Goal: Information Seeking & Learning: Check status

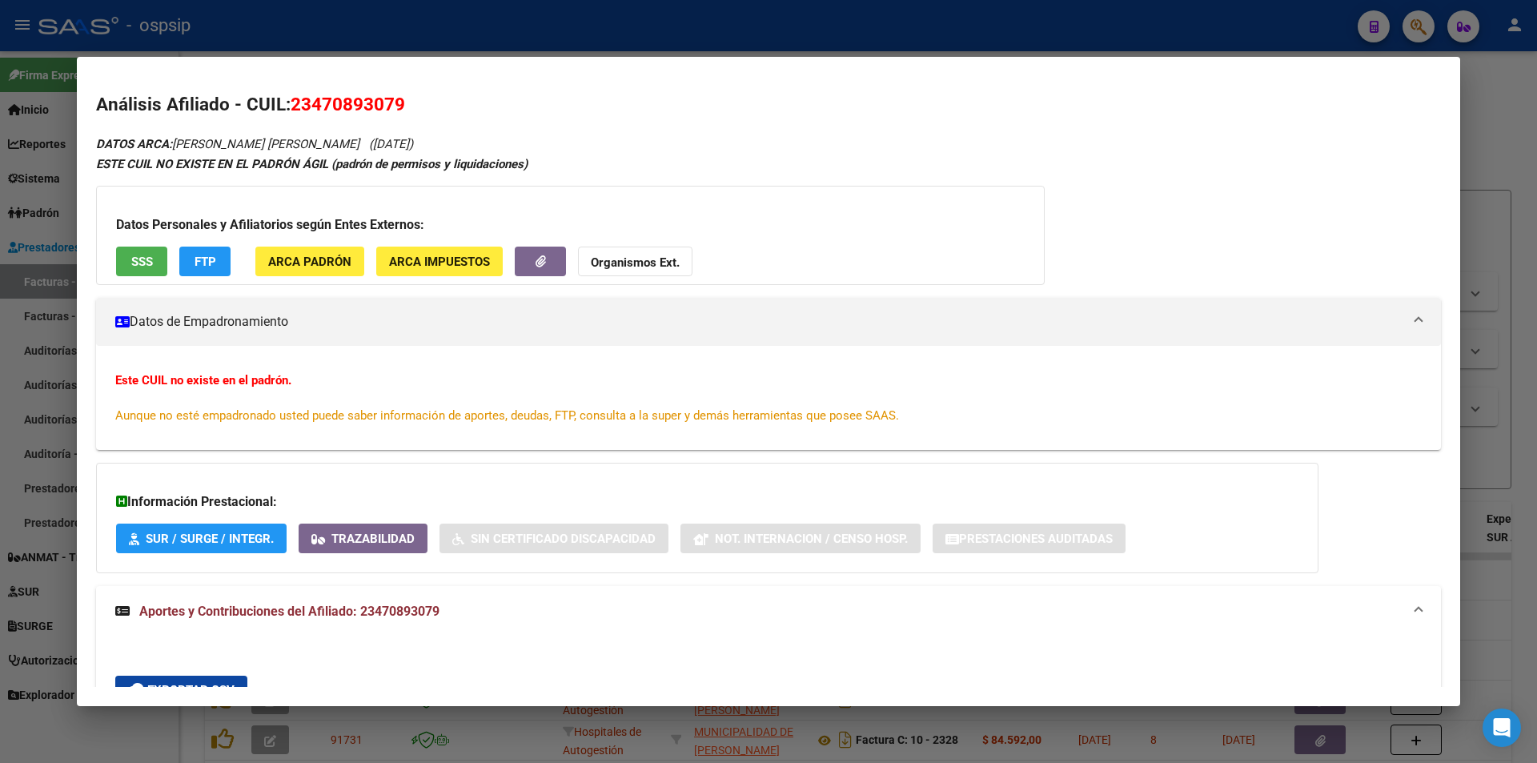
drag, startPoint x: 1423, startPoint y: 5, endPoint x: 1426, endPoint y: 20, distance: 15.4
click at [1423, 11] on div at bounding box center [768, 381] width 1537 height 763
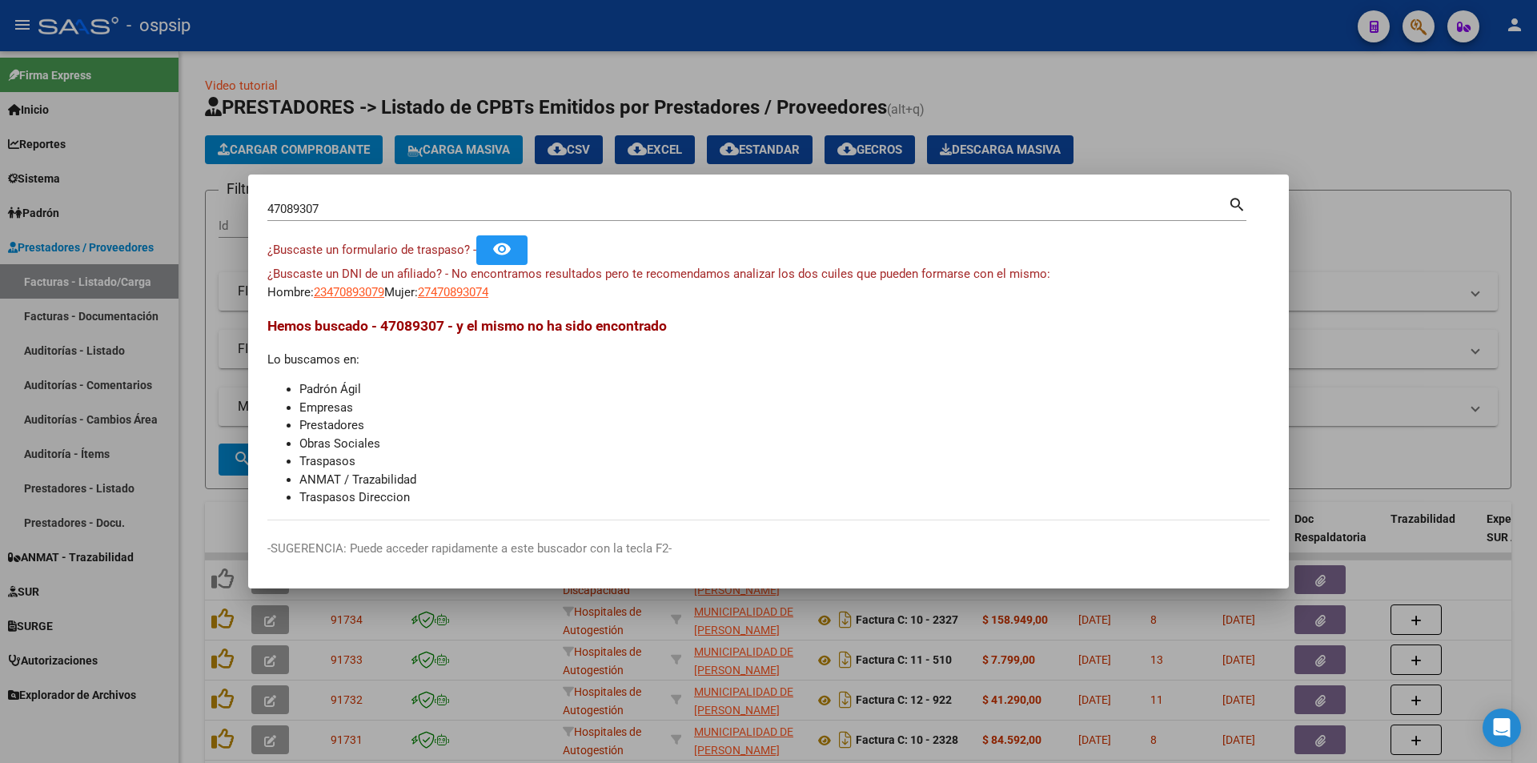
click at [1426, 20] on div at bounding box center [768, 381] width 1537 height 763
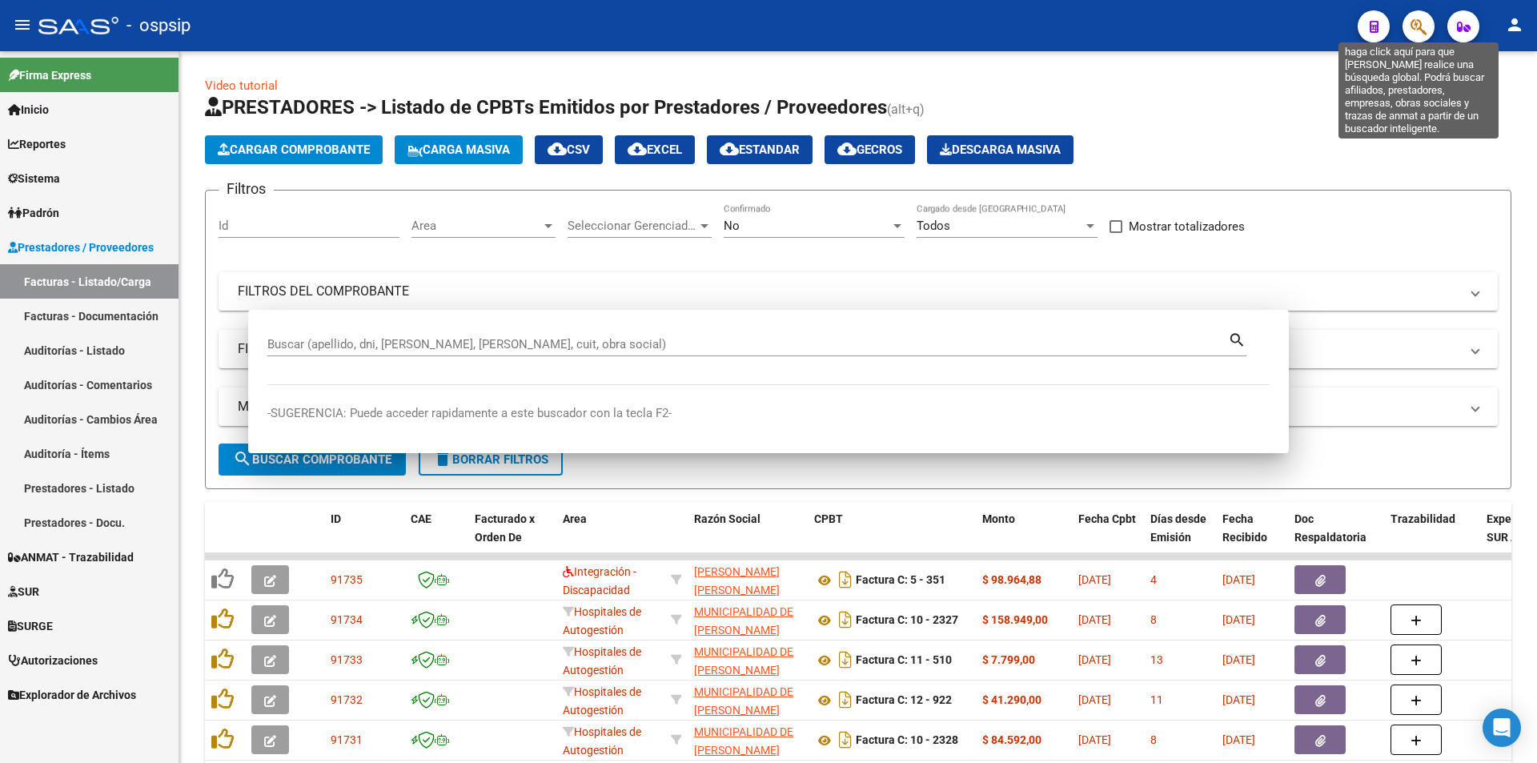
click at [1411, 28] on icon "button" at bounding box center [1419, 27] width 16 height 18
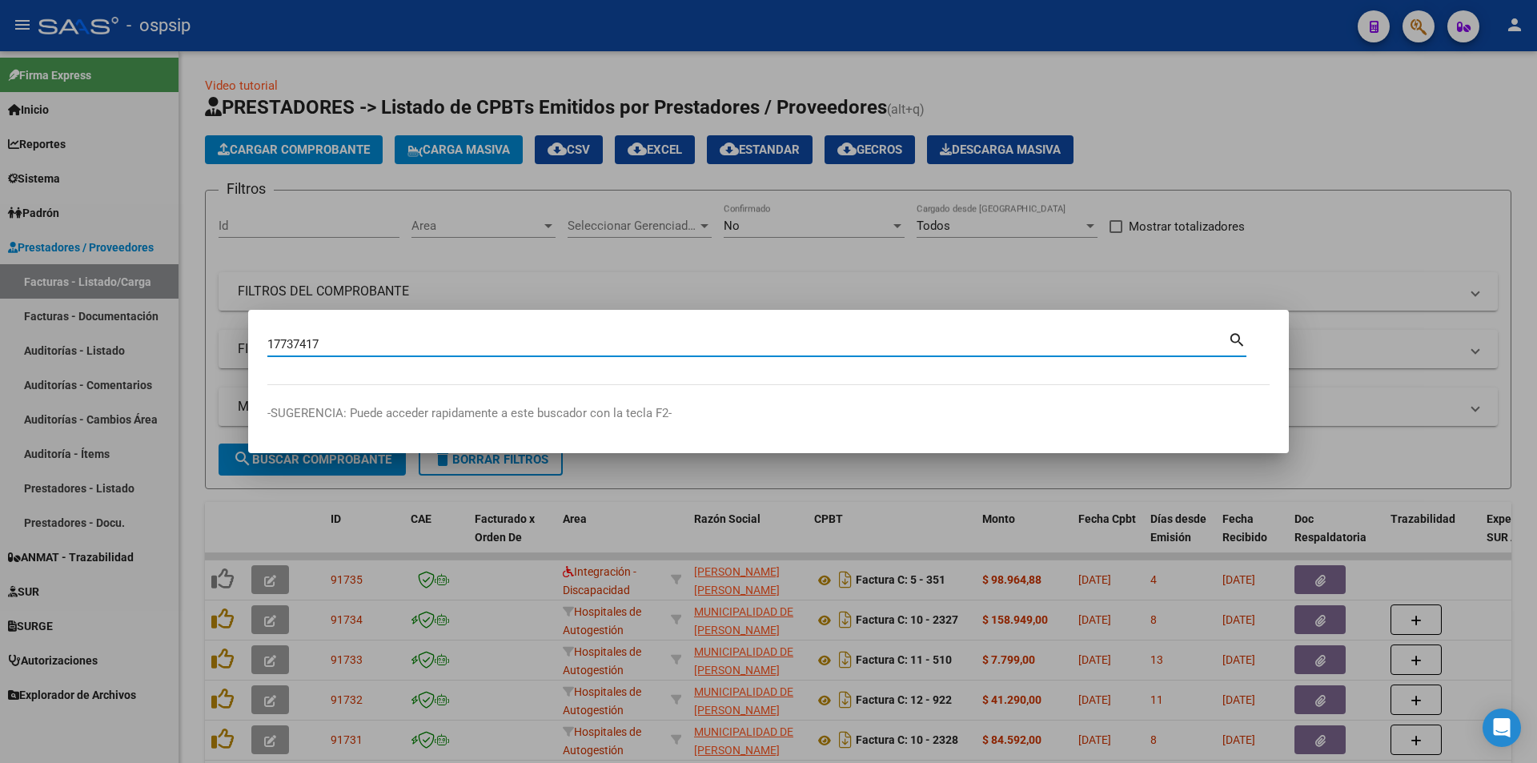
type input "17737417"
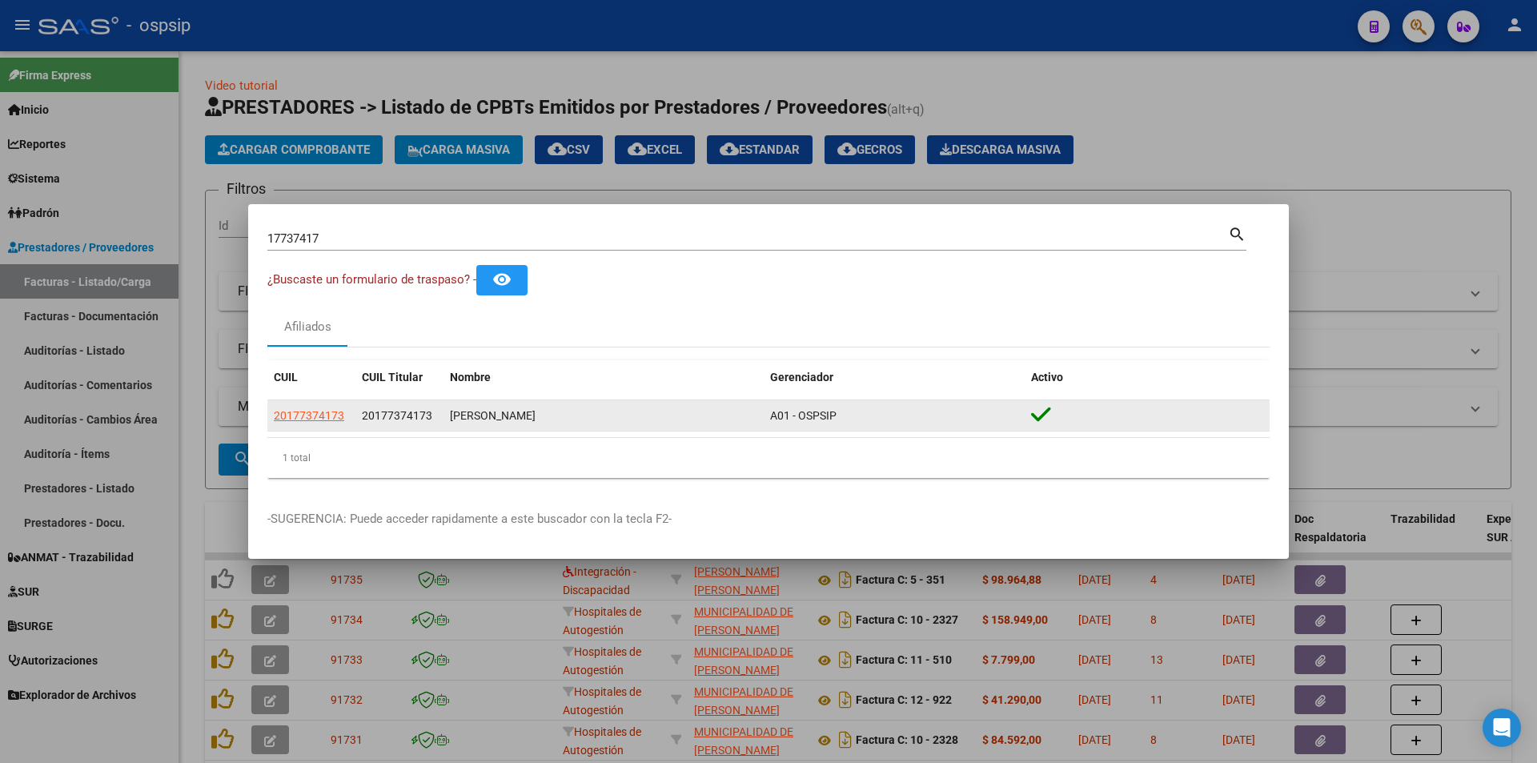
click at [345, 427] on datatable-body-cell "20177374173" at bounding box center [311, 415] width 88 height 31
click at [339, 418] on span "20177374173" at bounding box center [309, 415] width 70 height 13
type textarea "20177374173"
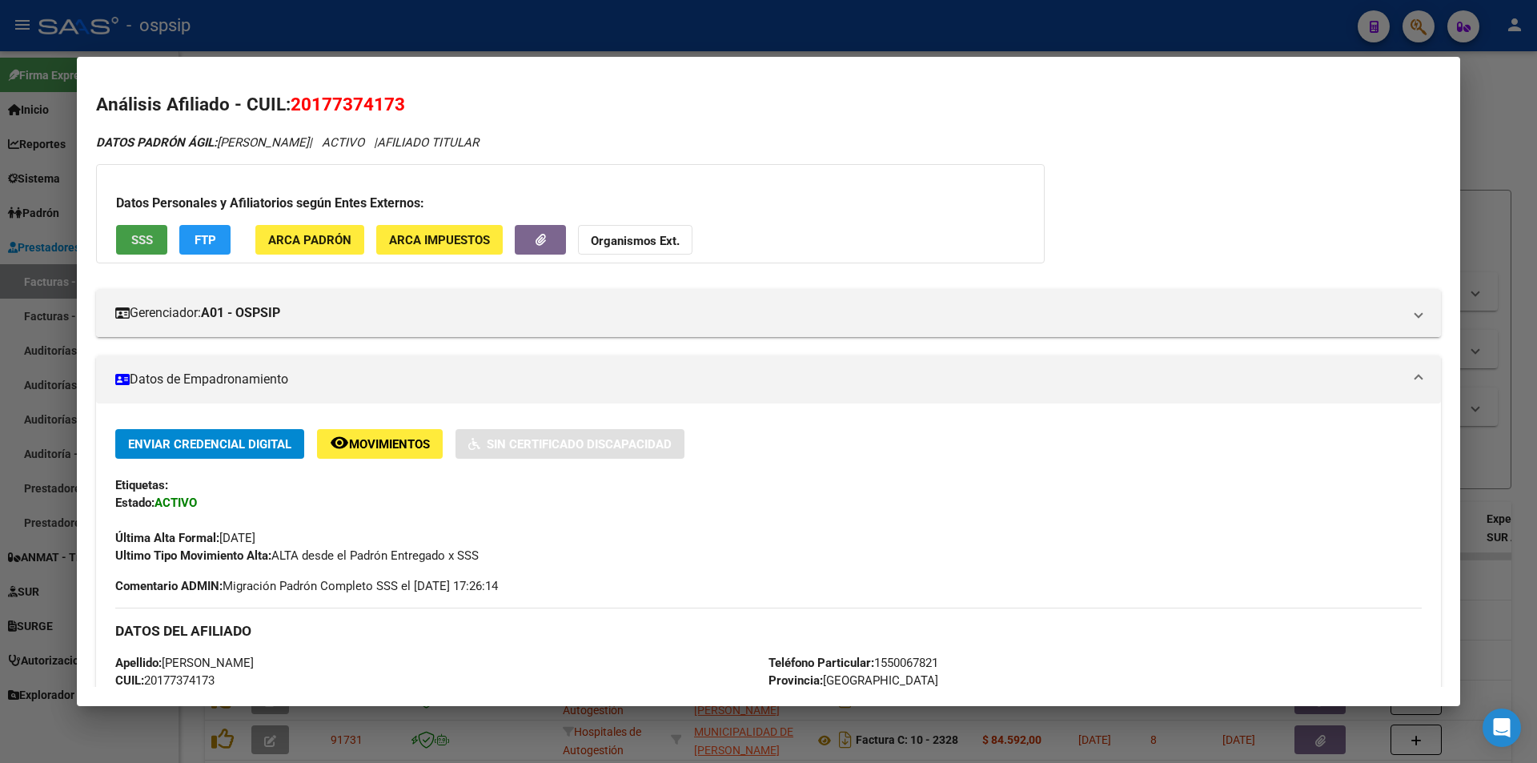
click at [118, 240] on button "SSS" at bounding box center [141, 240] width 51 height 30
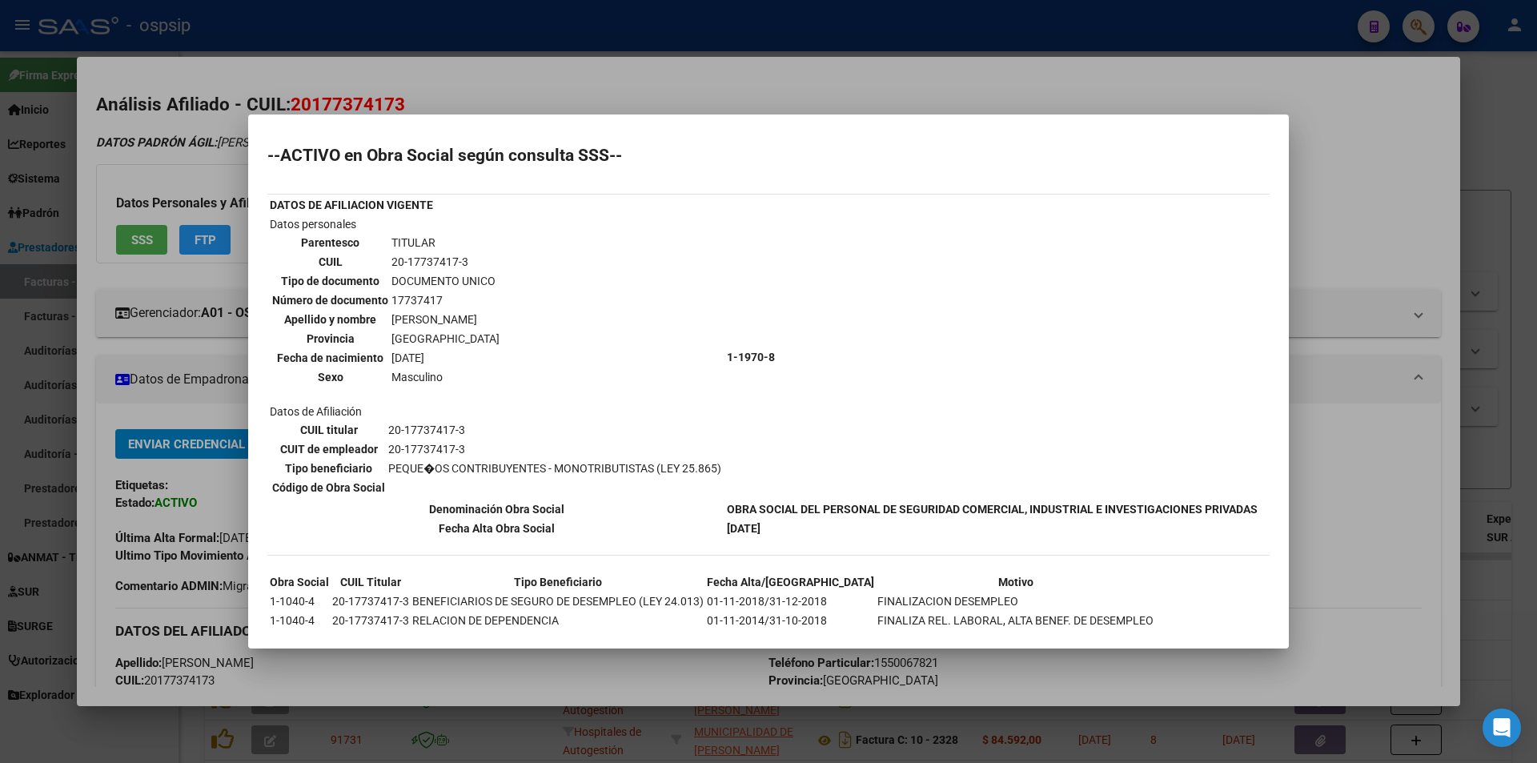
drag, startPoint x: 847, startPoint y: 345, endPoint x: 768, endPoint y: 509, distance: 182.3
click at [768, 499] on td "1-1970-8" at bounding box center [992, 356] width 532 height 283
click at [207, 387] on div at bounding box center [768, 381] width 1537 height 763
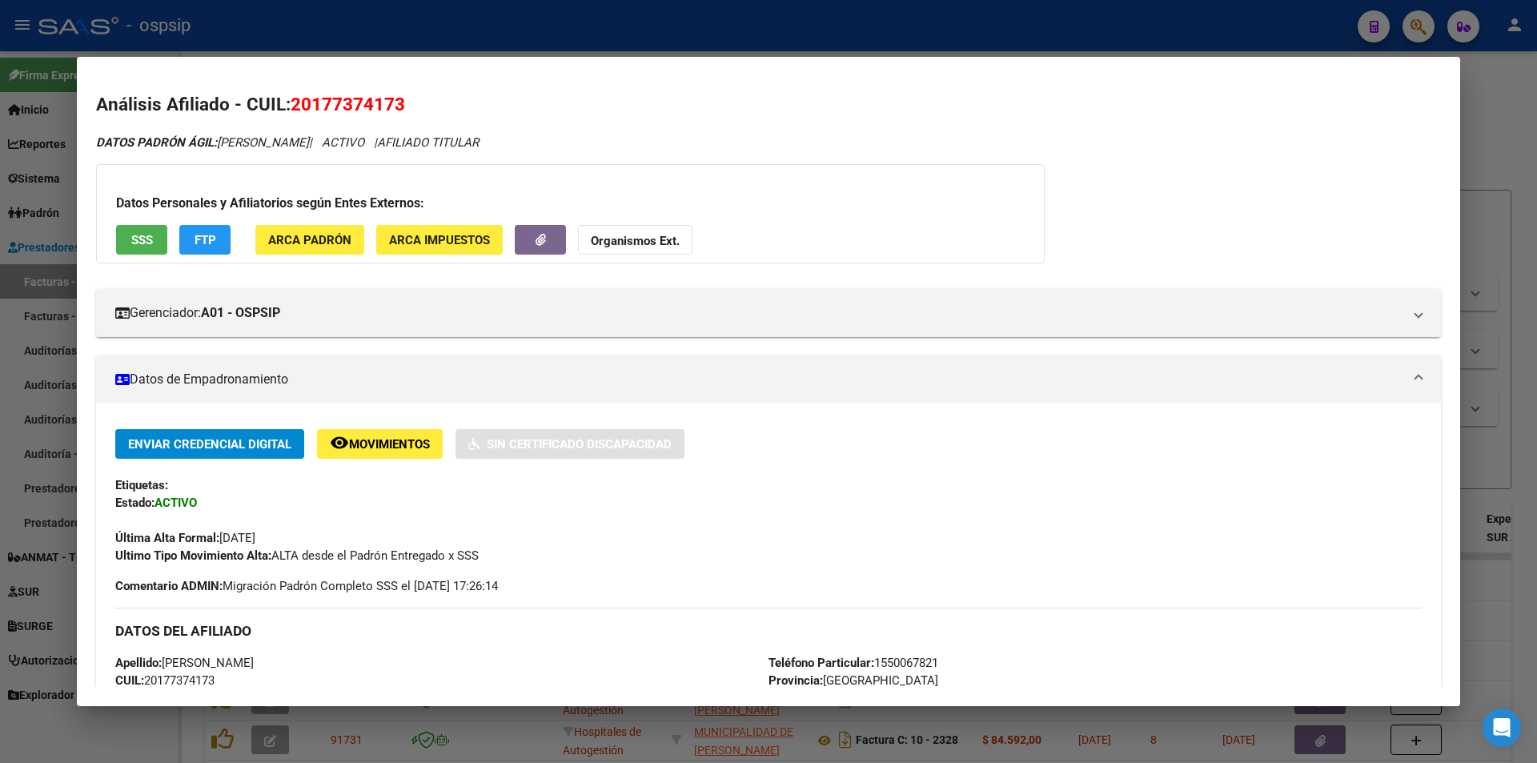
click at [394, 45] on div at bounding box center [768, 381] width 1537 height 763
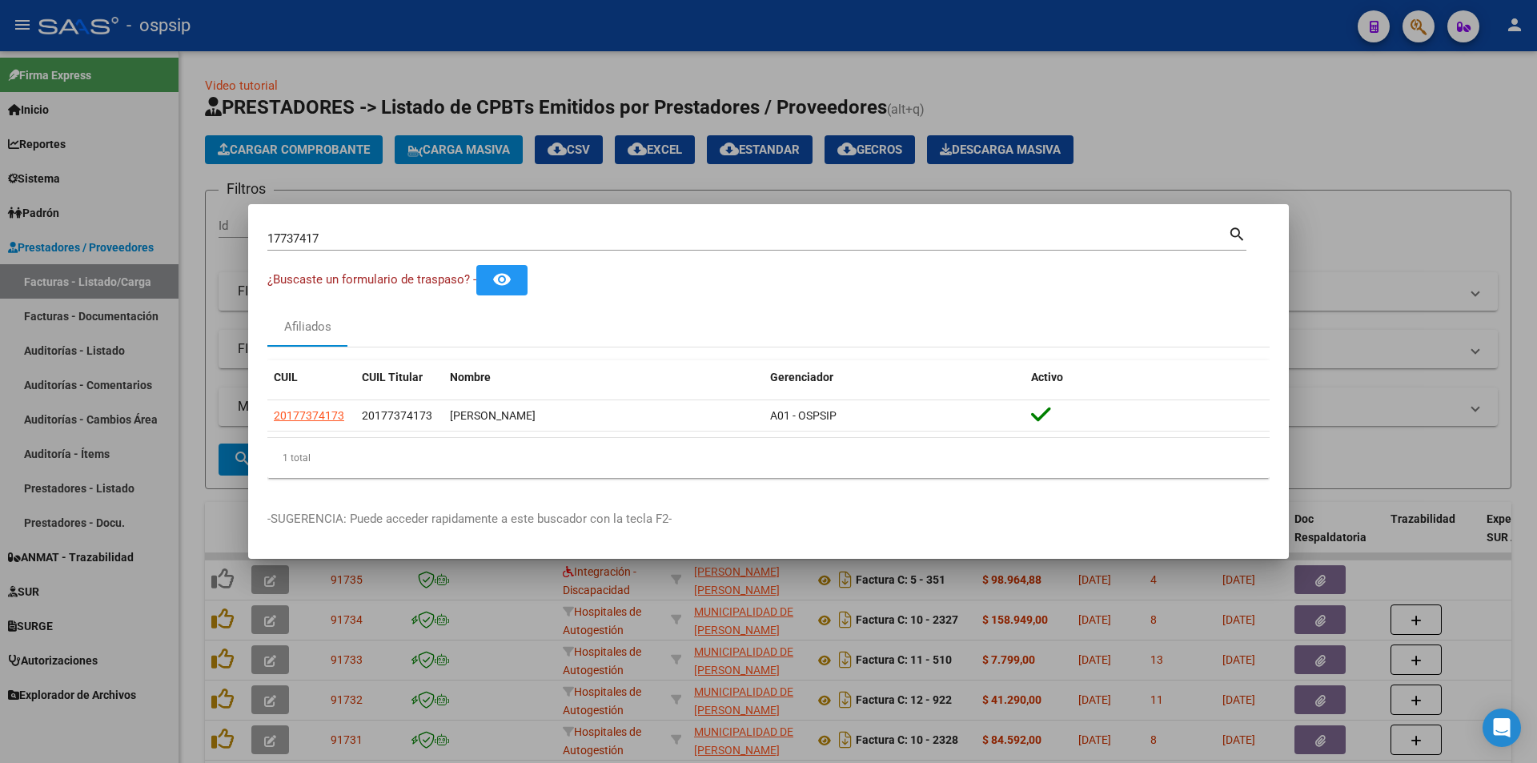
click at [504, 229] on div "17737417 Buscar (apellido, dni, cuil, [PERSON_NAME], cuit, obra social)" at bounding box center [747, 239] width 961 height 24
click at [514, 235] on input "17737417" at bounding box center [747, 238] width 961 height 14
paste input "55439927"
type input "55439927"
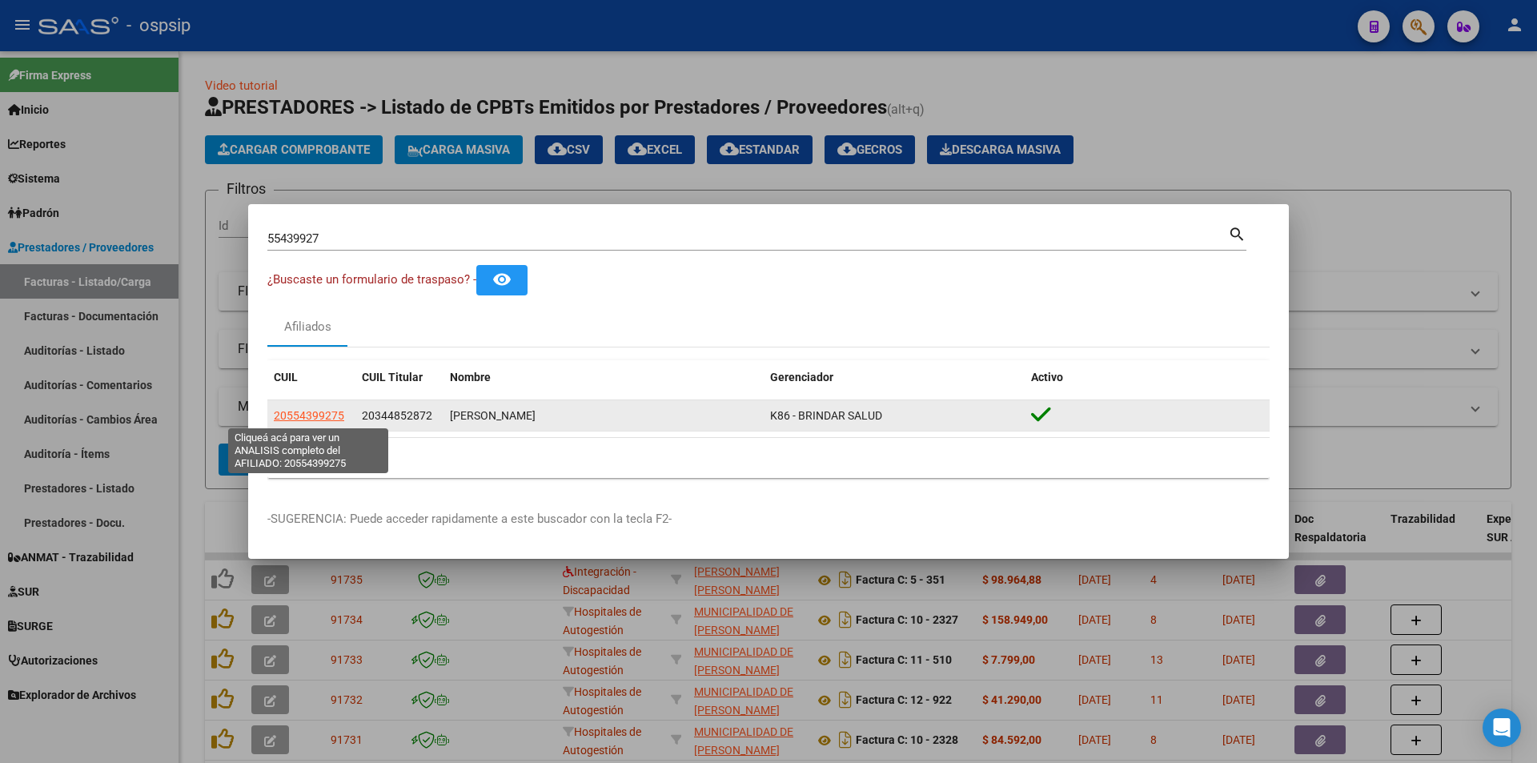
click at [327, 418] on span "20554399275" at bounding box center [309, 415] width 70 height 13
type textarea "20554399275"
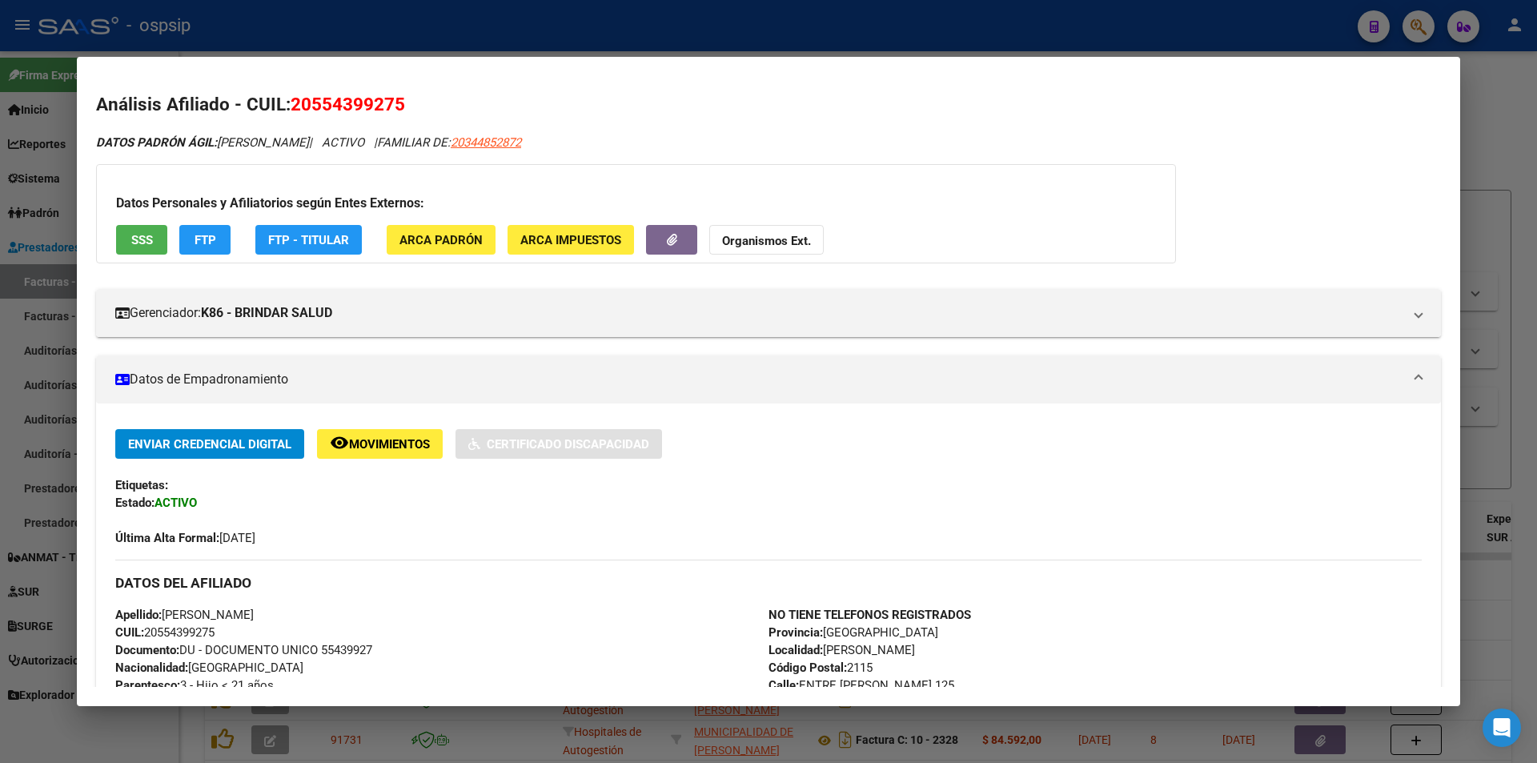
click at [157, 256] on div "Datos Personales y Afiliatorios según Entes Externos: SSS FTP FTP - Titular ARC…" at bounding box center [636, 213] width 1080 height 99
click at [128, 231] on button "SSS" at bounding box center [141, 240] width 51 height 30
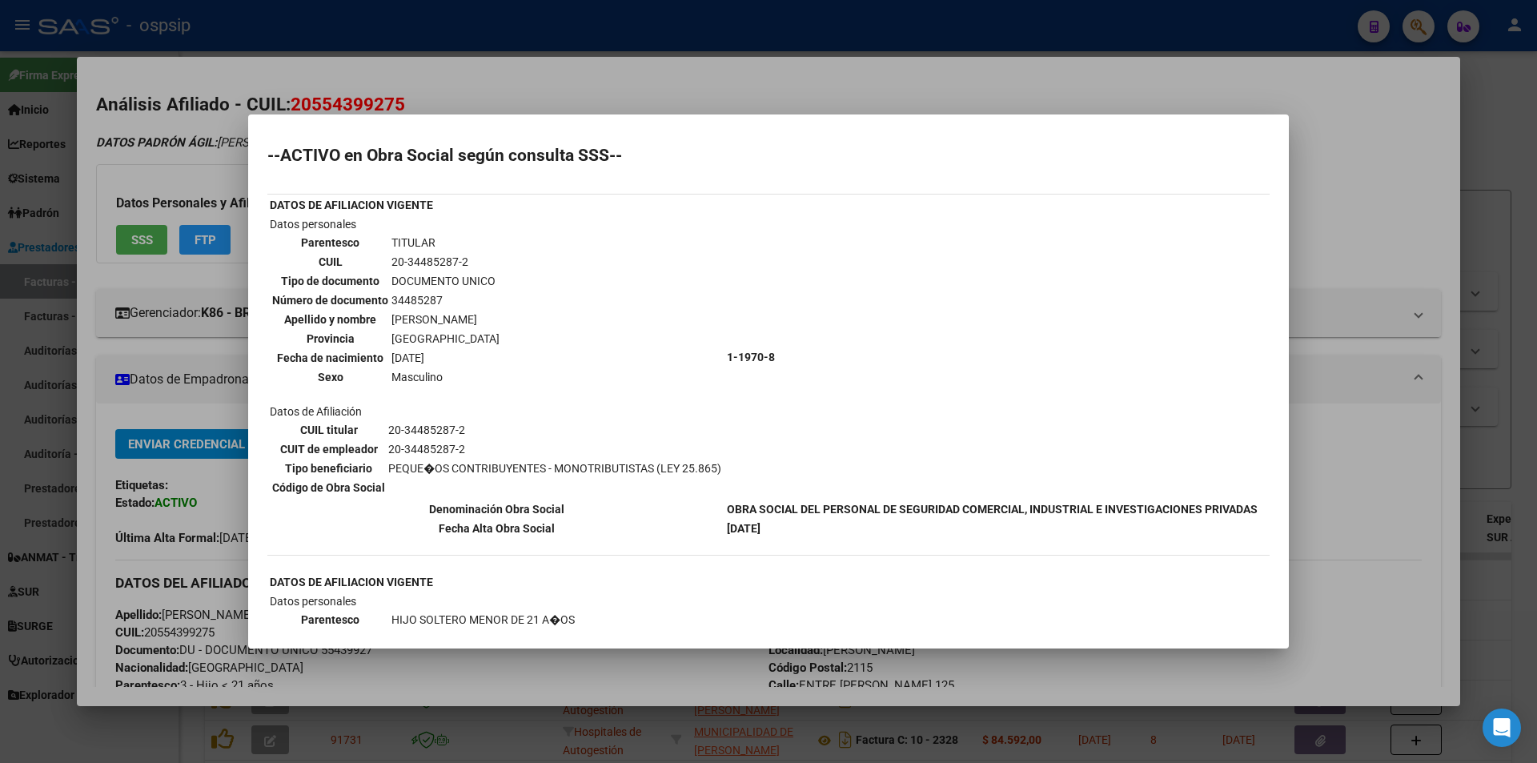
click at [207, 310] on div at bounding box center [768, 381] width 1537 height 763
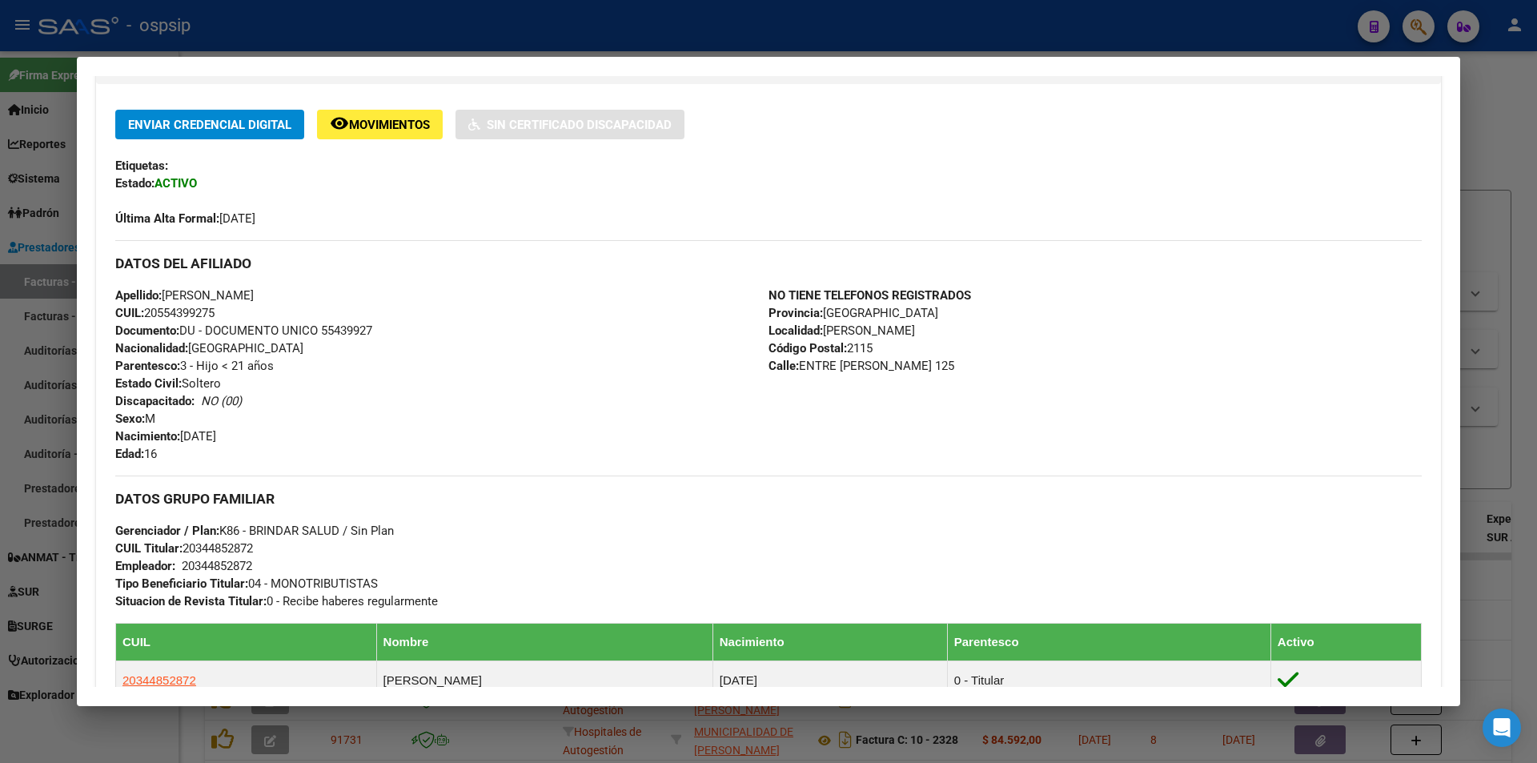
scroll to position [320, 0]
click at [0, 255] on div at bounding box center [768, 381] width 1537 height 763
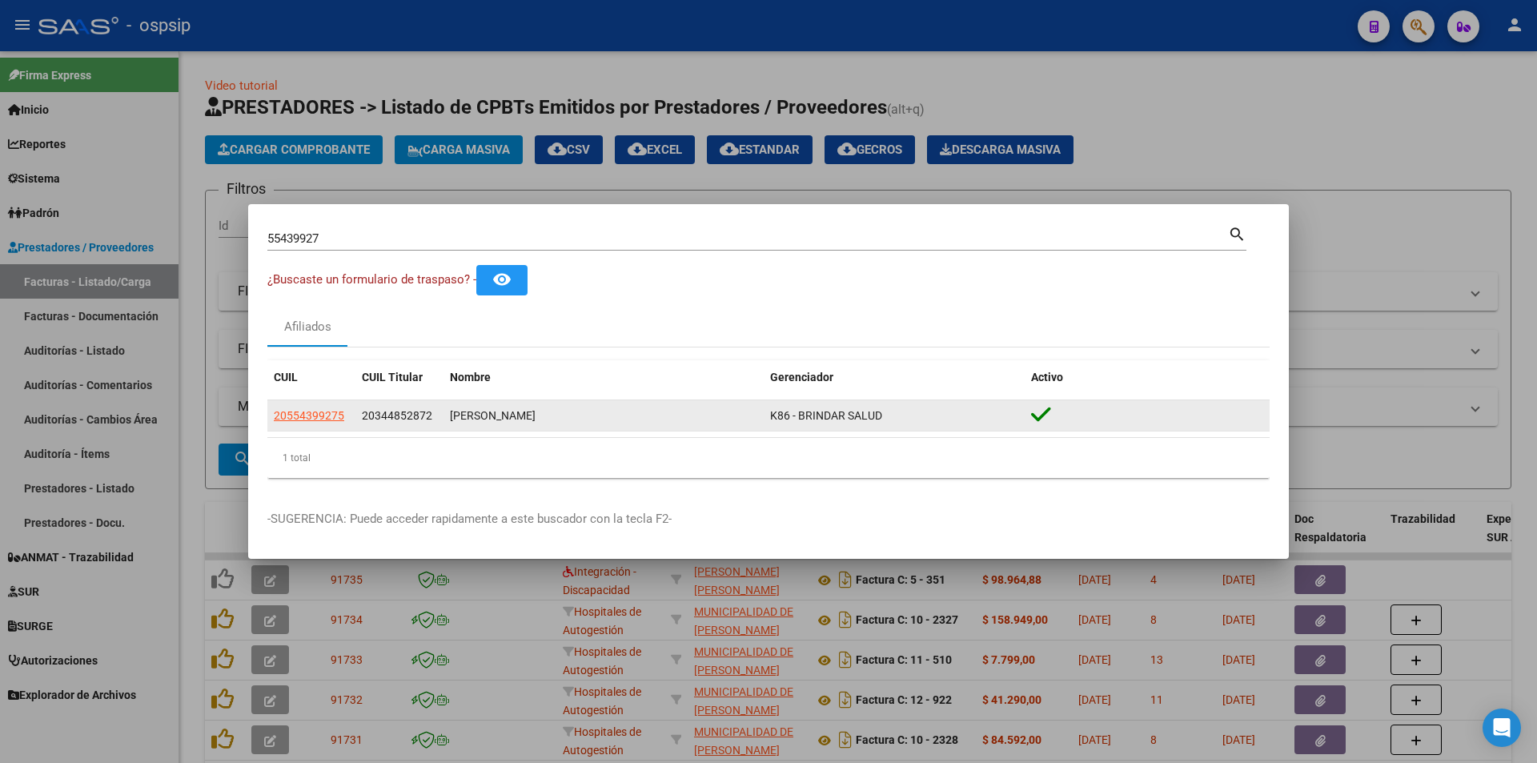
click at [773, 416] on span "K86 - BRINDAR SALUD" at bounding box center [826, 415] width 112 height 13
drag, startPoint x: 764, startPoint y: 416, endPoint x: 897, endPoint y: 403, distance: 134.3
click at [897, 403] on datatable-body-cell "K86 - BRINDAR SALUD" at bounding box center [894, 415] width 261 height 31
copy span "K86 - BRINDAR SALUD"
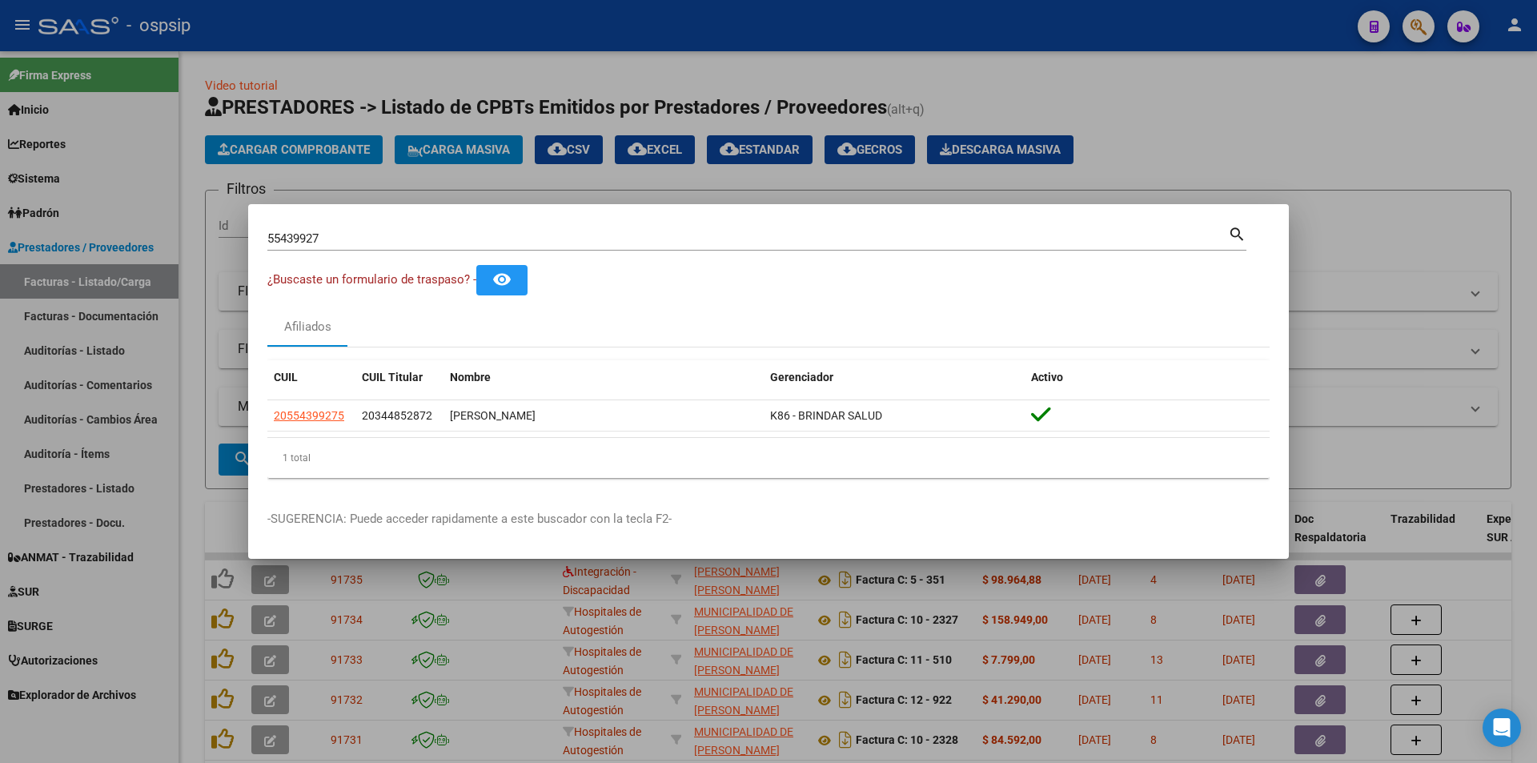
click at [665, 43] on div at bounding box center [768, 381] width 1537 height 763
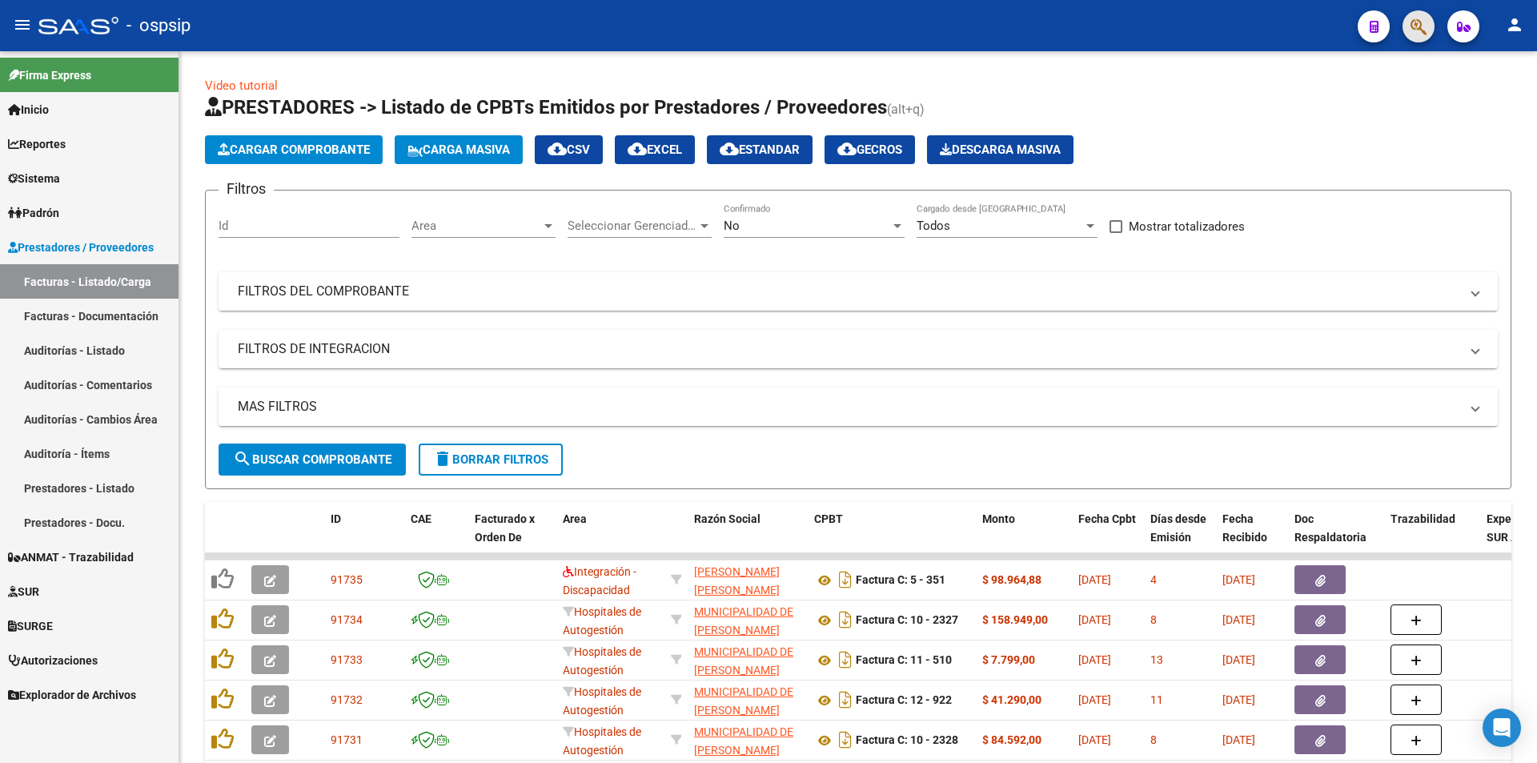
click at [1435, 26] on button "button" at bounding box center [1419, 26] width 32 height 32
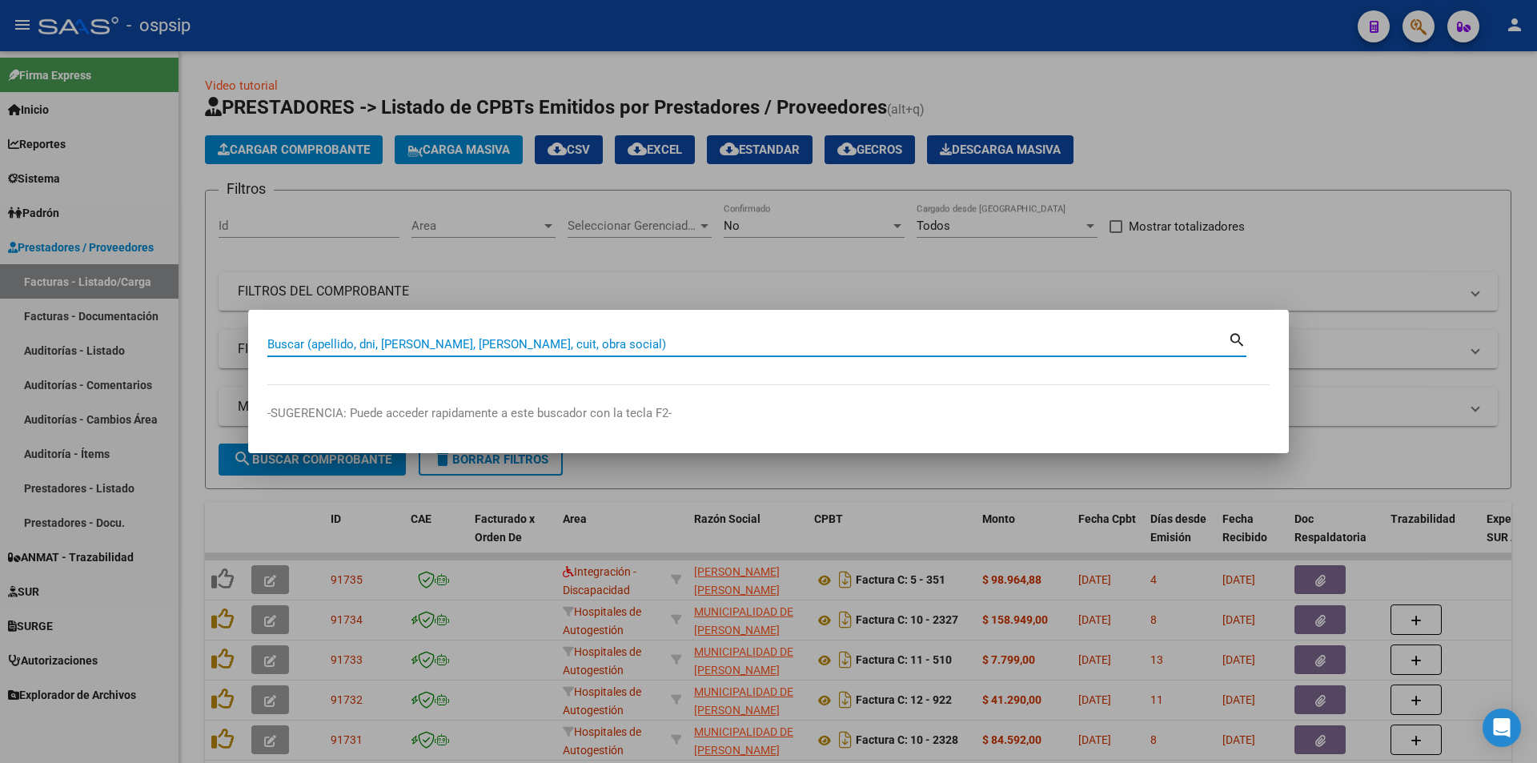
paste input "43580316"
type input "43580316"
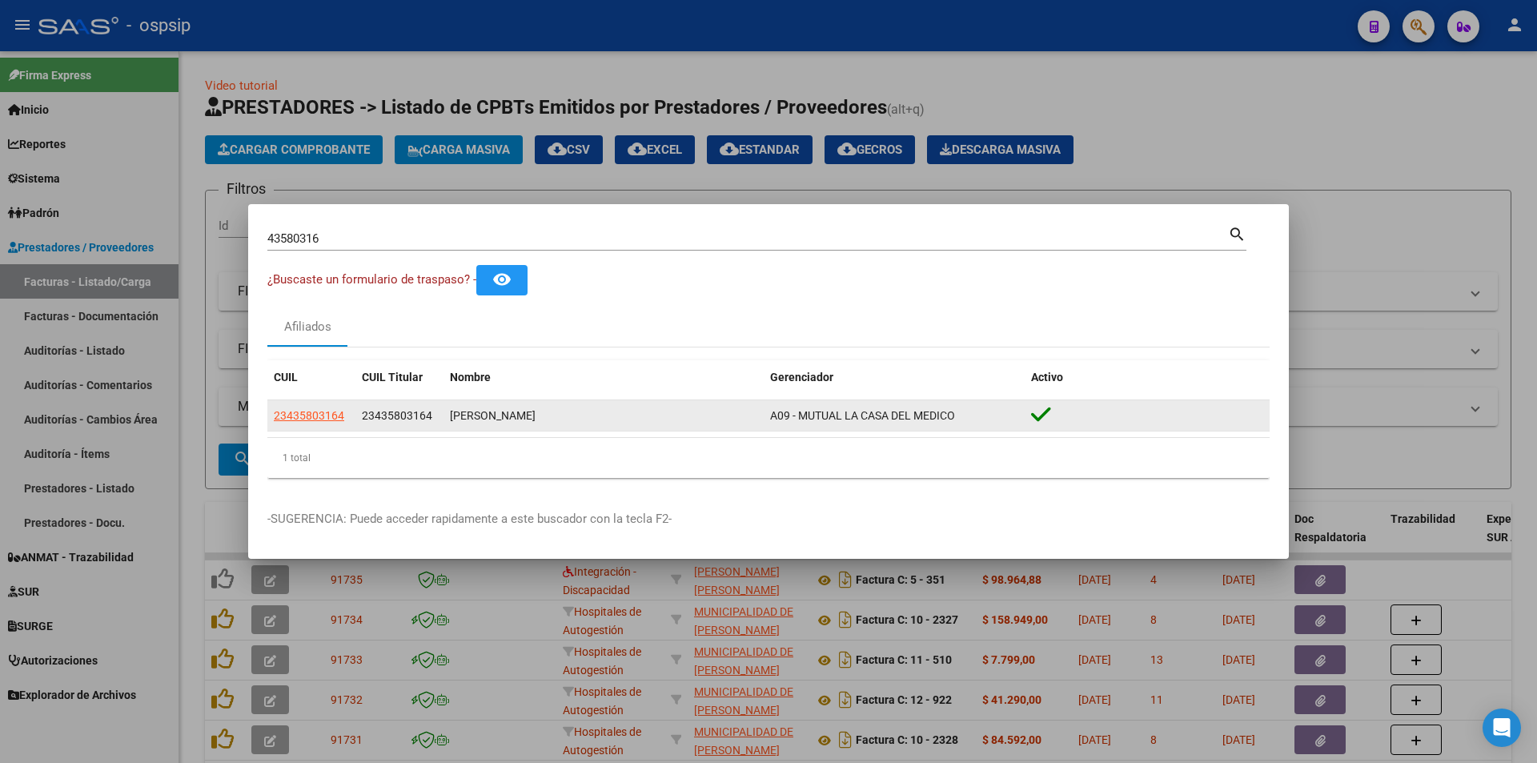
drag, startPoint x: 305, startPoint y: 420, endPoint x: 873, endPoint y: 431, distance: 568.5
click at [861, 449] on div "CUIL CUIL Titular Nombre Gerenciador Activo 23435803164 23435803164 [PERSON_NAM…" at bounding box center [768, 419] width 1002 height 118
click at [874, 430] on datatable-body-cell "A09 - MUTUAL LA CASA DEL MEDICO" at bounding box center [894, 415] width 261 height 31
click at [813, 418] on span "A09 - MUTUAL LA CASA DEL MEDICO" at bounding box center [862, 415] width 185 height 13
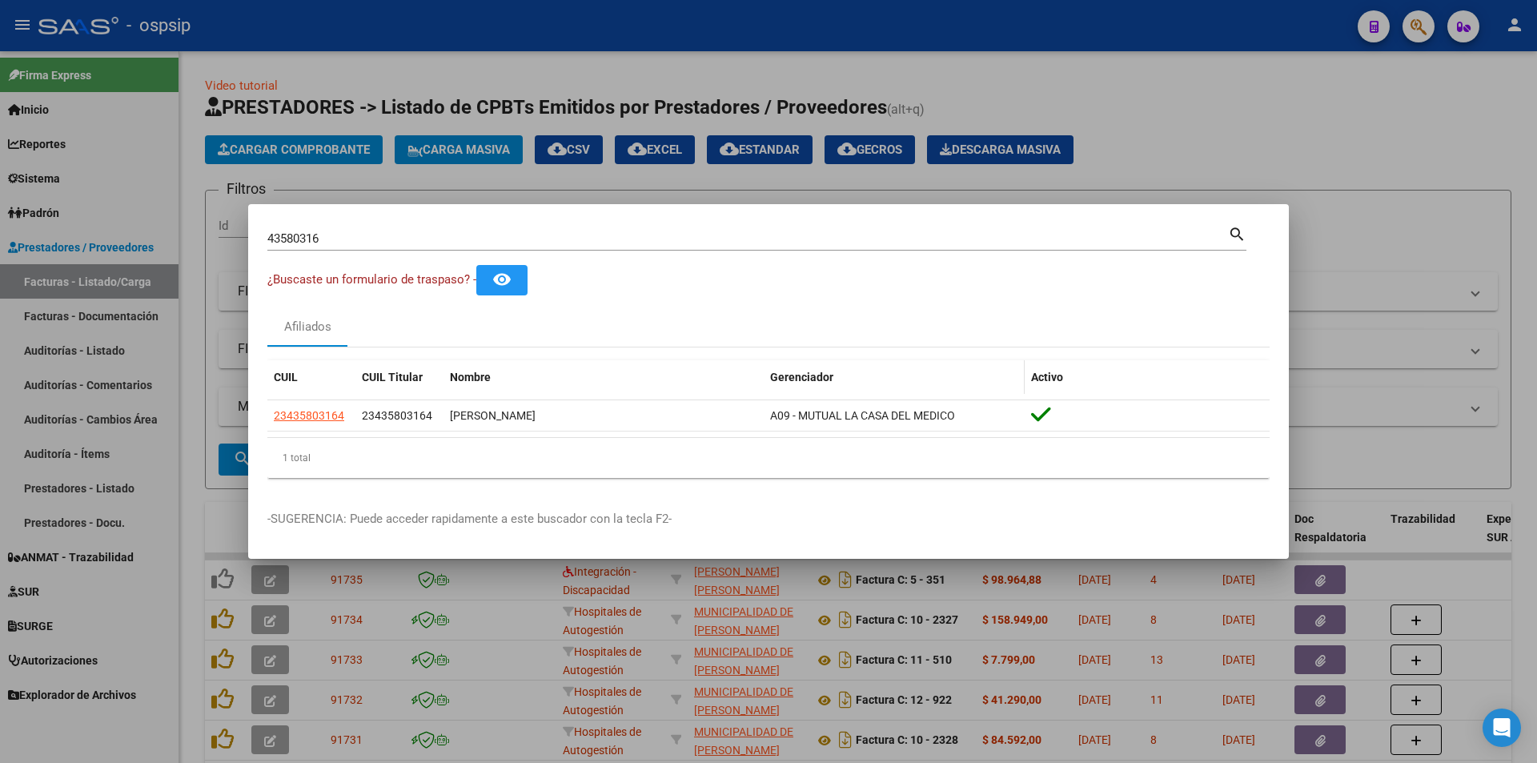
drag, startPoint x: 804, startPoint y: 416, endPoint x: 944, endPoint y: 393, distance: 142.0
click at [944, 393] on div "CUIL CUIL Titular Nombre Gerenciador Activo 23435803164 23435803164 [PERSON_NAM…" at bounding box center [768, 419] width 1002 height 118
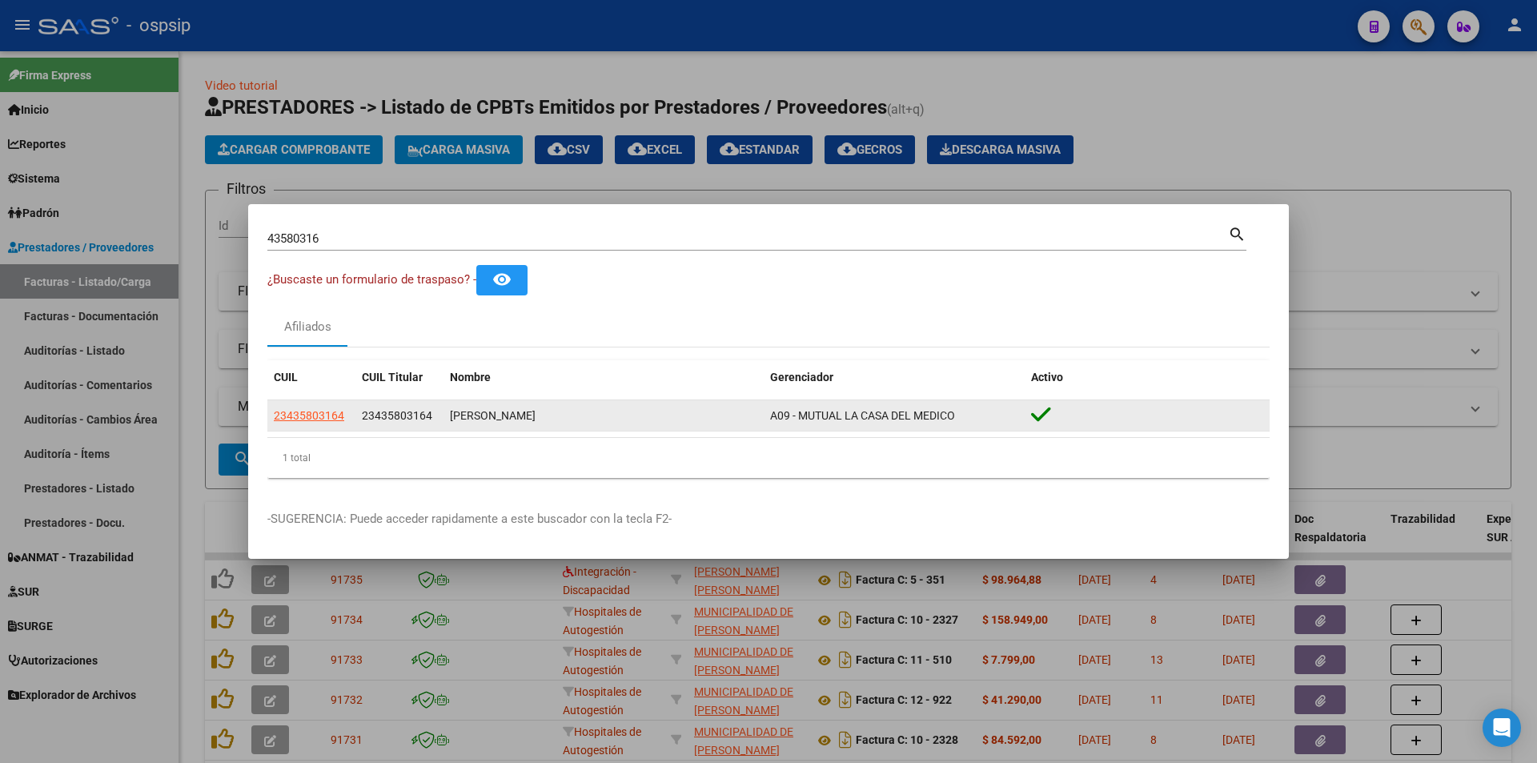
click at [955, 409] on span "A09 - MUTUAL LA CASA DEL MEDICO" at bounding box center [862, 415] width 185 height 13
drag, startPoint x: 958, startPoint y: 409, endPoint x: 805, endPoint y: 416, distance: 153.9
click at [805, 416] on div "A09 - MUTUAL LA CASA DEL MEDICO" at bounding box center [894, 416] width 248 height 18
copy span "UTUAL LA CASA DEL MEDICO"
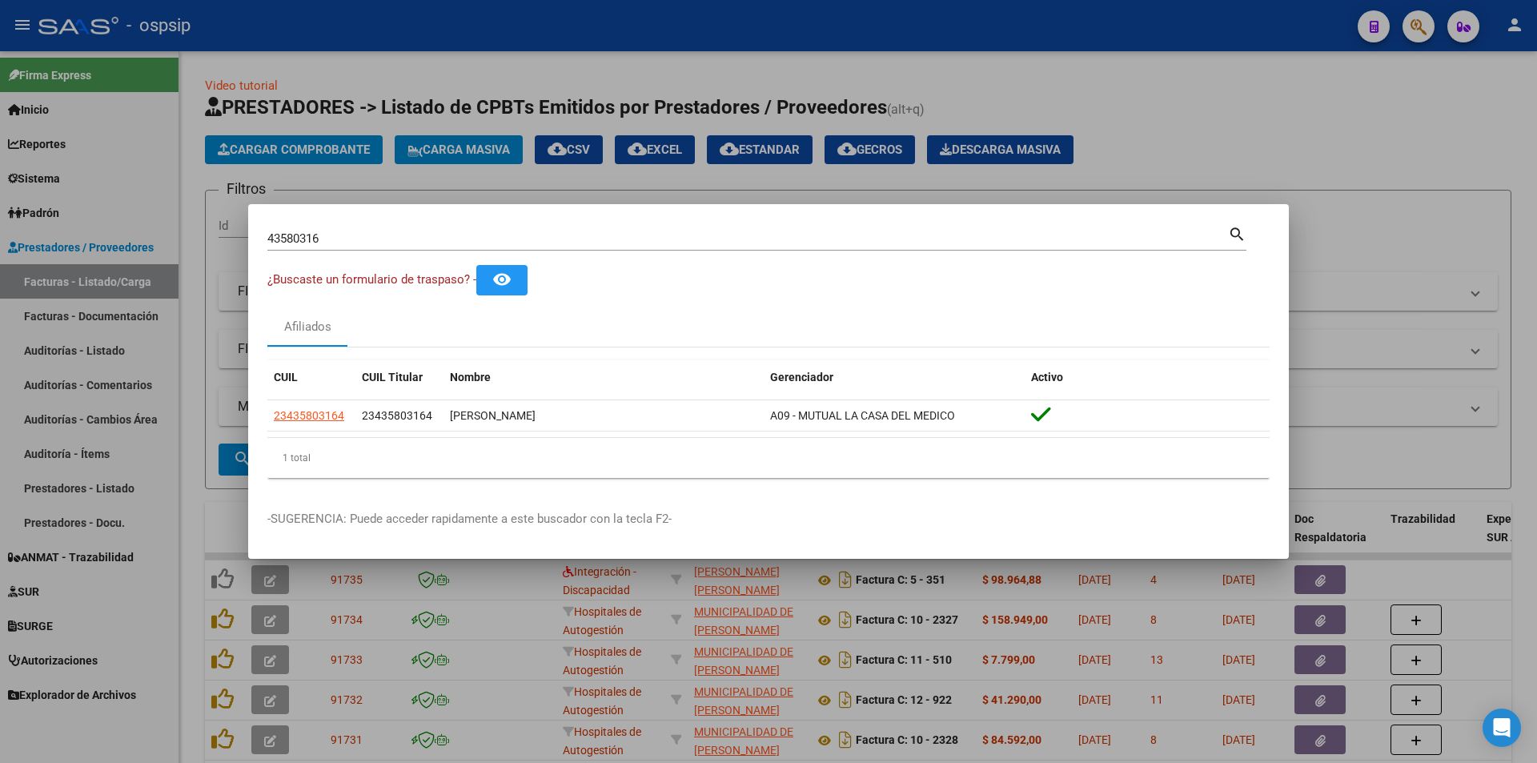
click at [458, 151] on div at bounding box center [768, 381] width 1537 height 763
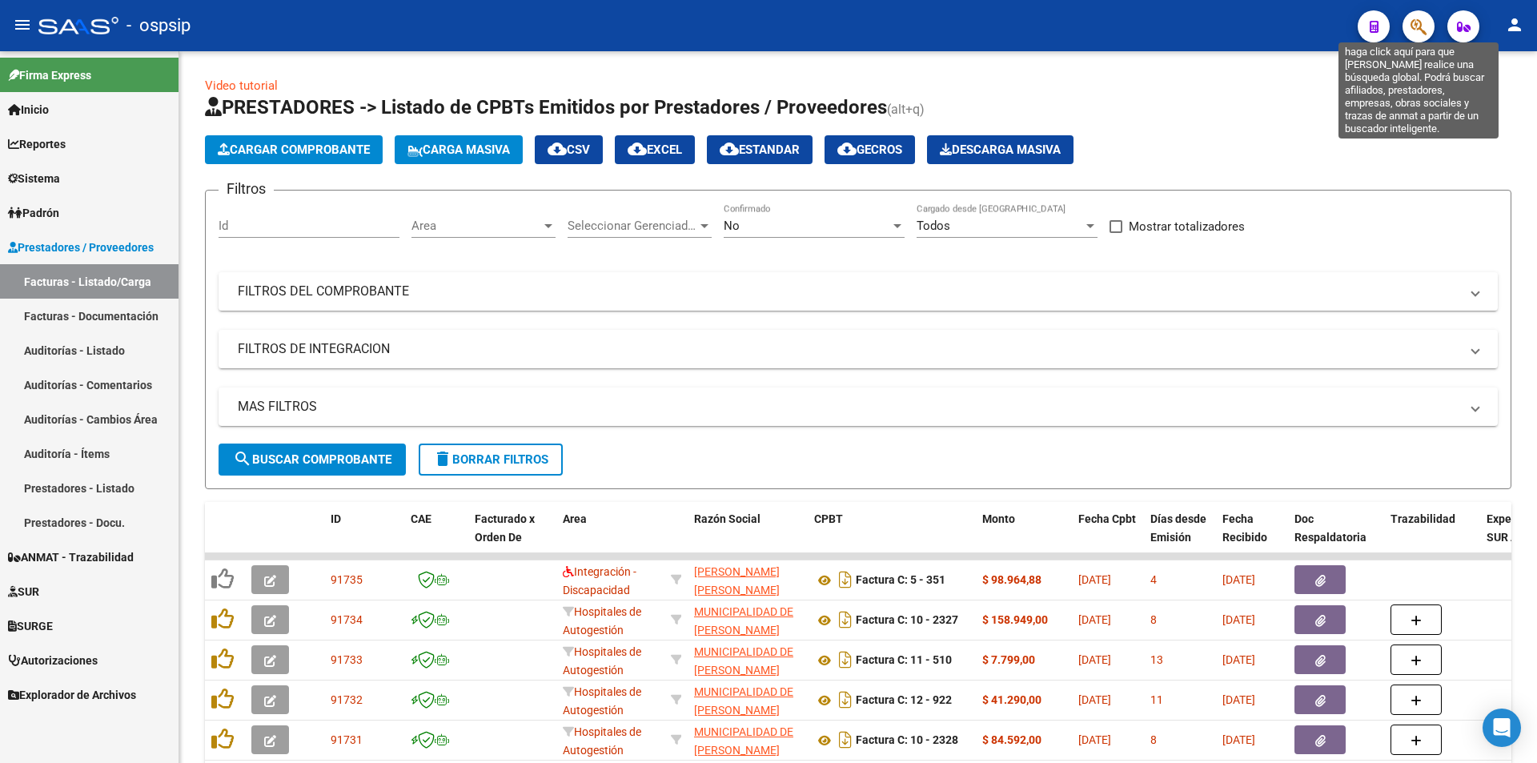
click at [1413, 29] on icon "button" at bounding box center [1419, 27] width 16 height 18
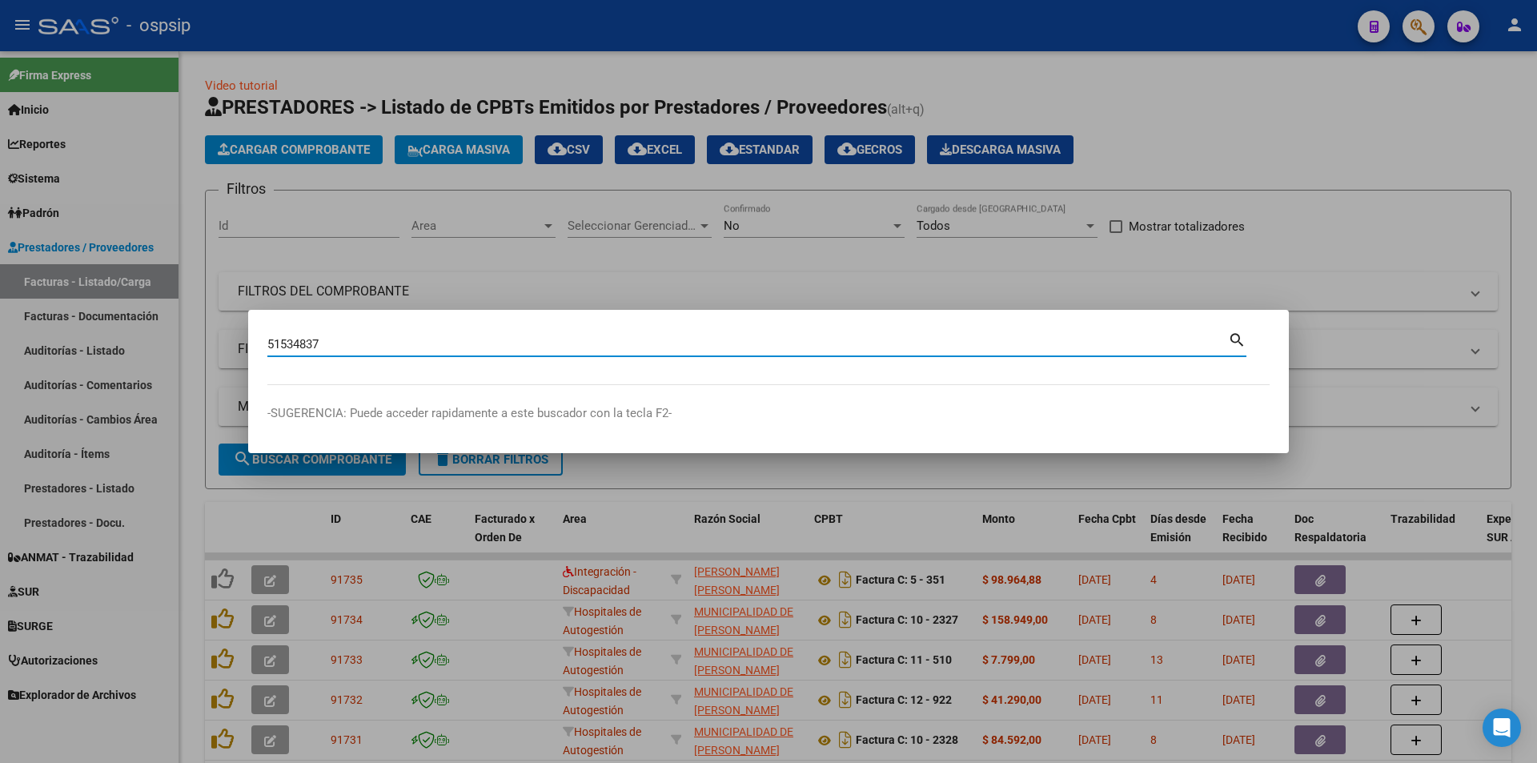
type input "51534837"
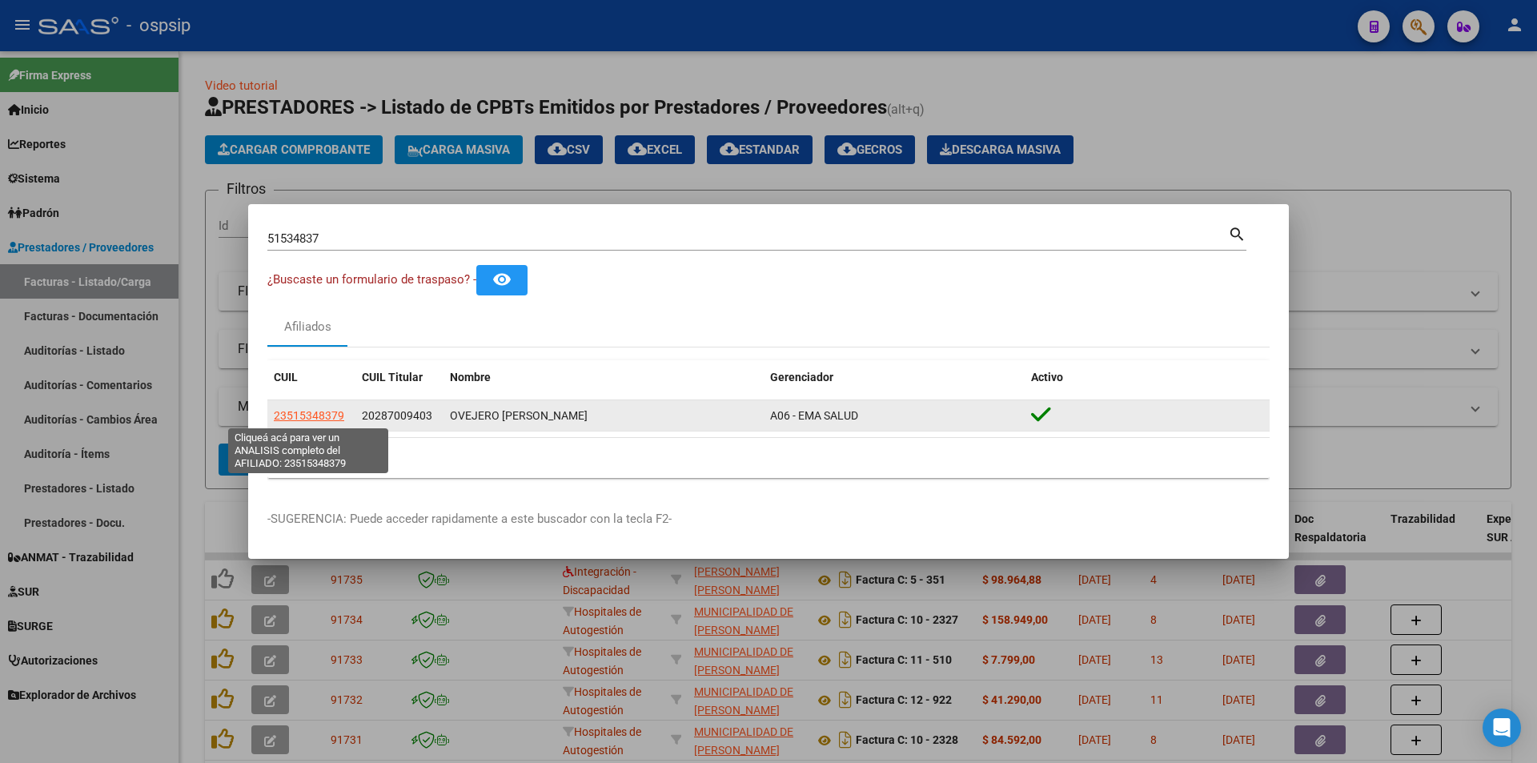
click at [309, 416] on span "23515348379" at bounding box center [309, 415] width 70 height 13
type textarea "23515348379"
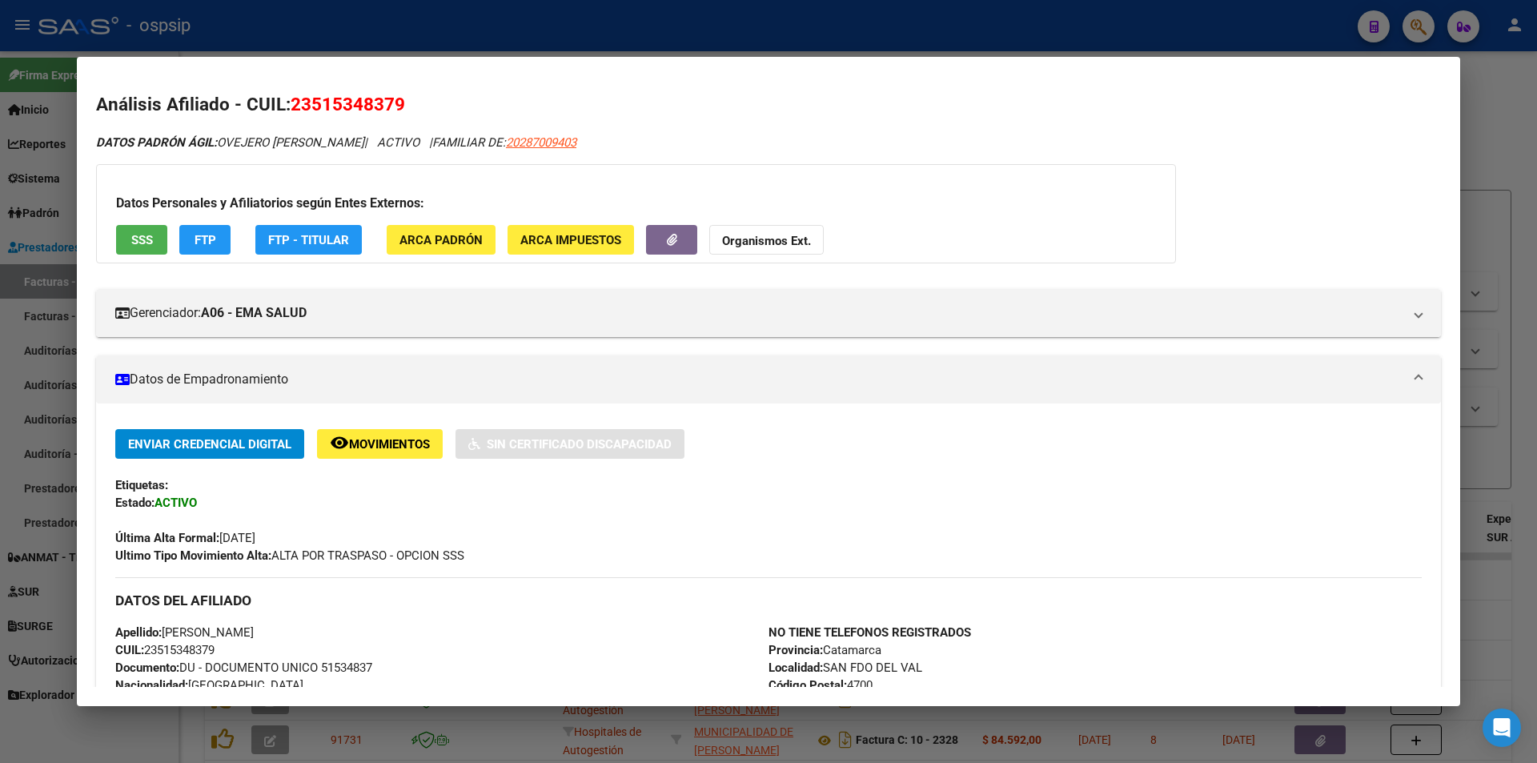
click at [586, 45] on div at bounding box center [768, 381] width 1537 height 763
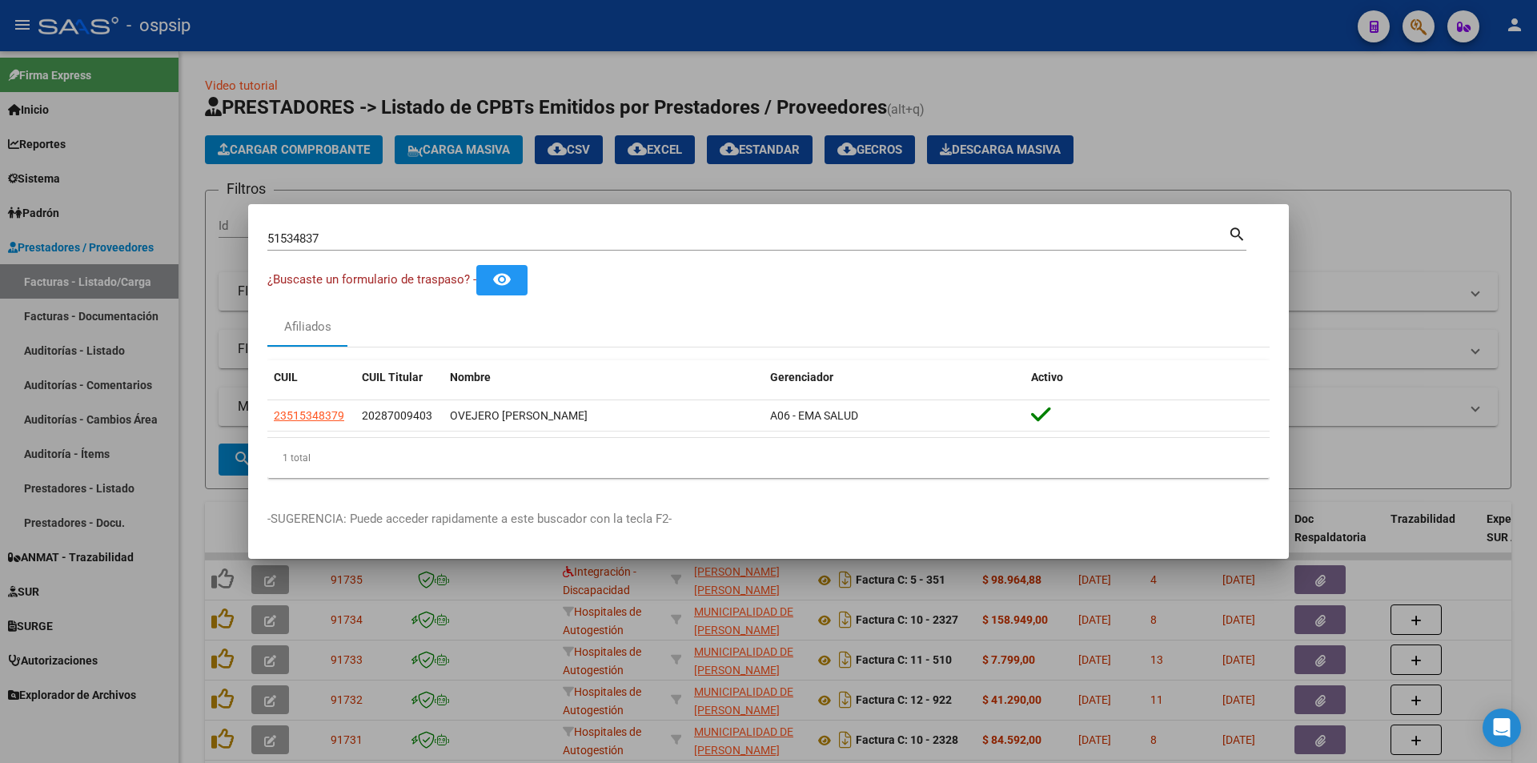
click at [519, 238] on input "51534837" at bounding box center [747, 238] width 961 height 14
type input "36723125"
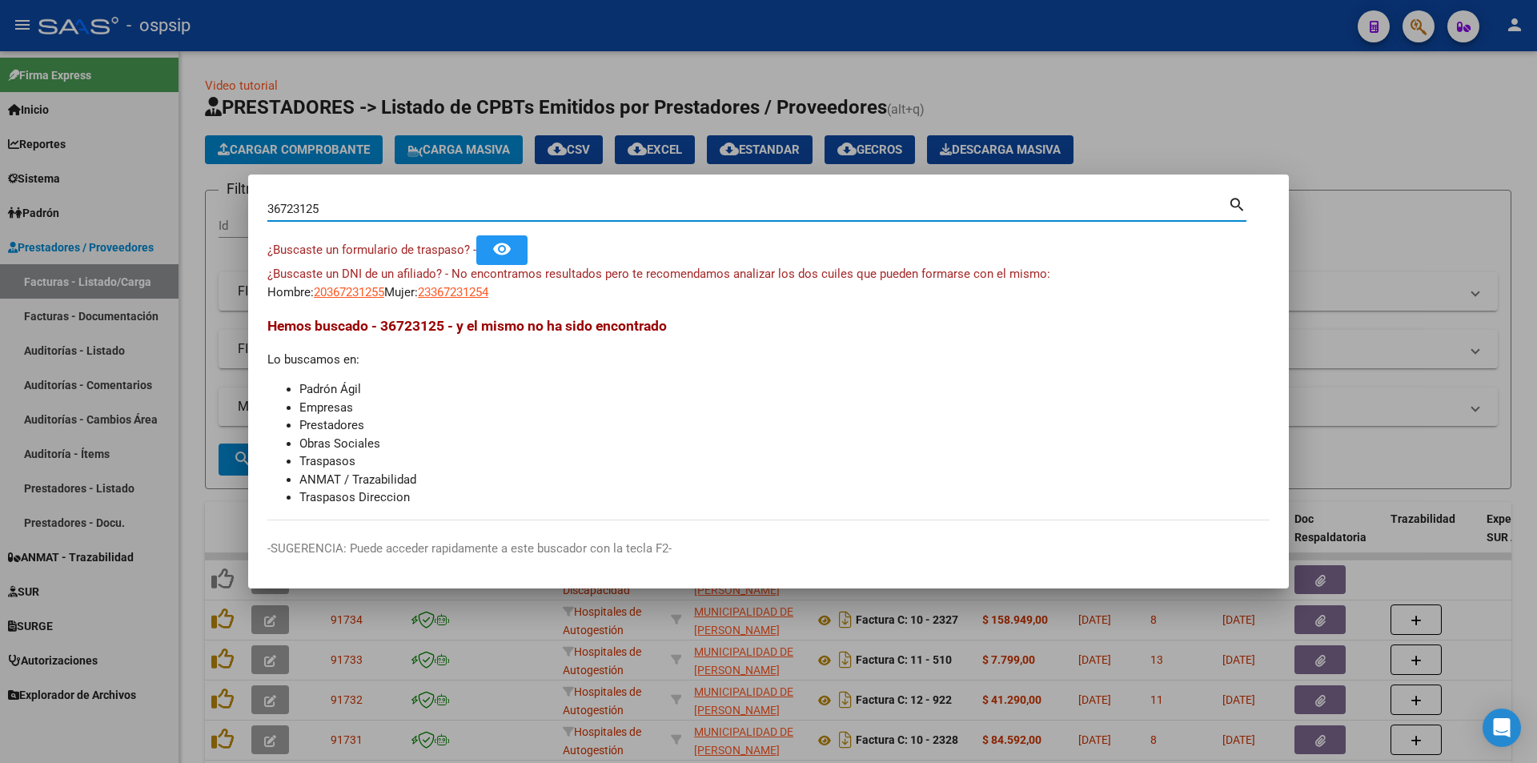
click at [465, 292] on span "23367231254" at bounding box center [453, 292] width 70 height 14
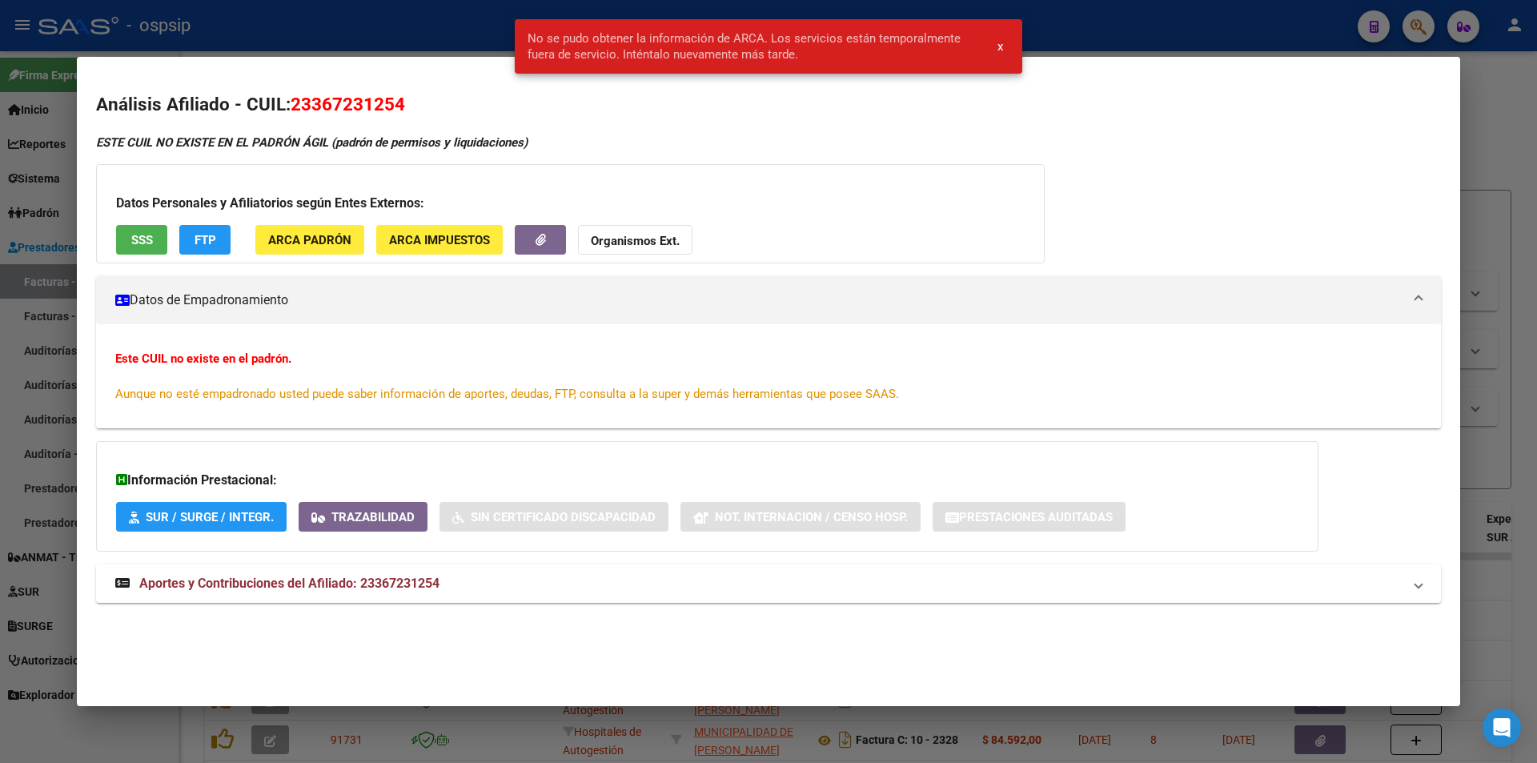
click at [36, 235] on div at bounding box center [768, 381] width 1537 height 763
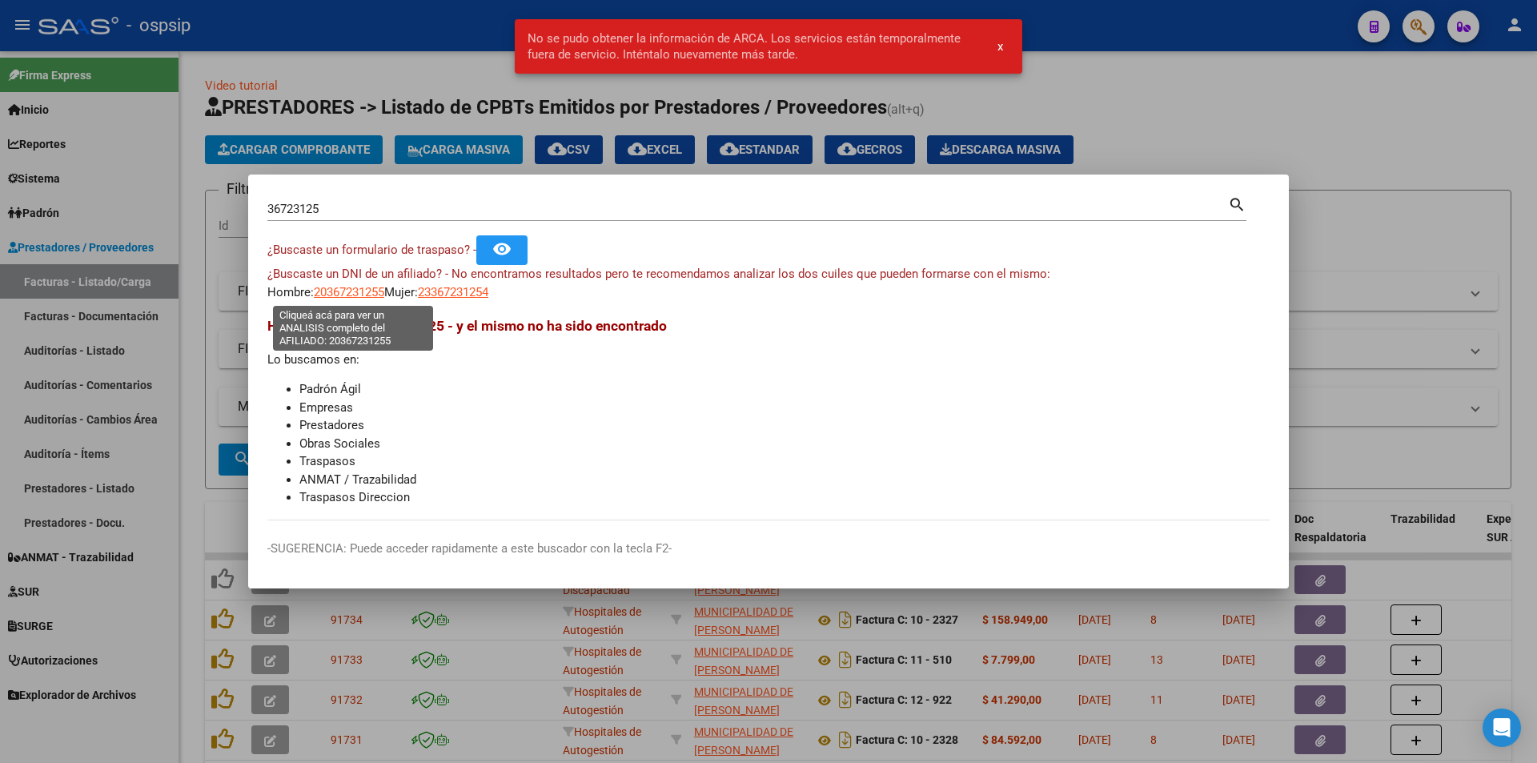
click at [351, 293] on span "20367231255" at bounding box center [349, 292] width 70 height 14
type textarea "20367231255"
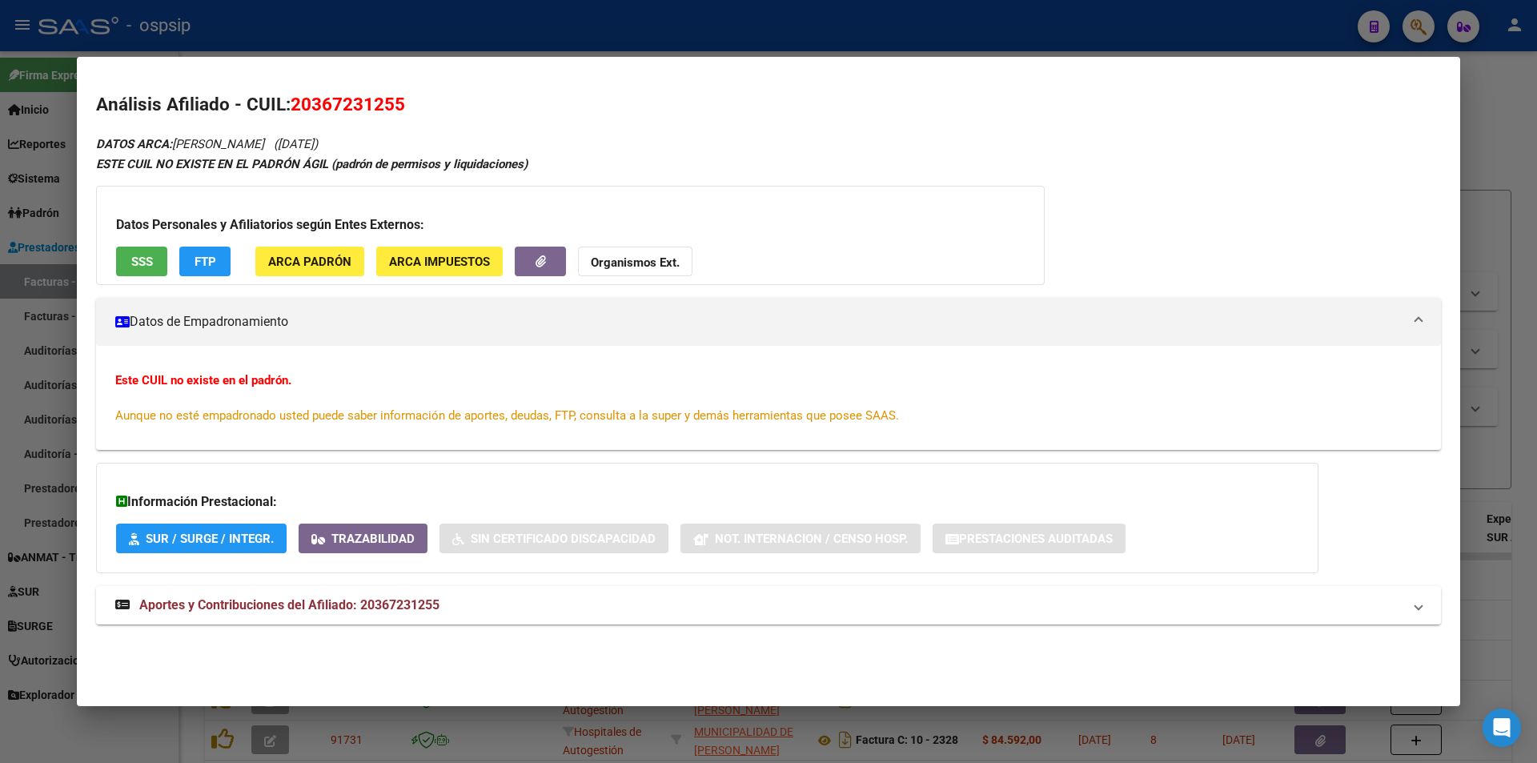
click at [1517, 214] on div at bounding box center [768, 381] width 1537 height 763
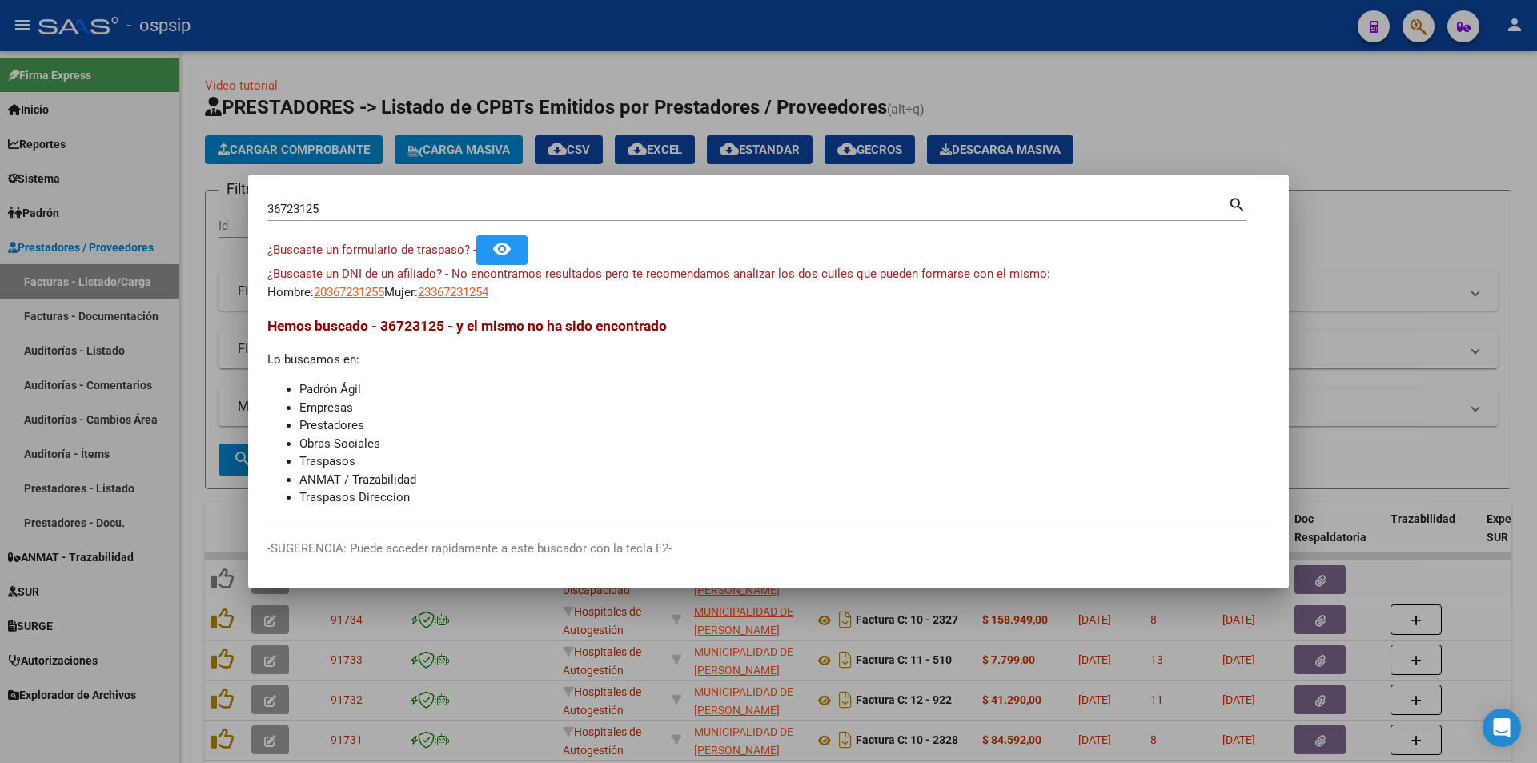
click at [863, 219] on div "36723125 Buscar (apellido, dni, [PERSON_NAME], [PERSON_NAME], cuit, obra social)" at bounding box center [747, 209] width 961 height 24
click at [877, 202] on input "36723125" at bounding box center [747, 209] width 961 height 14
type input "39650617"
click at [342, 308] on mat-dialog-content "39650617 Buscar (apellido, dni, cuil, nro traspaso, cuit, obra social) search ¿…" at bounding box center [768, 357] width 1041 height 327
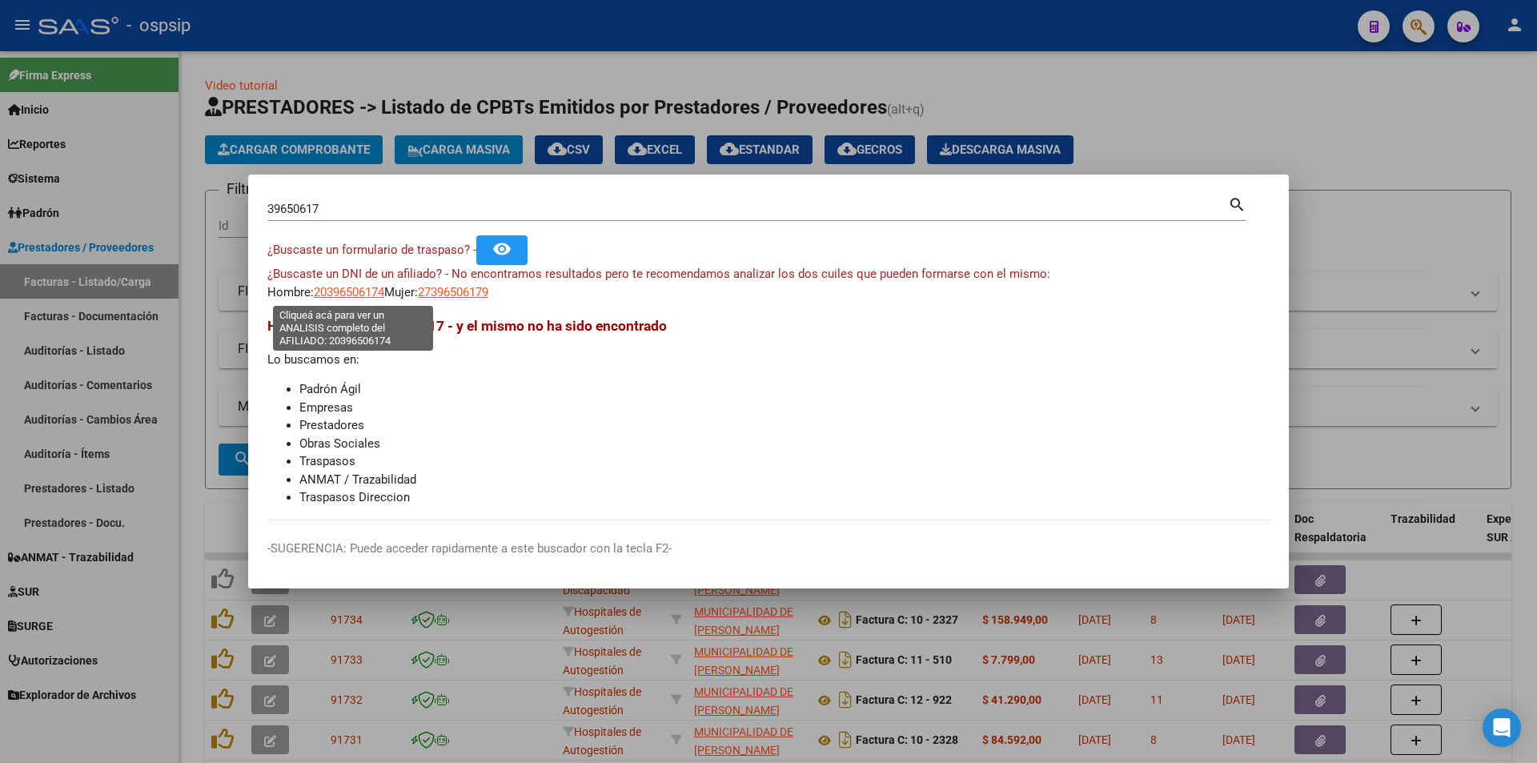
click at [341, 292] on span "20396506174" at bounding box center [349, 292] width 70 height 14
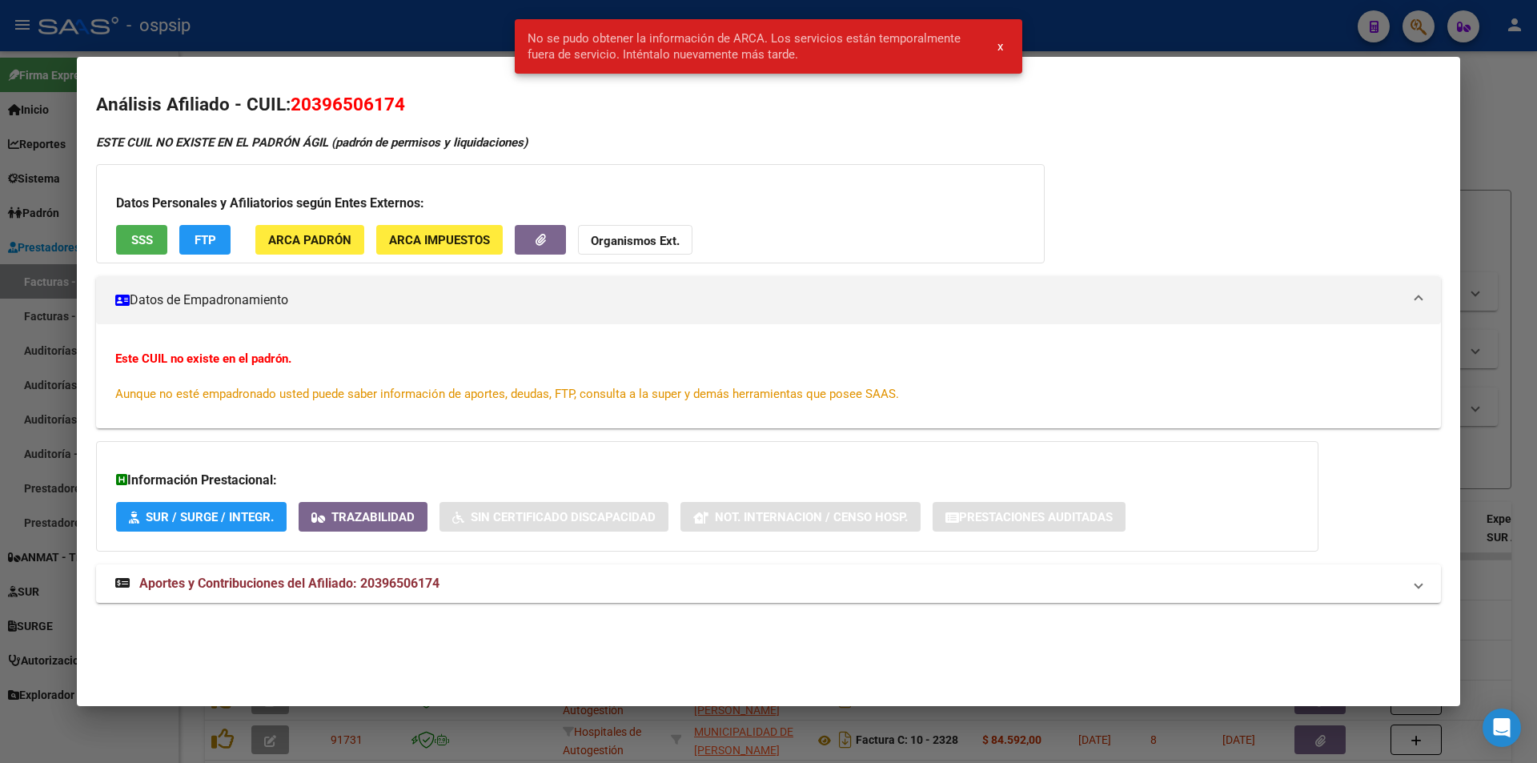
click at [3, 338] on div at bounding box center [768, 381] width 1537 height 763
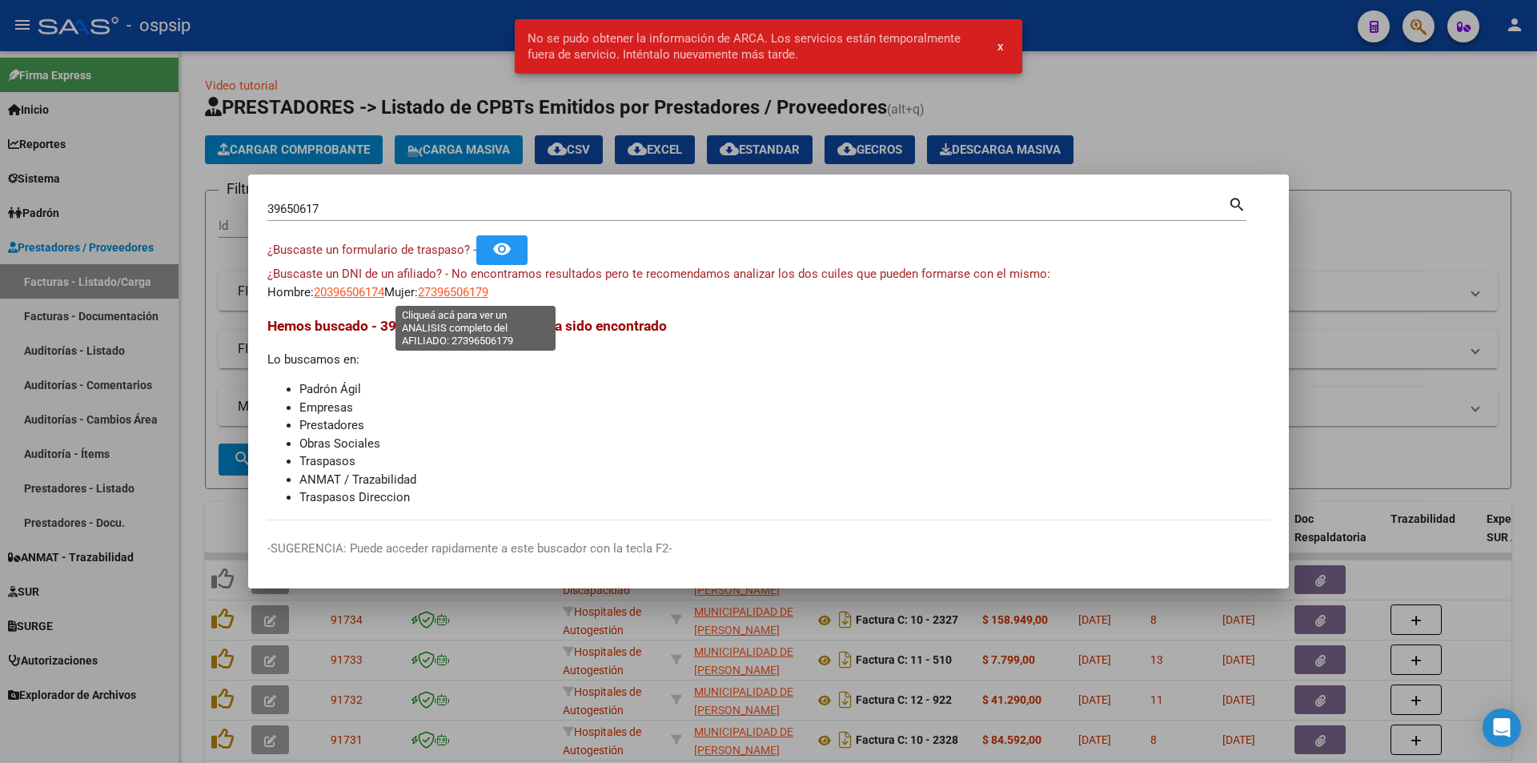
click at [476, 290] on span "27396506179" at bounding box center [453, 292] width 70 height 14
type textarea "27396506179"
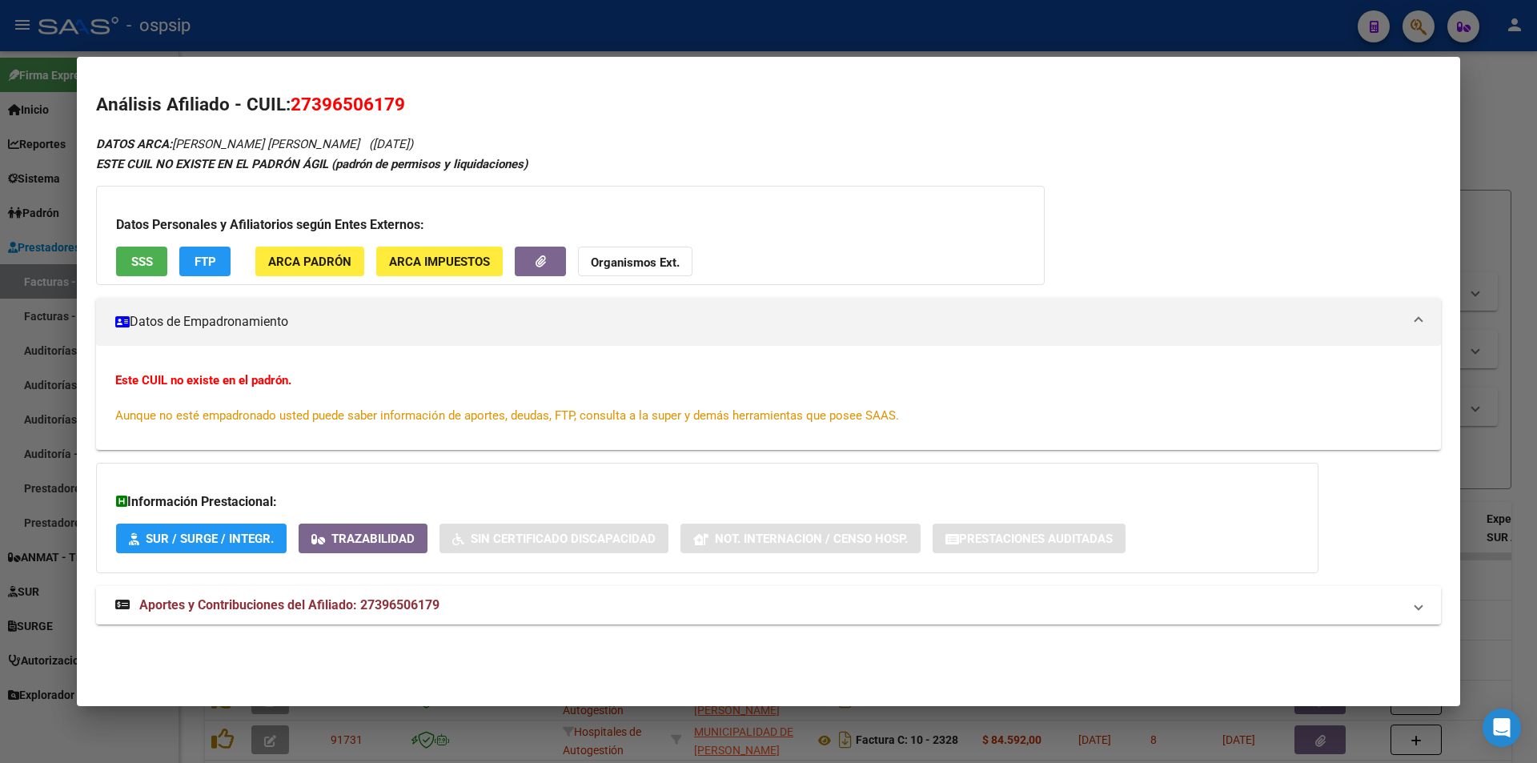
click at [312, 588] on mat-expansion-panel-header "Aportes y Contribuciones del Afiliado: 27396506179" at bounding box center [768, 605] width 1345 height 38
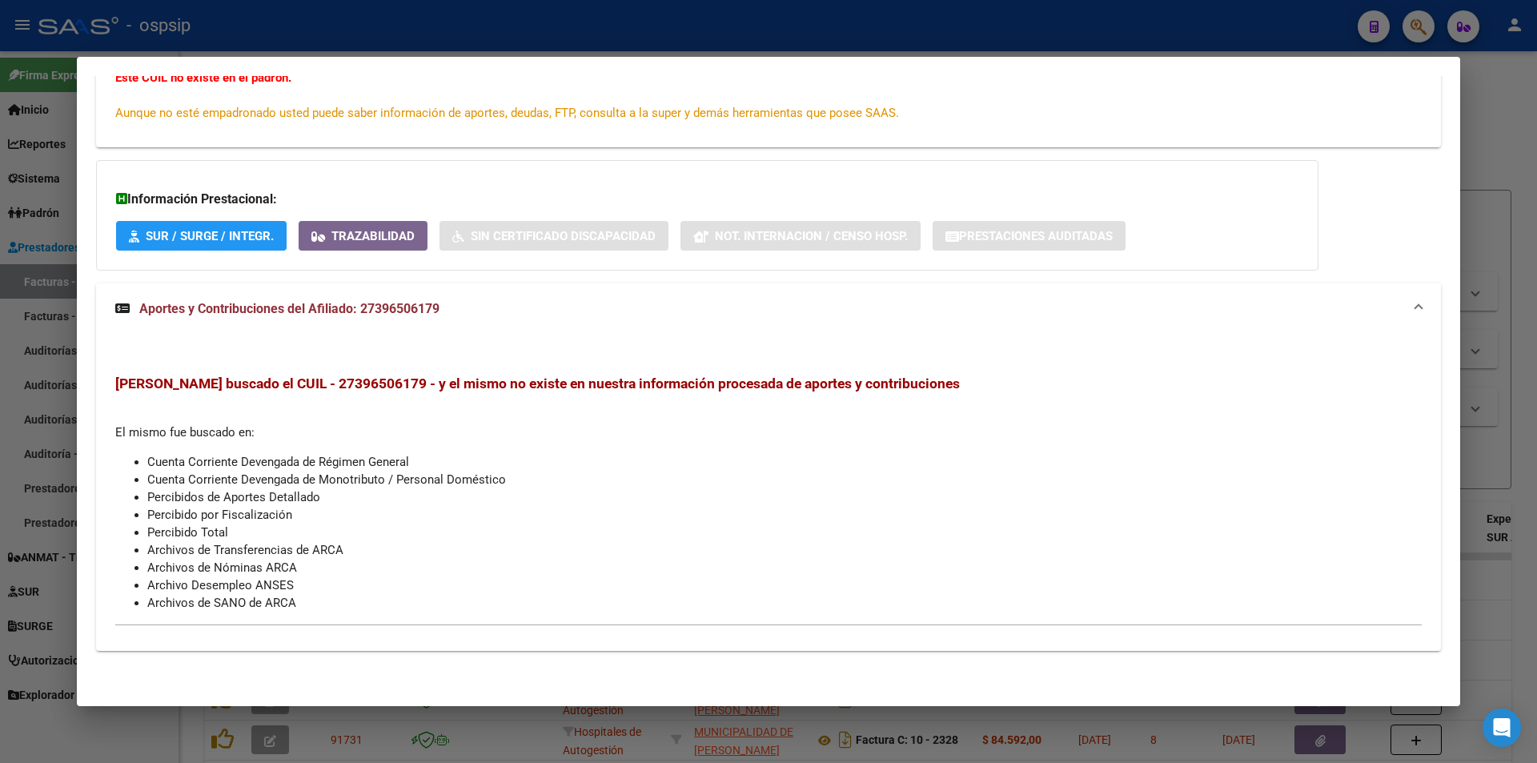
scroll to position [0, 0]
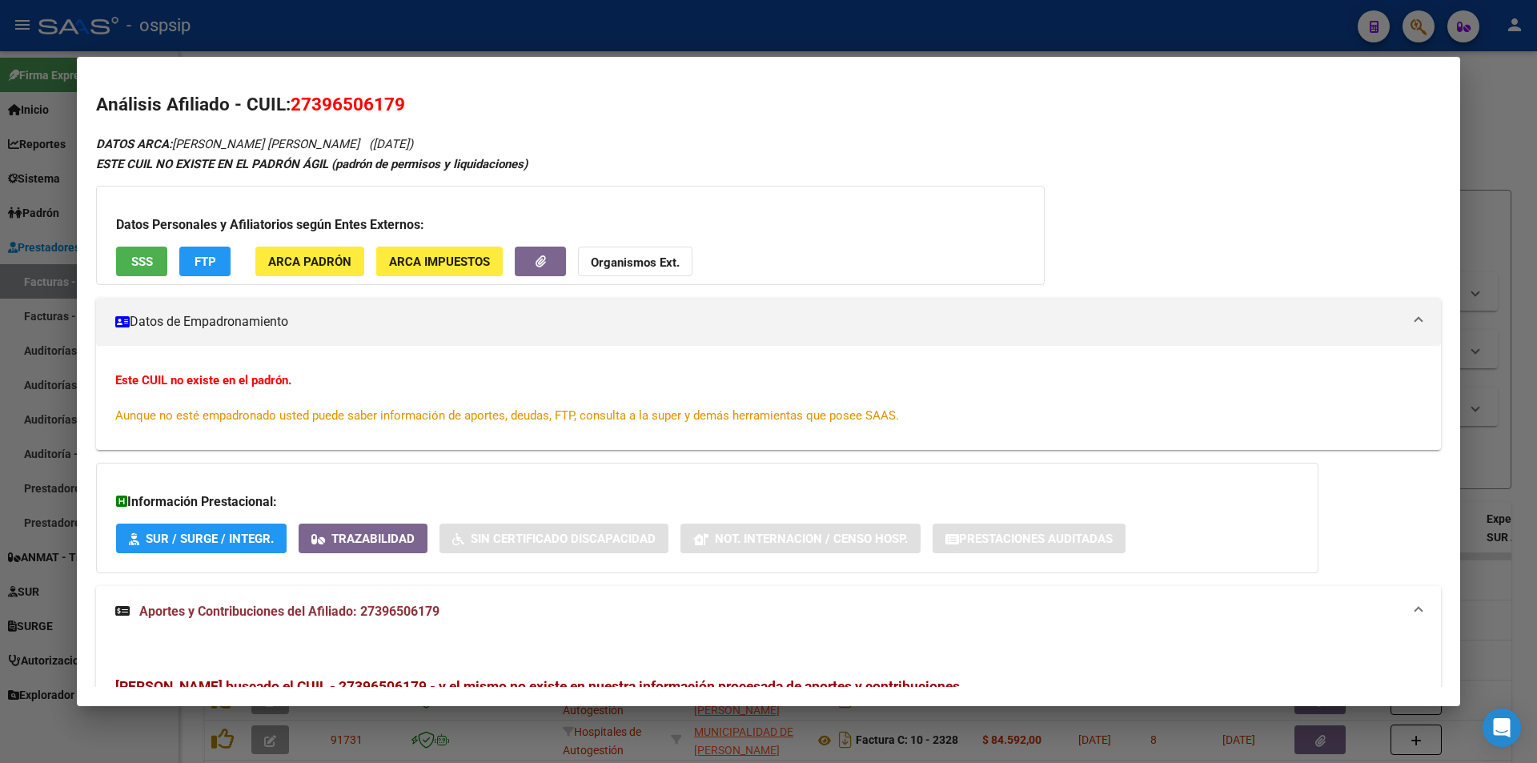
click at [143, 234] on h3 "Datos Personales y Afiliatorios según Entes Externos:" at bounding box center [570, 224] width 909 height 19
click at [145, 271] on button "SSS" at bounding box center [141, 262] width 51 height 30
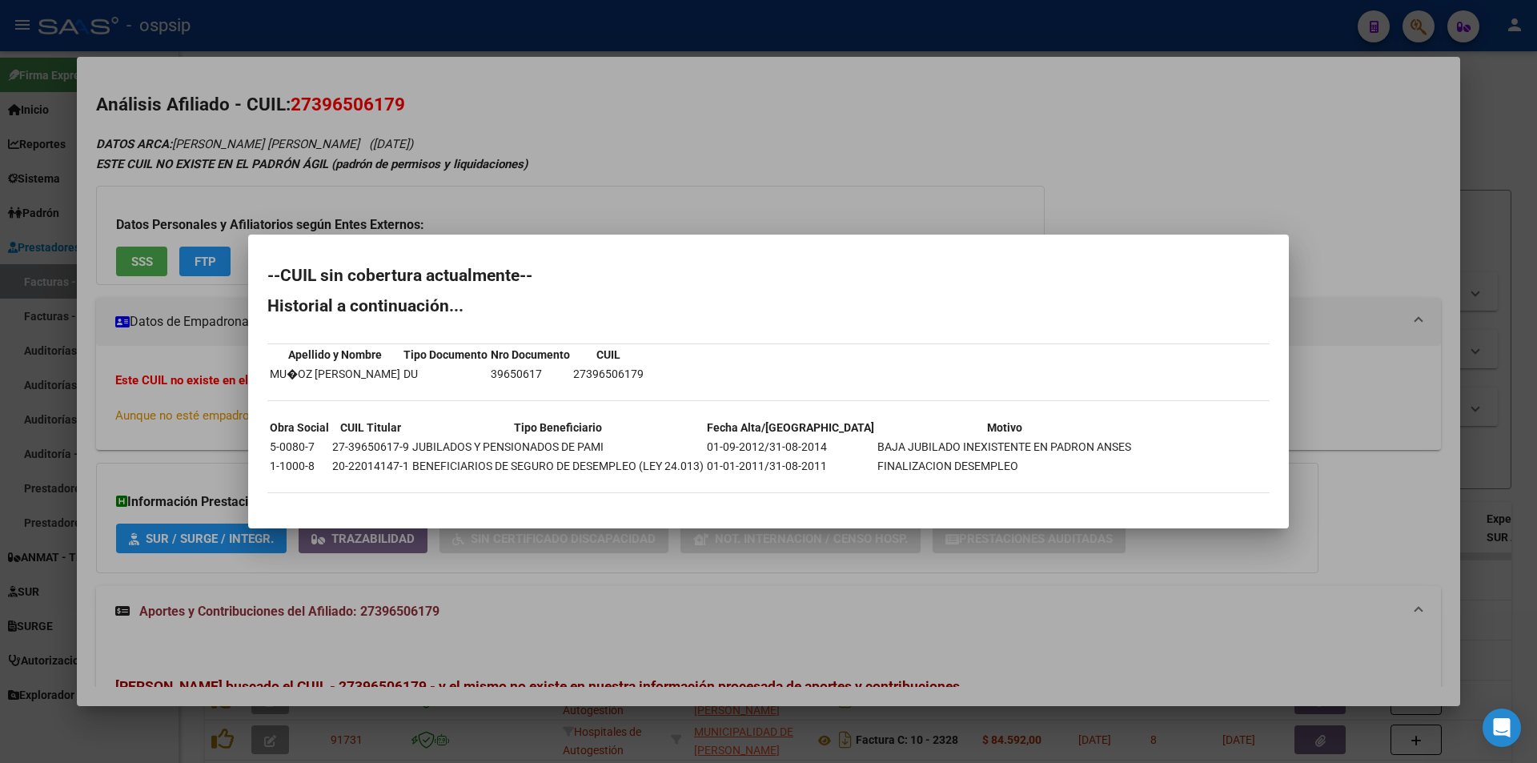
drag, startPoint x: 468, startPoint y: 444, endPoint x: 523, endPoint y: 472, distance: 61.6
click at [515, 472] on tbody "Obra Social CUIL Titular Tipo Beneficiario Fecha Alta/Baja Motivo 5-0080-7 27-3…" at bounding box center [700, 447] width 863 height 56
click at [532, 469] on td "BENEFICIARIOS DE SEGURO DE DESEMPLEO (LEY 24.013)" at bounding box center [558, 466] width 293 height 18
click at [401, 375] on td "MU�OZ [PERSON_NAME]" at bounding box center [335, 374] width 132 height 18
drag, startPoint x: 416, startPoint y: 372, endPoint x: 273, endPoint y: 371, distance: 142.5
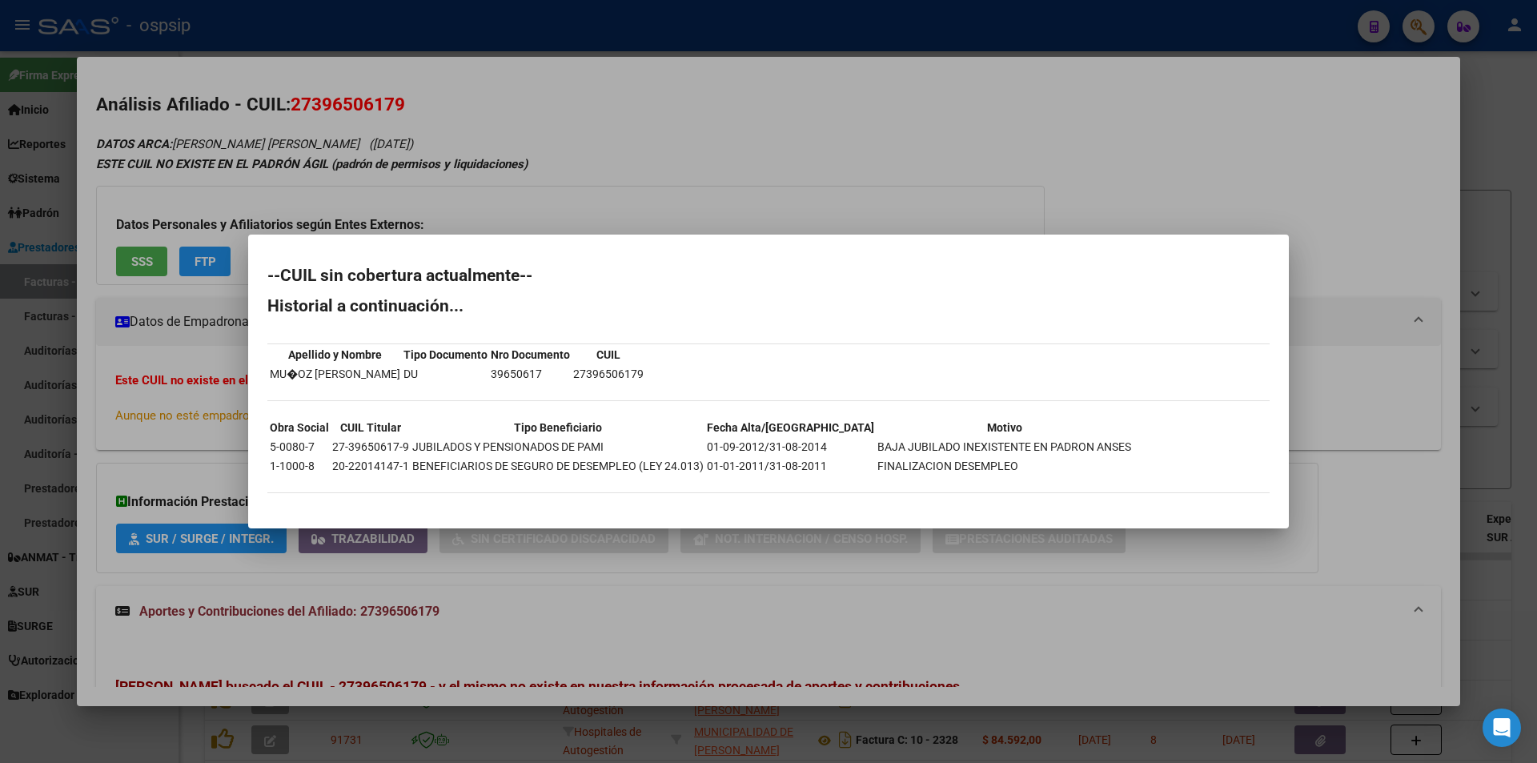
click at [273, 371] on td "MU�OZ [PERSON_NAME]" at bounding box center [335, 374] width 132 height 18
copy td "MU�OZ [PERSON_NAME]"
click at [571, 379] on td "39650617" at bounding box center [530, 374] width 81 height 18
copy td "39650617"
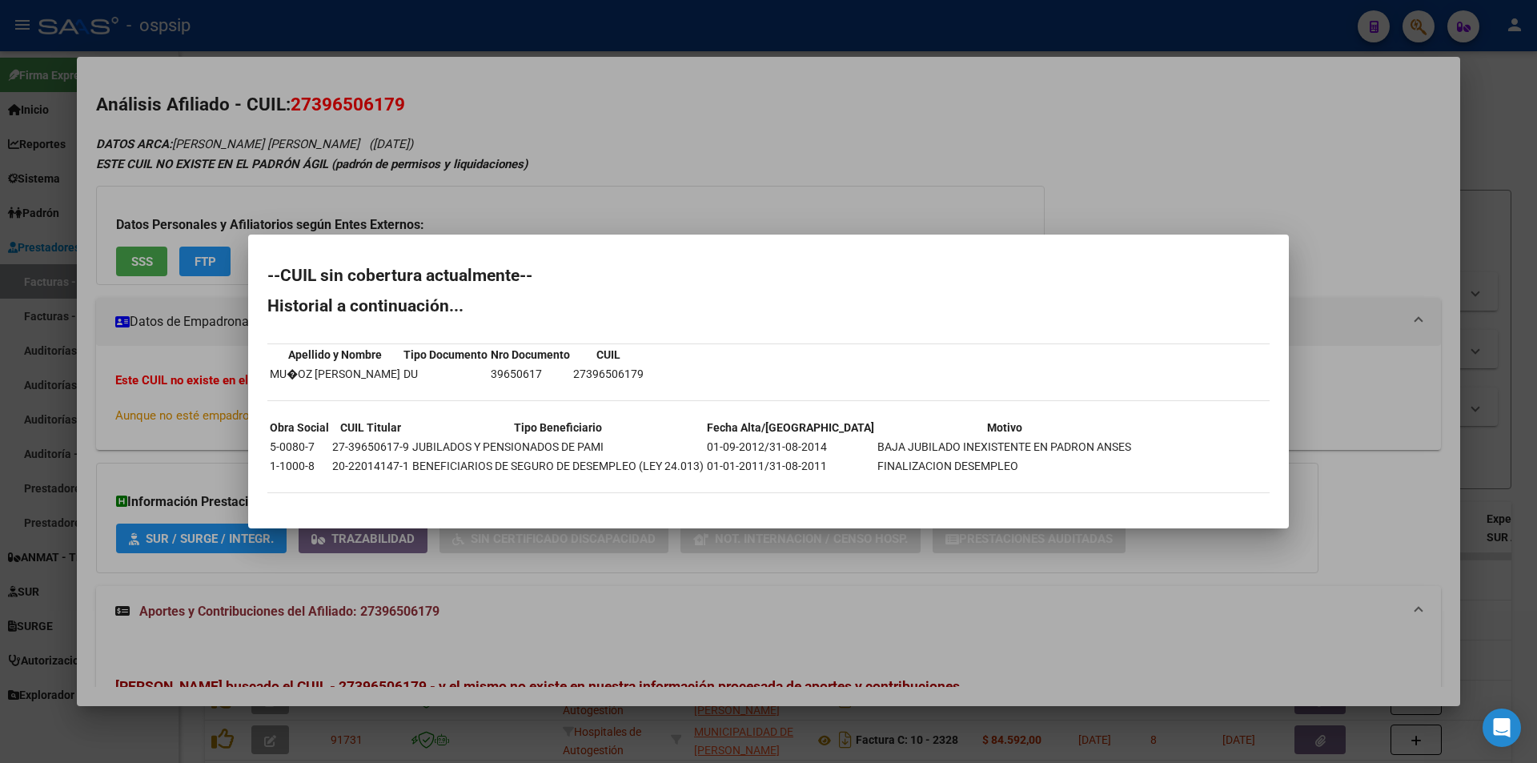
click at [500, 51] on div at bounding box center [768, 381] width 1537 height 763
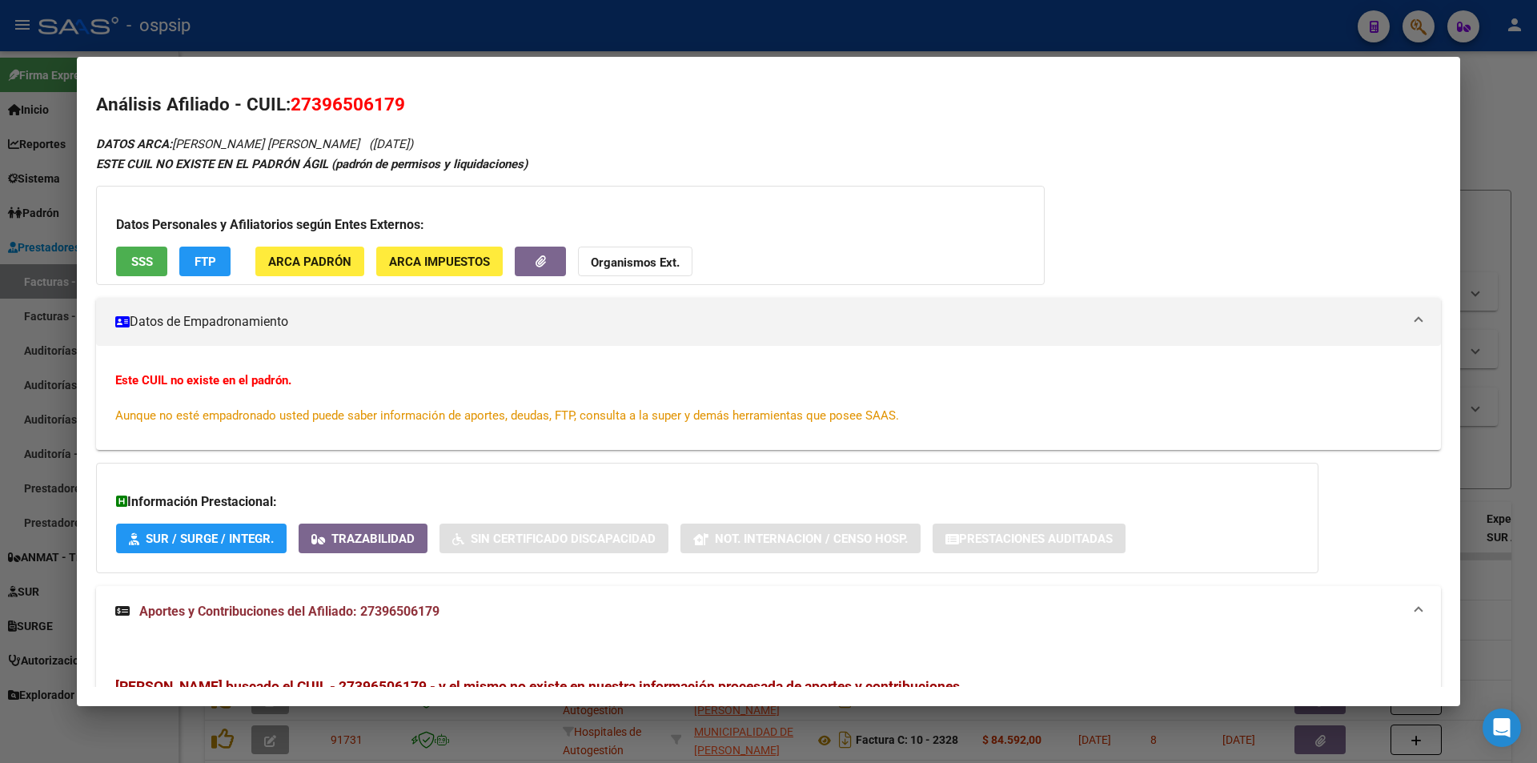
click at [516, 39] on div at bounding box center [768, 381] width 1537 height 763
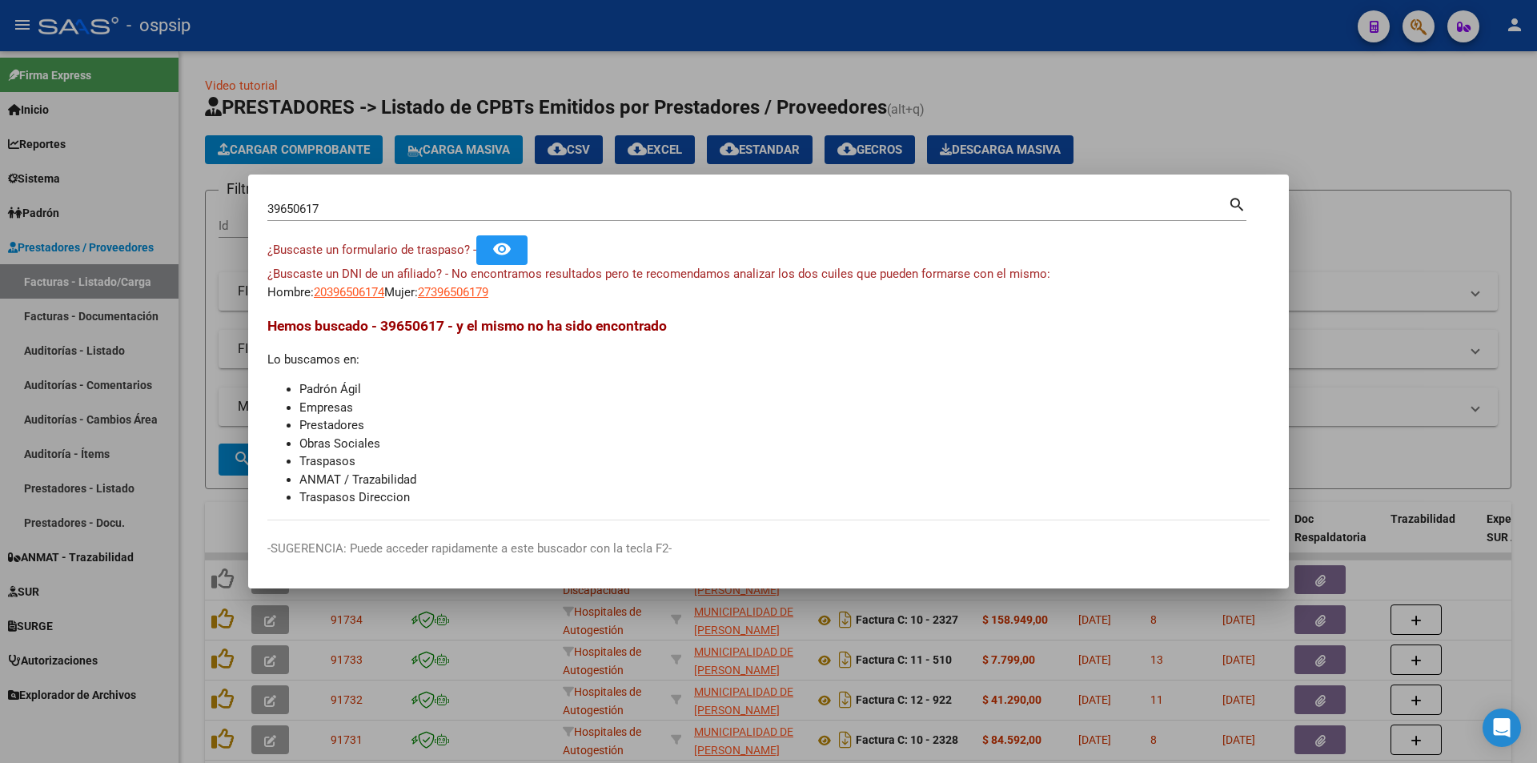
click at [504, 74] on div at bounding box center [768, 381] width 1537 height 763
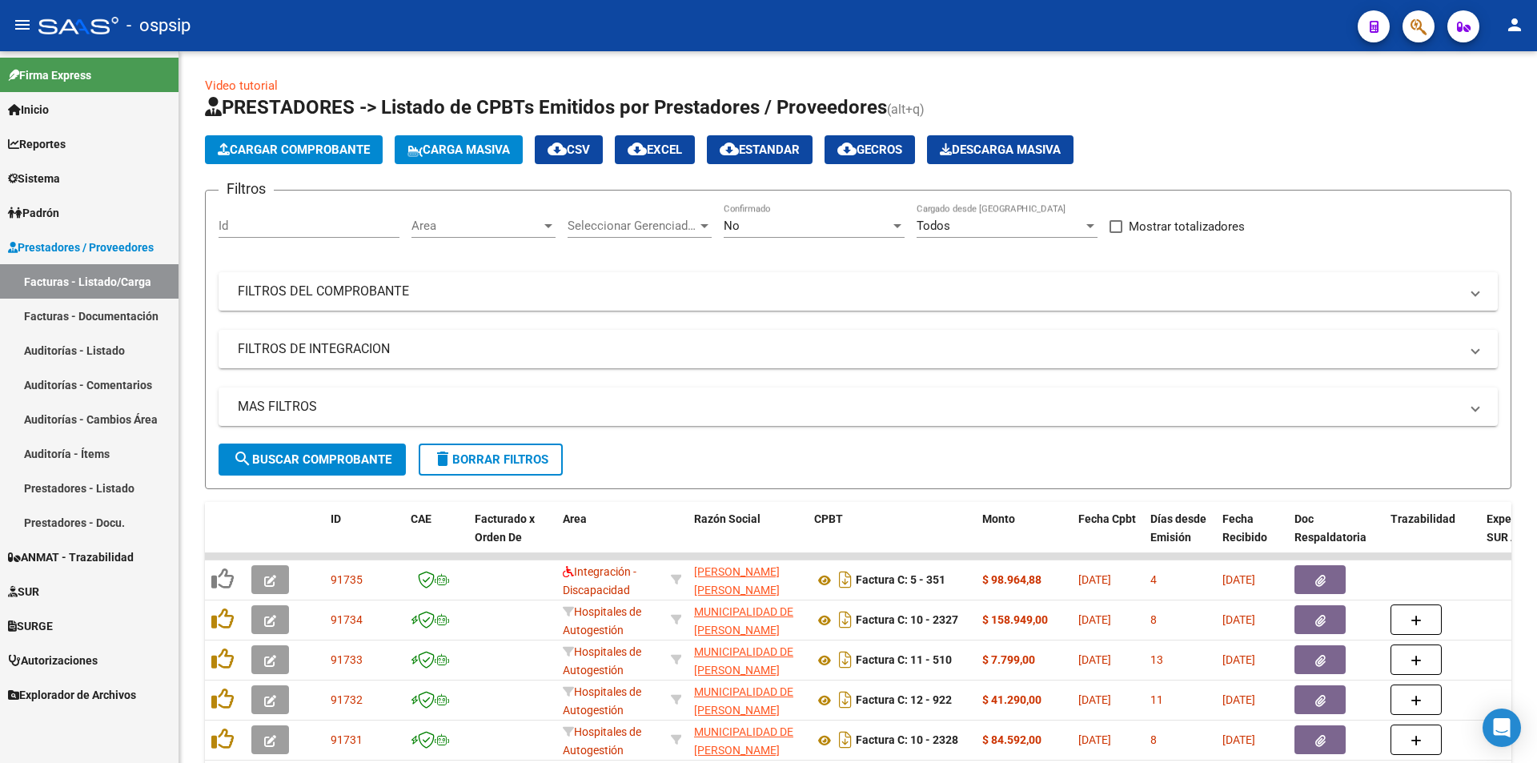
click at [1397, 26] on div at bounding box center [1412, 26] width 45 height 33
click at [1411, 28] on icon "button" at bounding box center [1419, 27] width 16 height 18
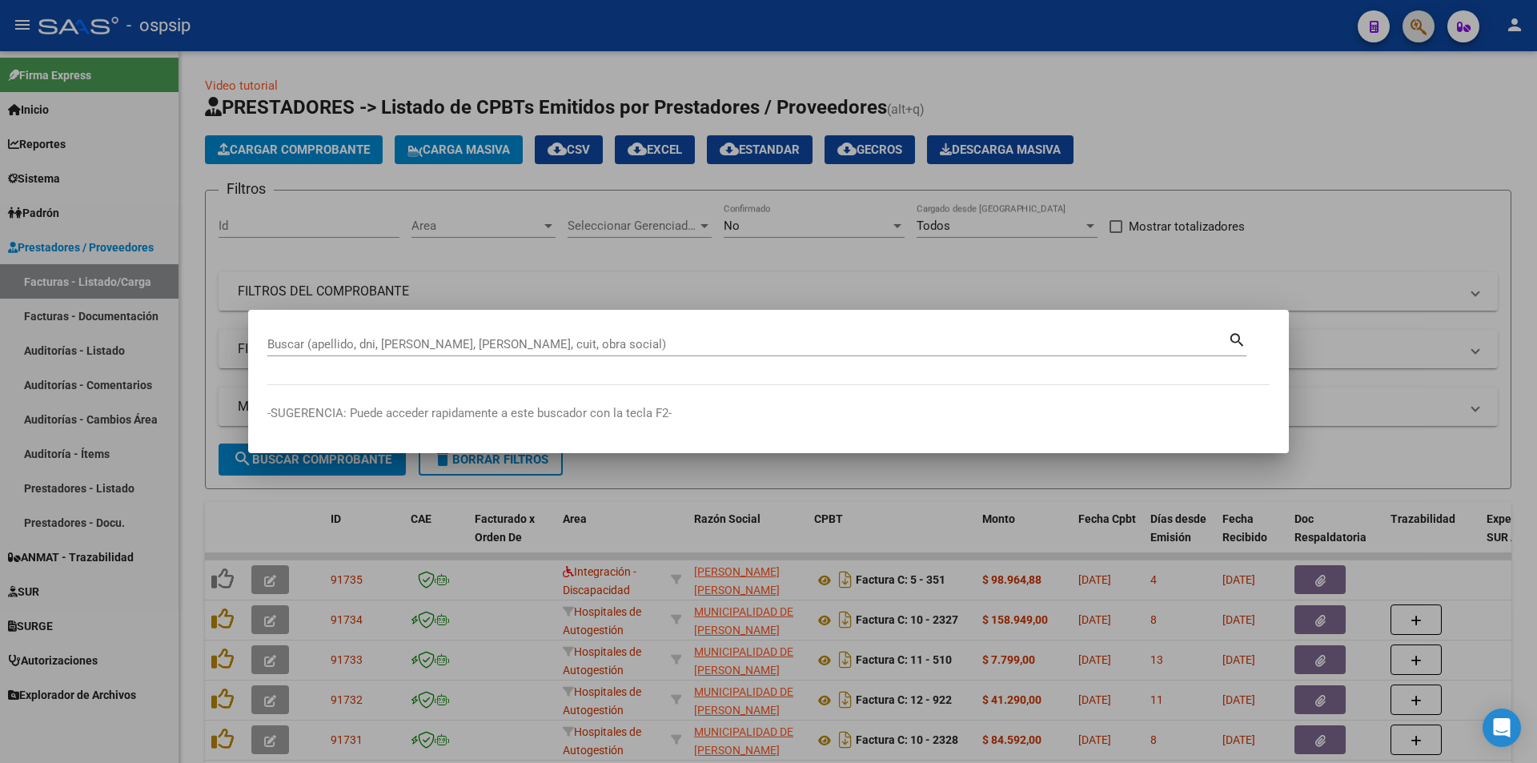
paste input "39650617"
type input "39650617"
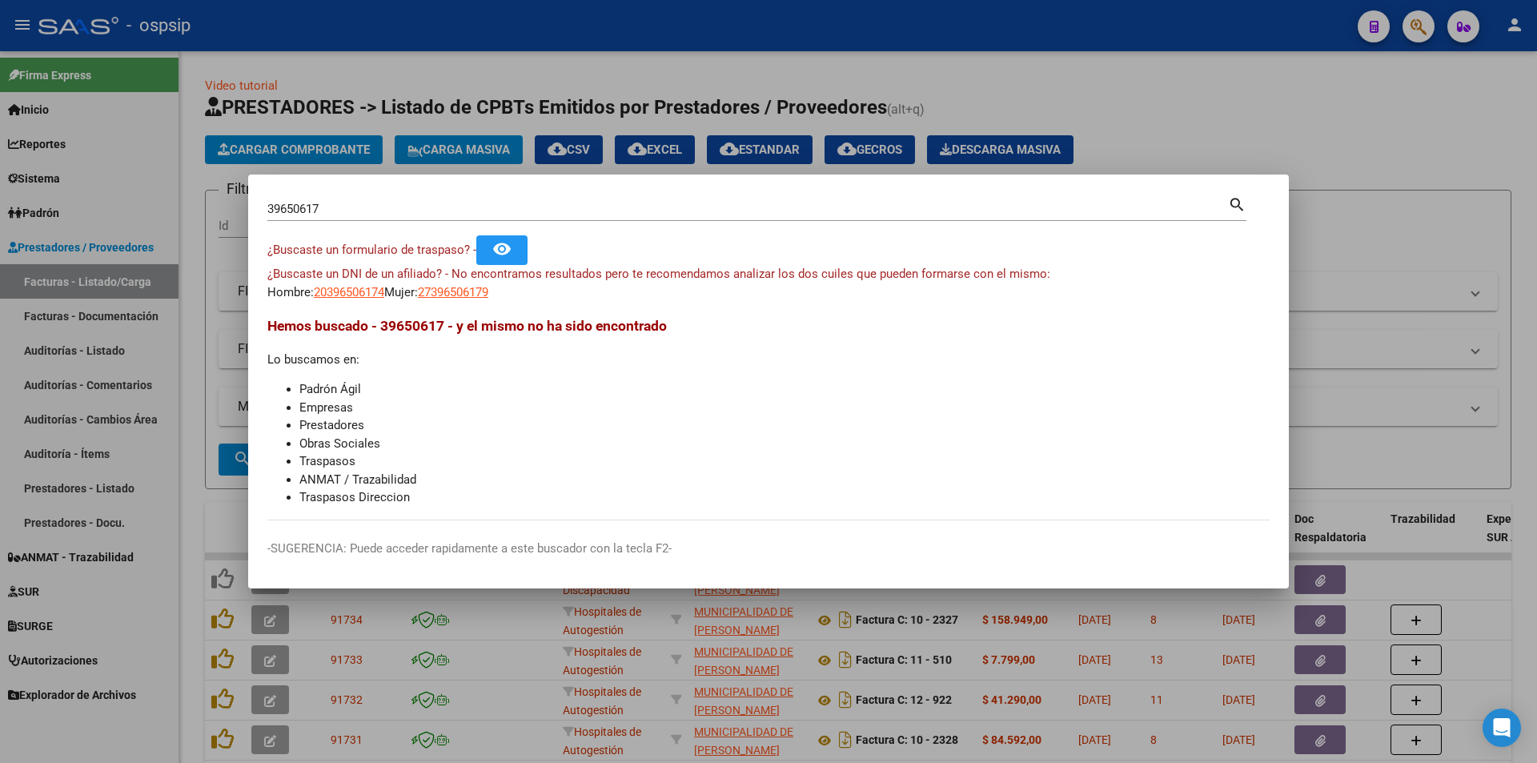
click at [380, 299] on app-link-go-to "20396506174" at bounding box center [349, 292] width 70 height 18
click at [491, 282] on div "¿Buscaste un DNI de un afiliado? - No encontramos resultados pero te recomendam…" at bounding box center [768, 283] width 1002 height 36
click at [488, 286] on span "27396506179" at bounding box center [453, 292] width 70 height 14
copy span "1"
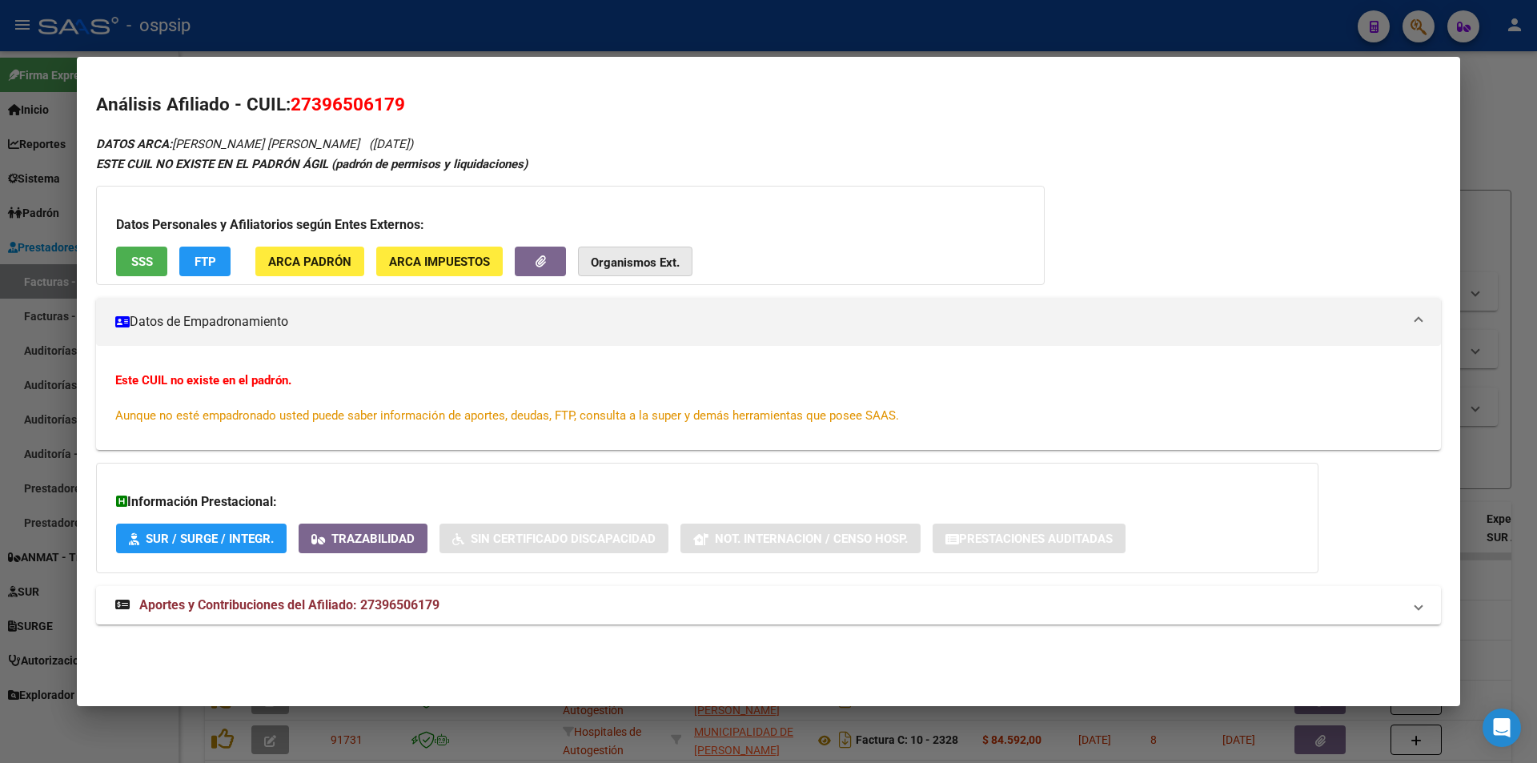
click at [626, 271] on button "Organismos Ext." at bounding box center [635, 262] width 114 height 30
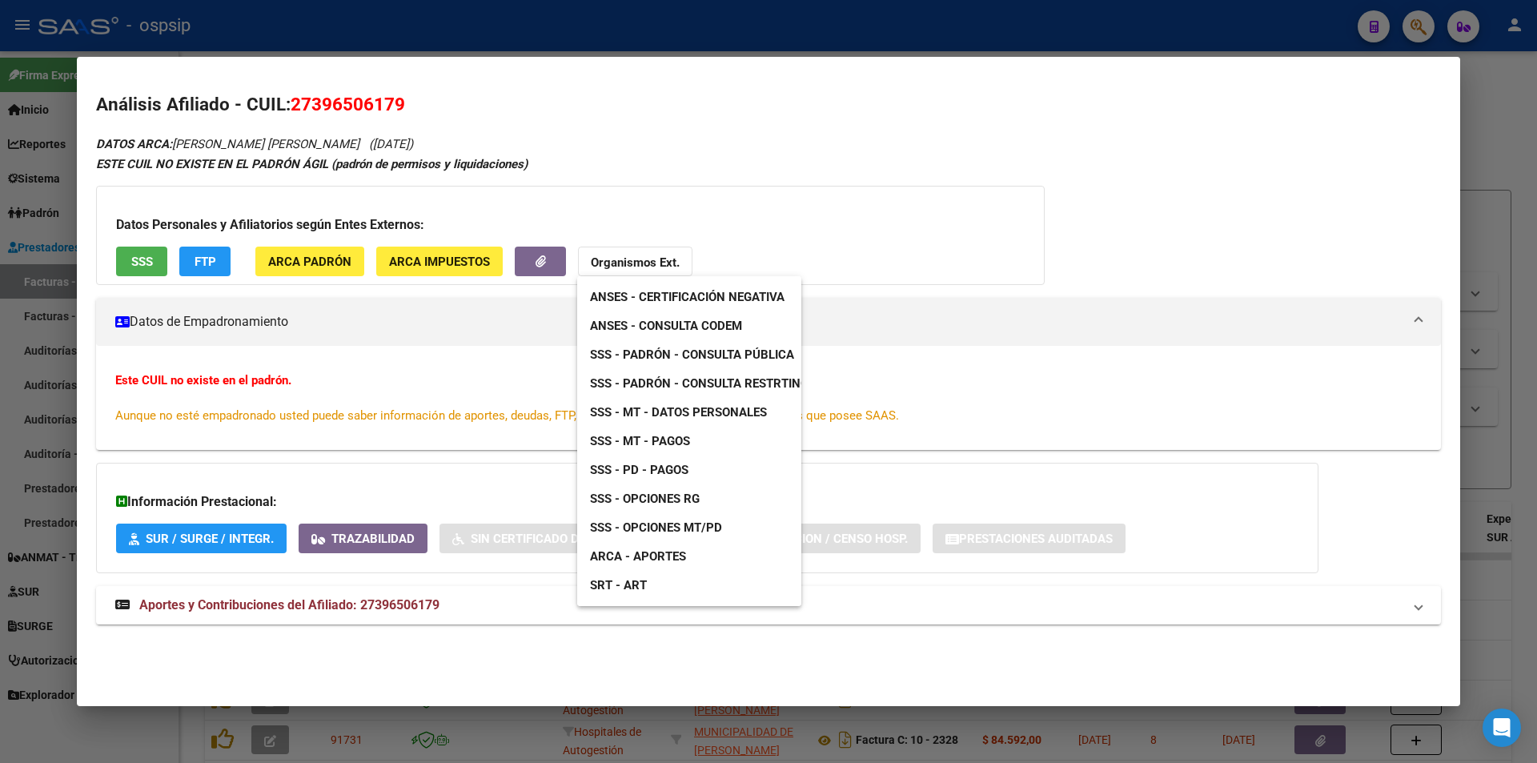
click at [681, 319] on span "ANSES - Consulta CODEM" at bounding box center [666, 326] width 152 height 14
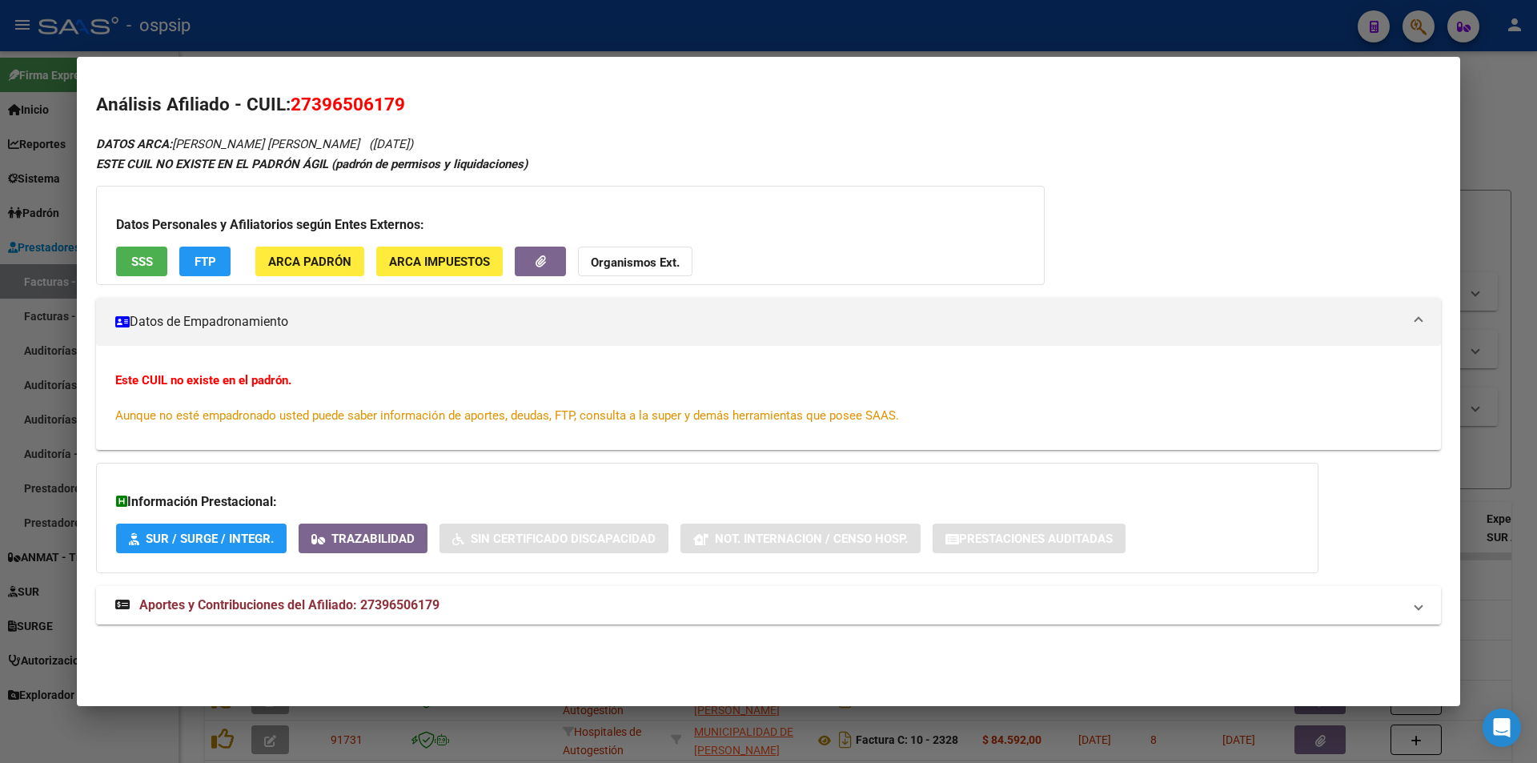
click at [382, 590] on mat-expansion-panel-header "Aportes y Contribuciones del Afiliado: 27396506179" at bounding box center [768, 605] width 1345 height 38
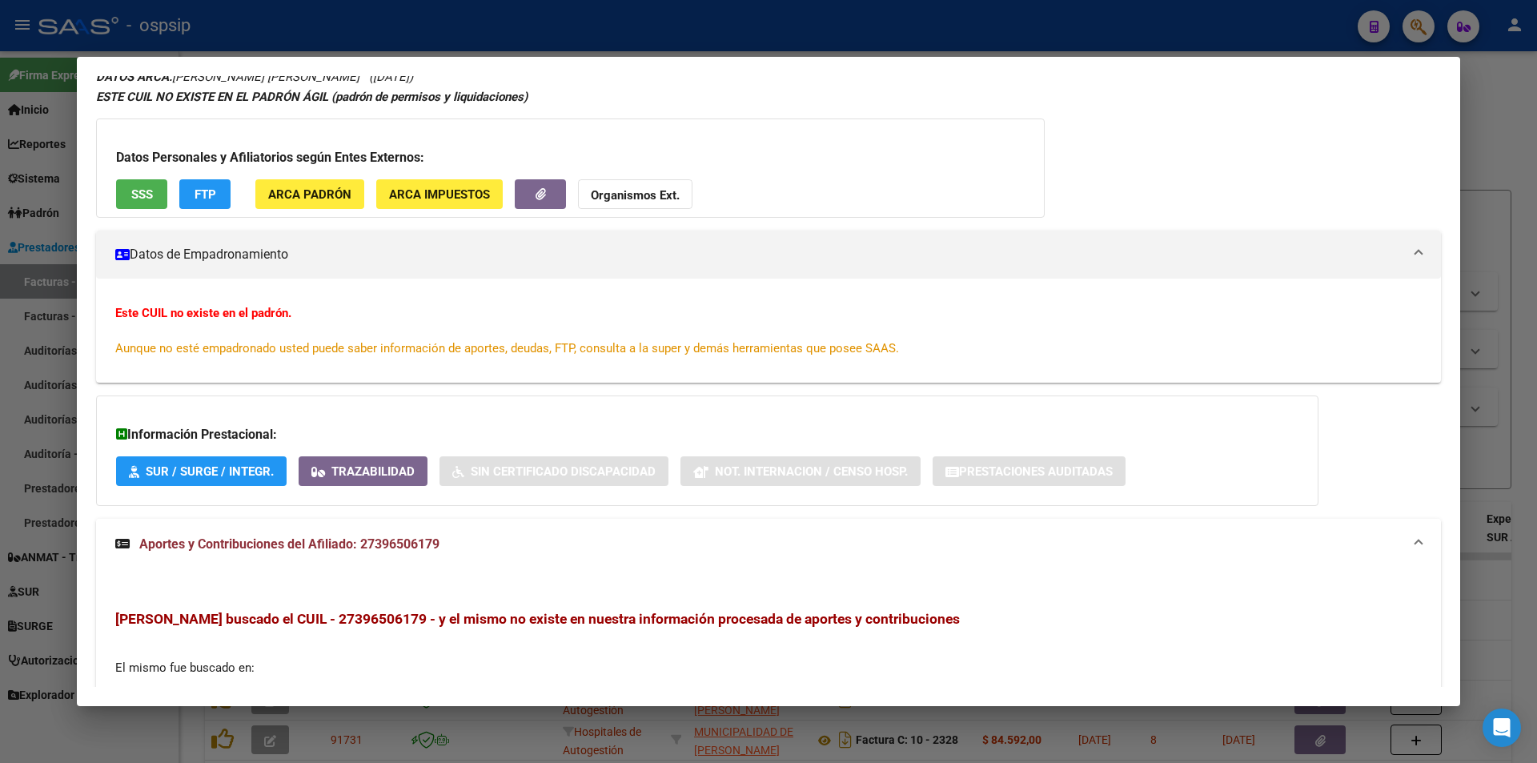
scroll to position [303, 0]
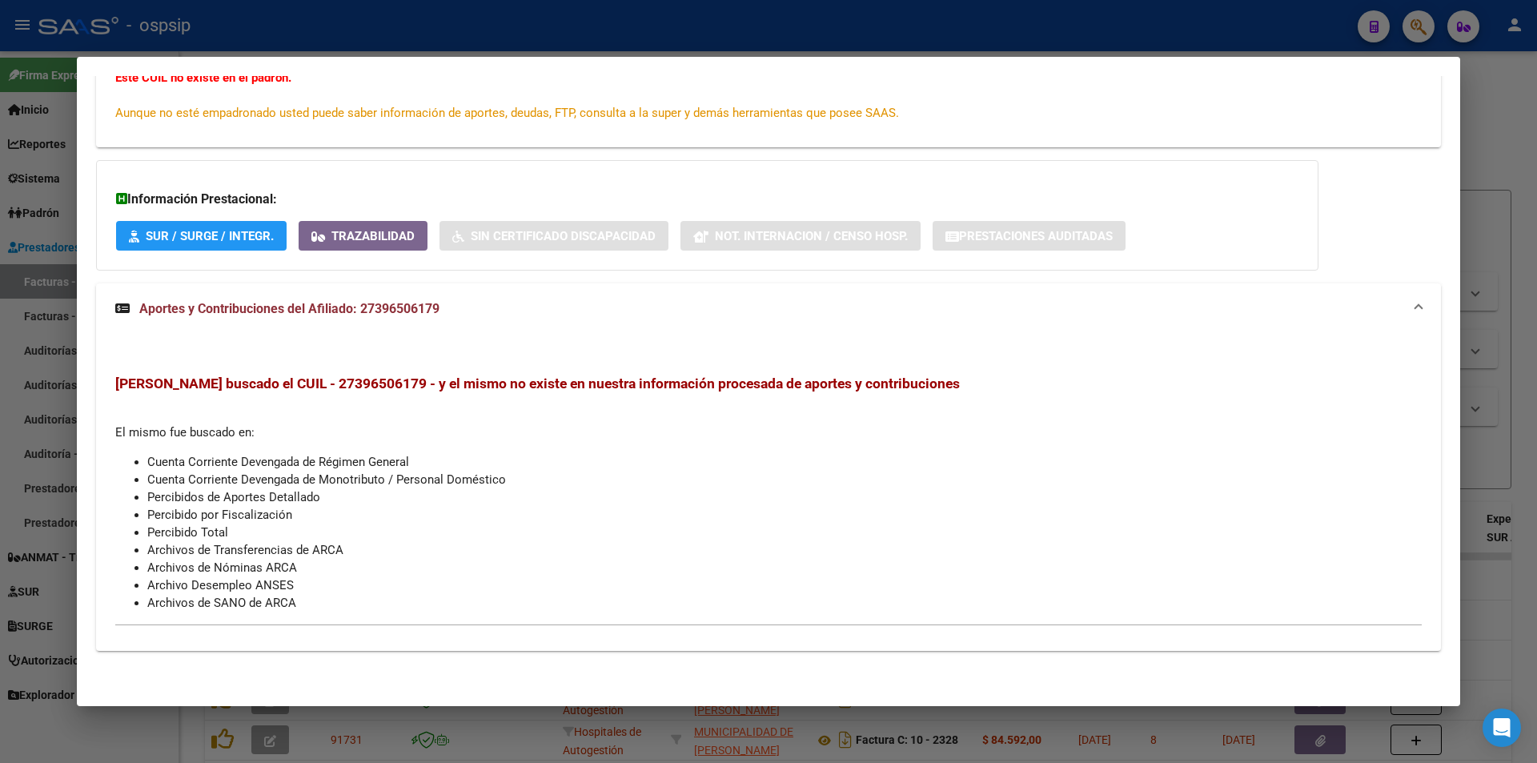
click at [716, 50] on div at bounding box center [768, 381] width 1537 height 763
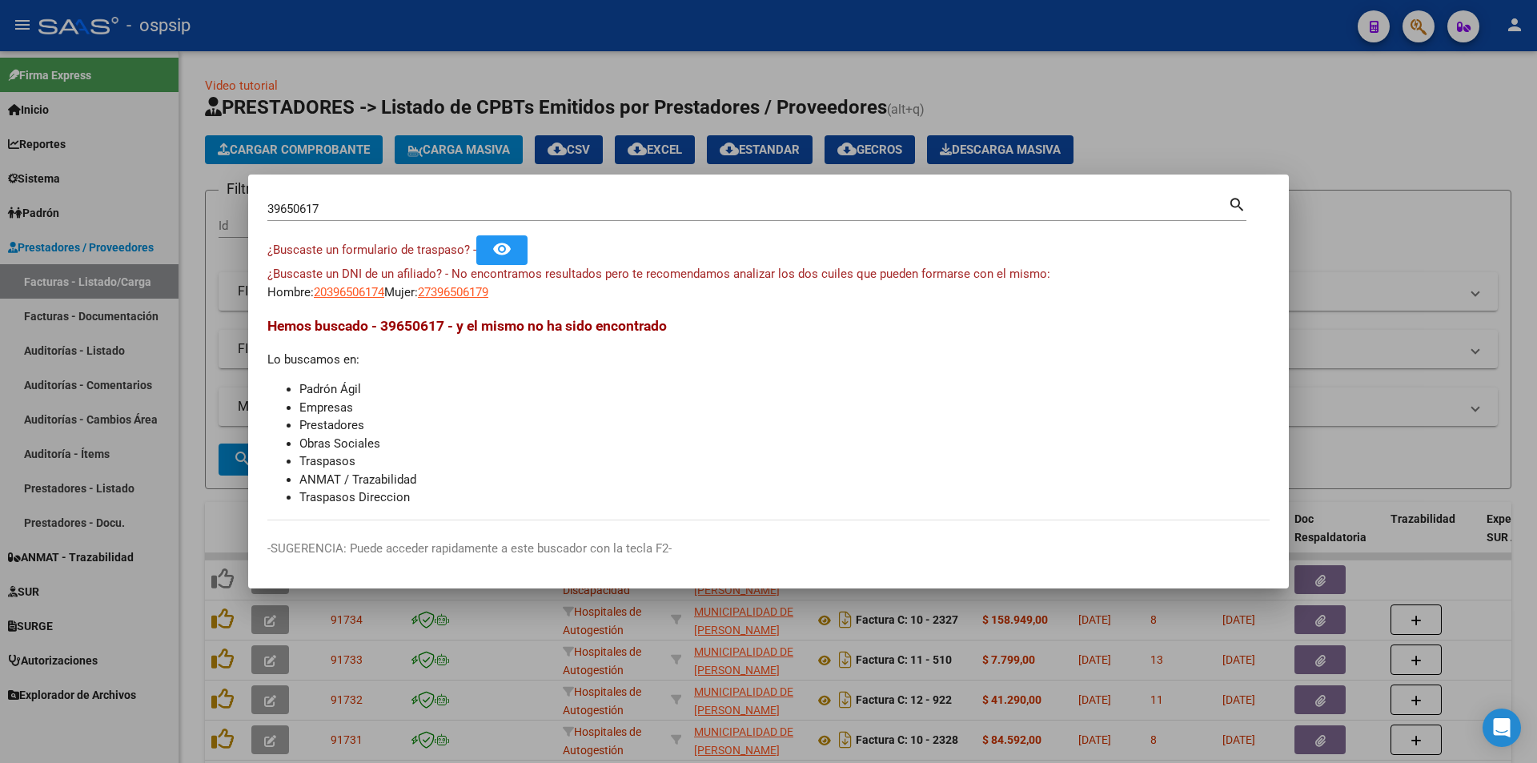
click at [572, 220] on div "39650617 Buscar (apellido, dni, cuil, [PERSON_NAME], cuit, obra social)" at bounding box center [747, 209] width 961 height 24
click at [572, 210] on input "39650617" at bounding box center [747, 209] width 961 height 14
paste input "4708930"
type input "47089307"
click at [357, 307] on mat-dialog-content "47089307 Buscar (apellido, dni, cuil, nro traspaso, cuit, obra social) search ¿…" at bounding box center [768, 357] width 1041 height 327
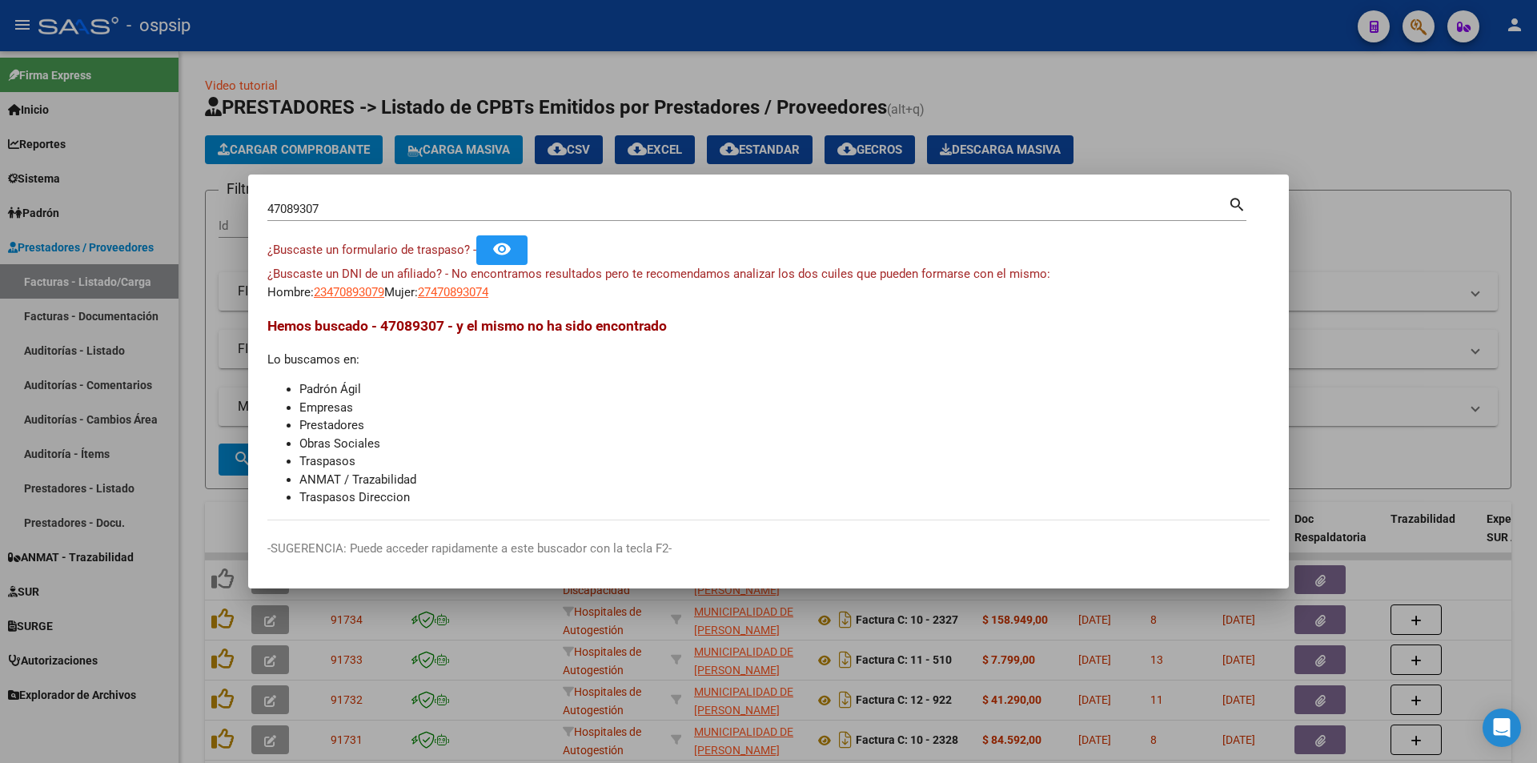
click at [356, 299] on app-link-go-to "23470893079" at bounding box center [349, 292] width 70 height 18
click at [362, 299] on app-link-go-to "23470893079" at bounding box center [349, 292] width 70 height 18
click at [356, 276] on span "¿Buscaste un DNI de un afiliado? - No encontramos resultados pero te recomendam…" at bounding box center [658, 274] width 783 height 14
click at [363, 292] on span "23470893079" at bounding box center [349, 292] width 70 height 14
type textarea "23470893079"
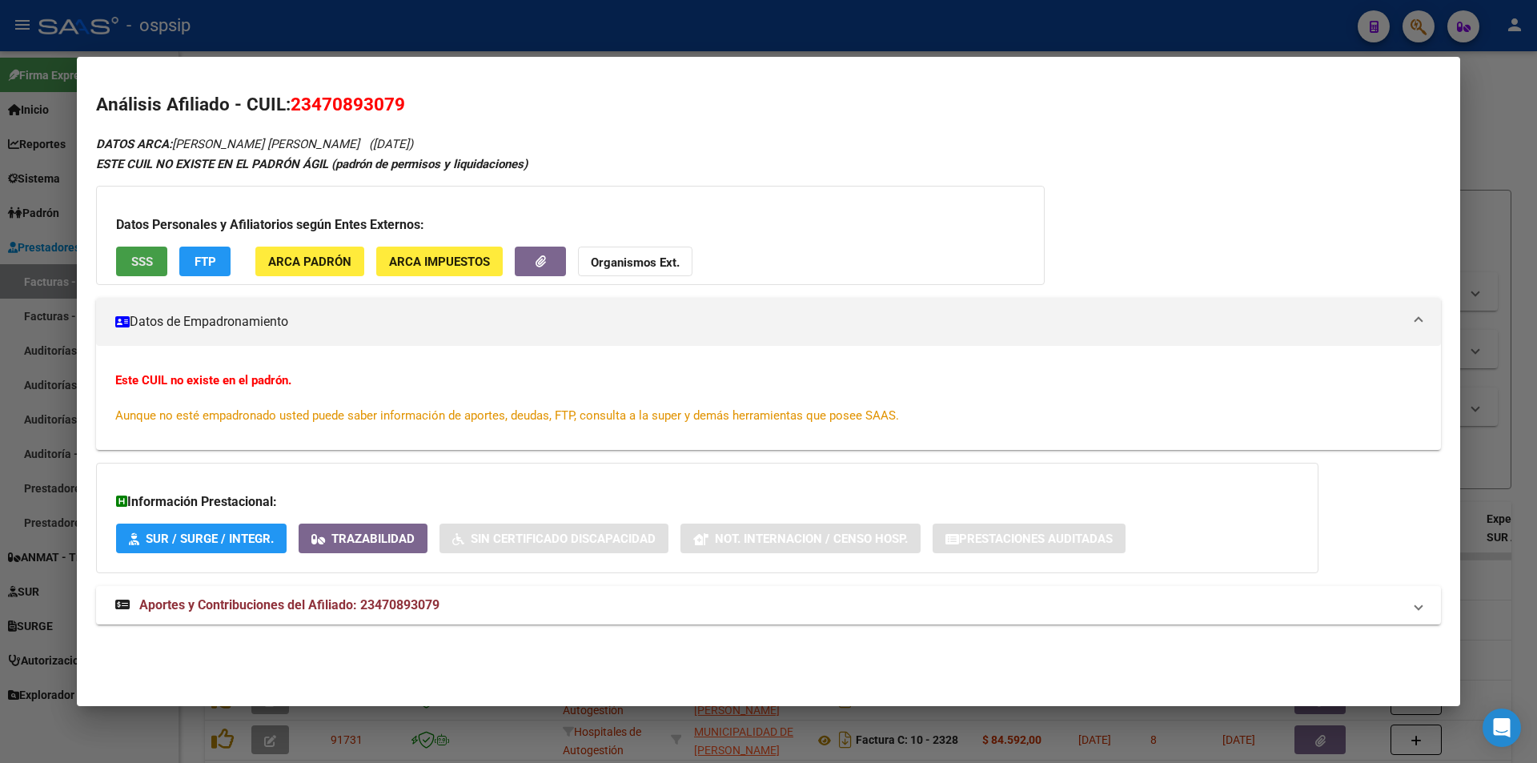
click at [142, 257] on span "SSS" at bounding box center [142, 262] width 22 height 14
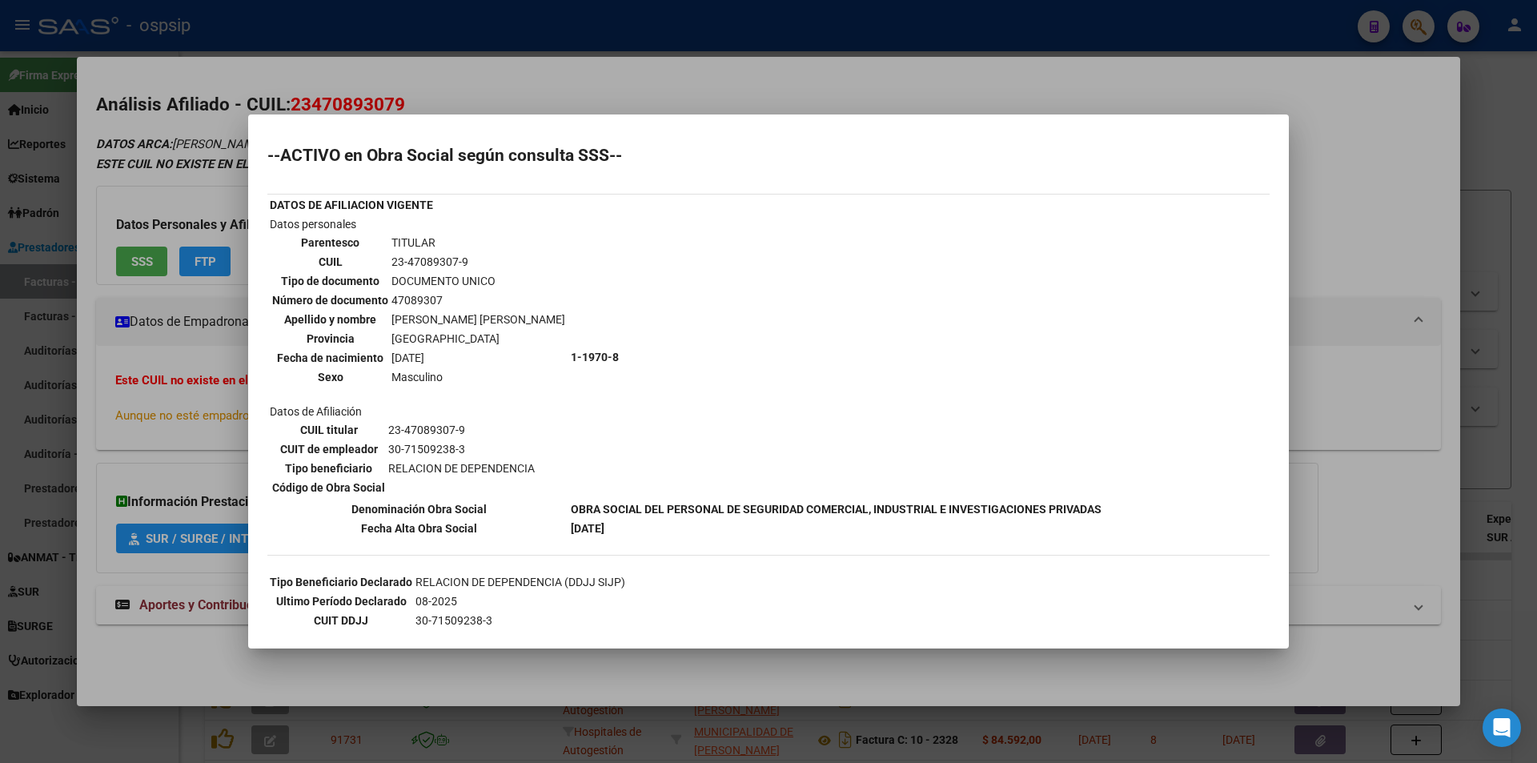
click at [181, 278] on div at bounding box center [768, 381] width 1537 height 763
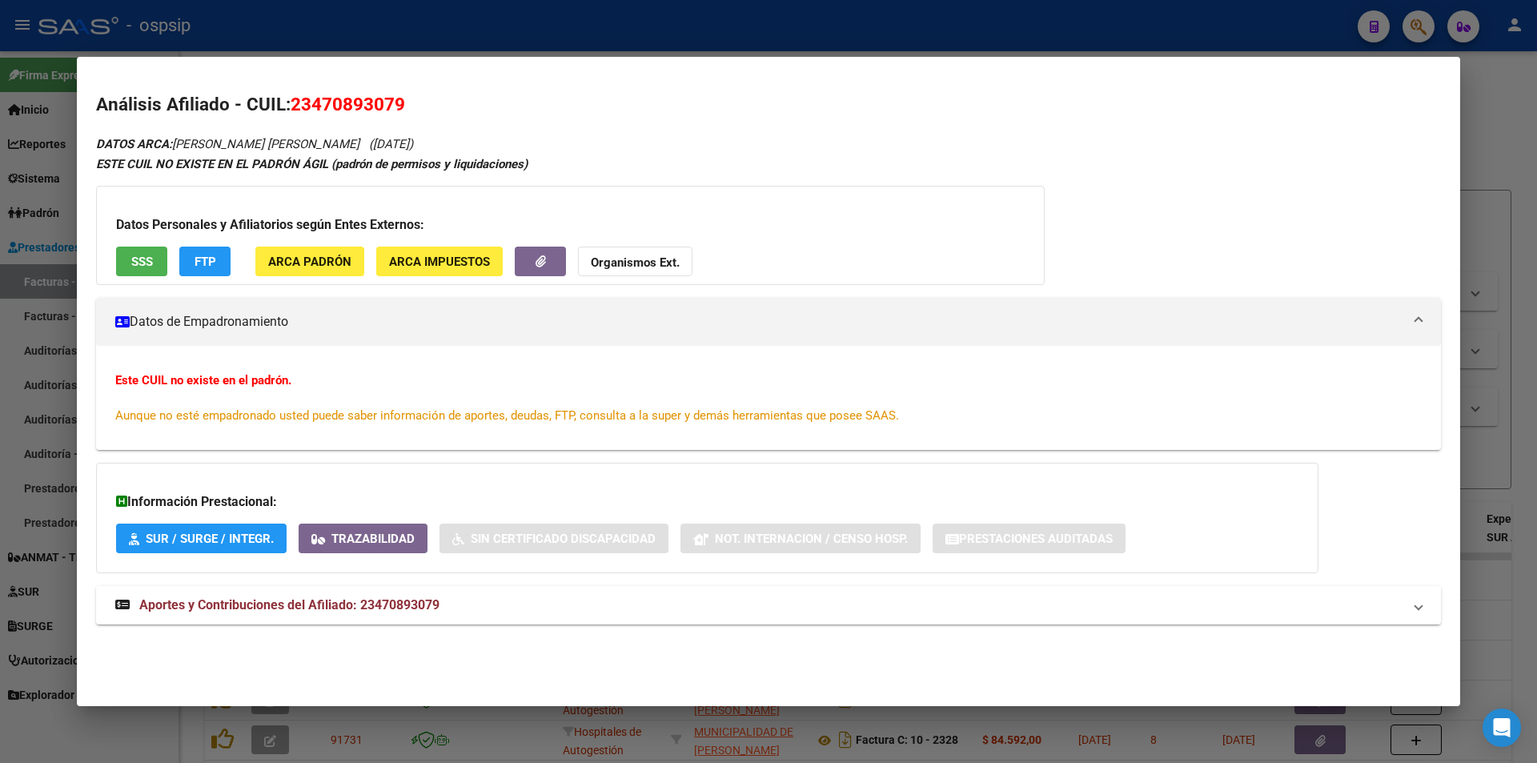
click at [244, 49] on div at bounding box center [768, 381] width 1537 height 763
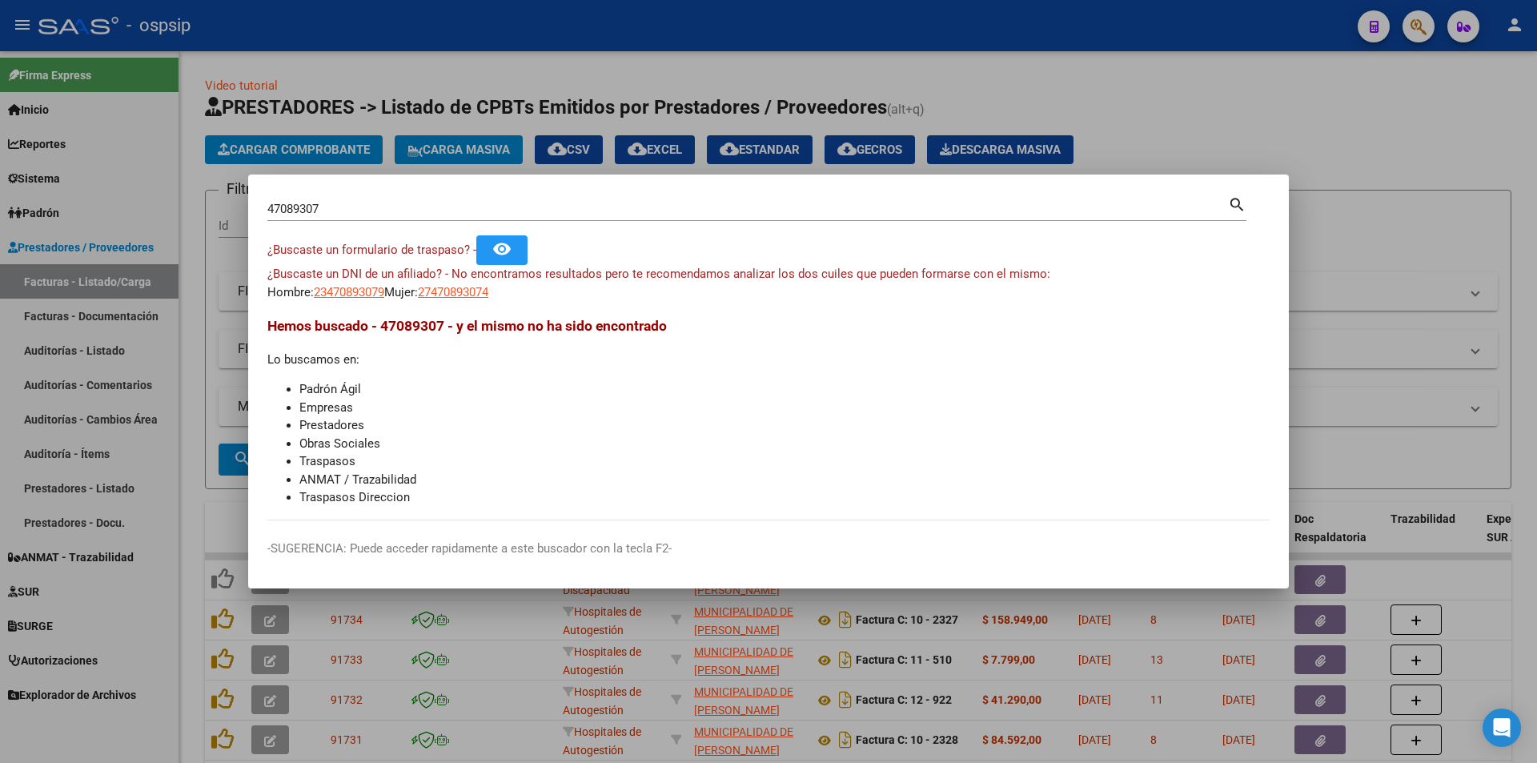
click at [360, 224] on div "47089307 Buscar (apellido, dni, [PERSON_NAME], [PERSON_NAME], cuit, obra social…" at bounding box center [756, 215] width 979 height 42
click at [363, 207] on input "47089307" at bounding box center [747, 209] width 961 height 14
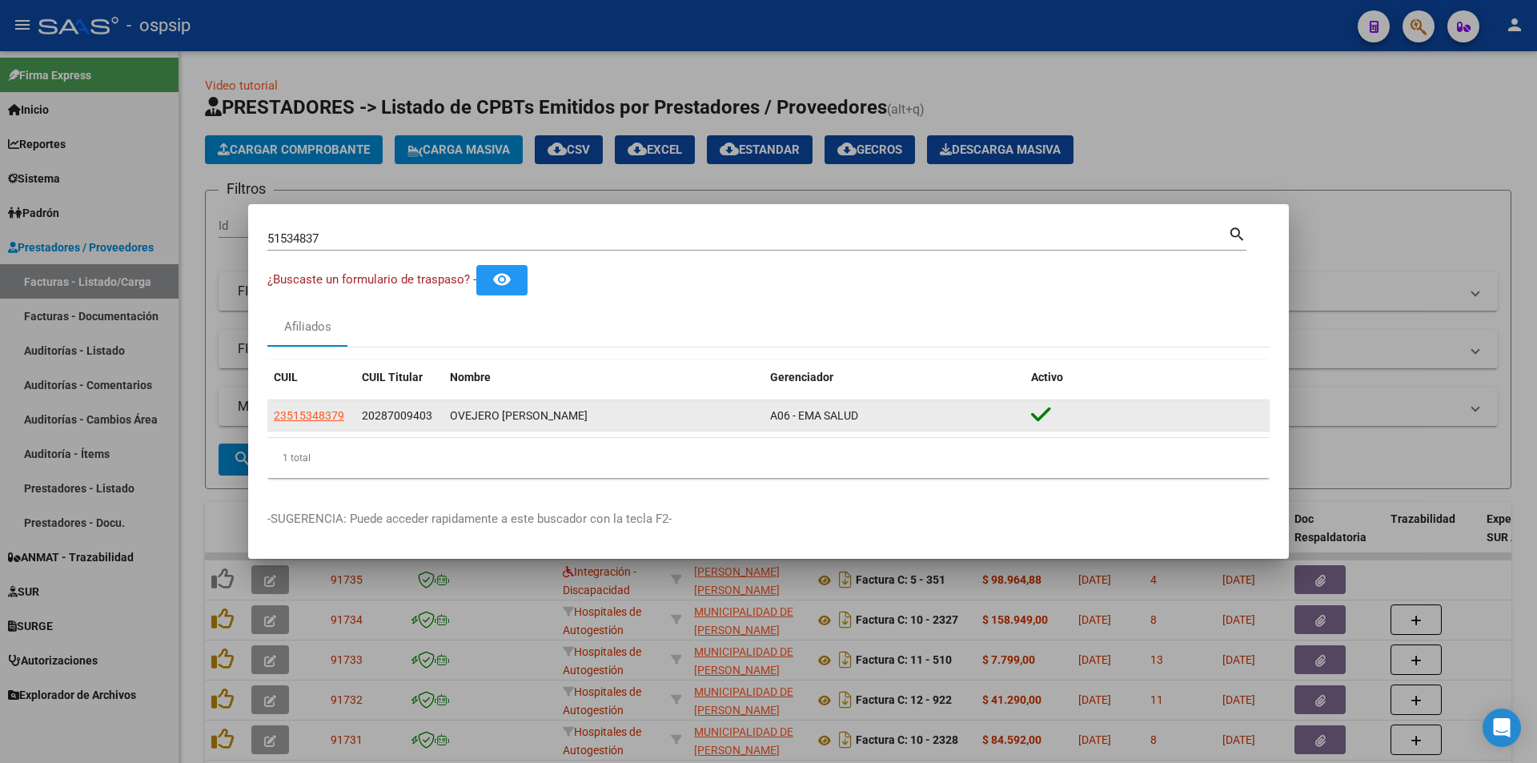
click at [794, 413] on span "A06 - EMA SALUD" at bounding box center [814, 415] width 88 height 13
drag, startPoint x: 799, startPoint y: 416, endPoint x: 861, endPoint y: 416, distance: 61.7
click at [861, 416] on div "A06 - EMA SALUD" at bounding box center [894, 416] width 248 height 18
drag, startPoint x: 744, startPoint y: 420, endPoint x: 877, endPoint y: 416, distance: 133.0
click at [877, 416] on div "23515348379 20287009403 OVEJERO [PERSON_NAME] A06 - [PERSON_NAME]" at bounding box center [768, 416] width 1002 height 32
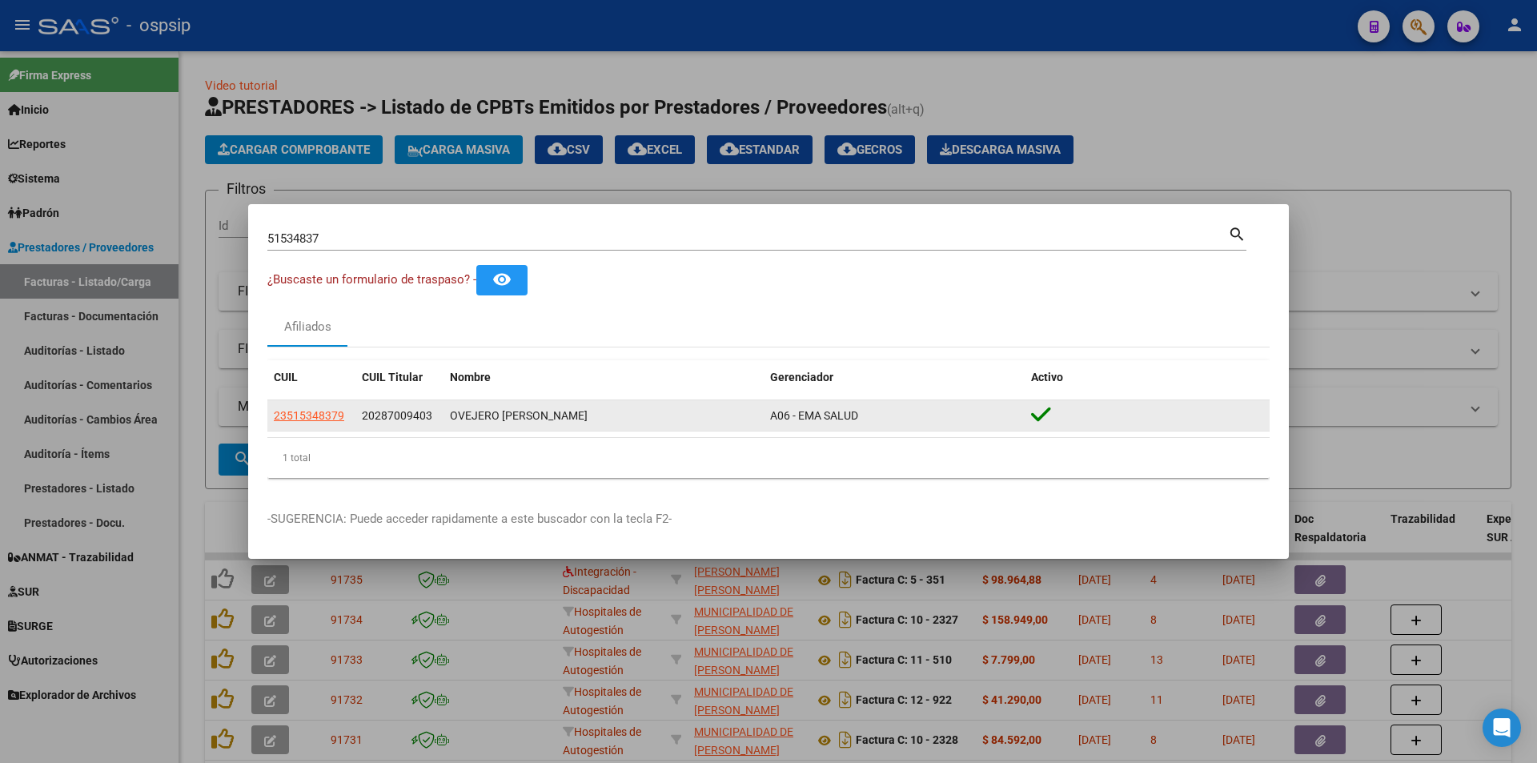
click at [877, 416] on div "A06 - EMA SALUD" at bounding box center [894, 416] width 248 height 18
drag, startPoint x: 850, startPoint y: 419, endPoint x: 797, endPoint y: 426, distance: 54.1
click at [797, 426] on datatable-body-cell "A06 - EMA SALUD" at bounding box center [894, 415] width 261 height 31
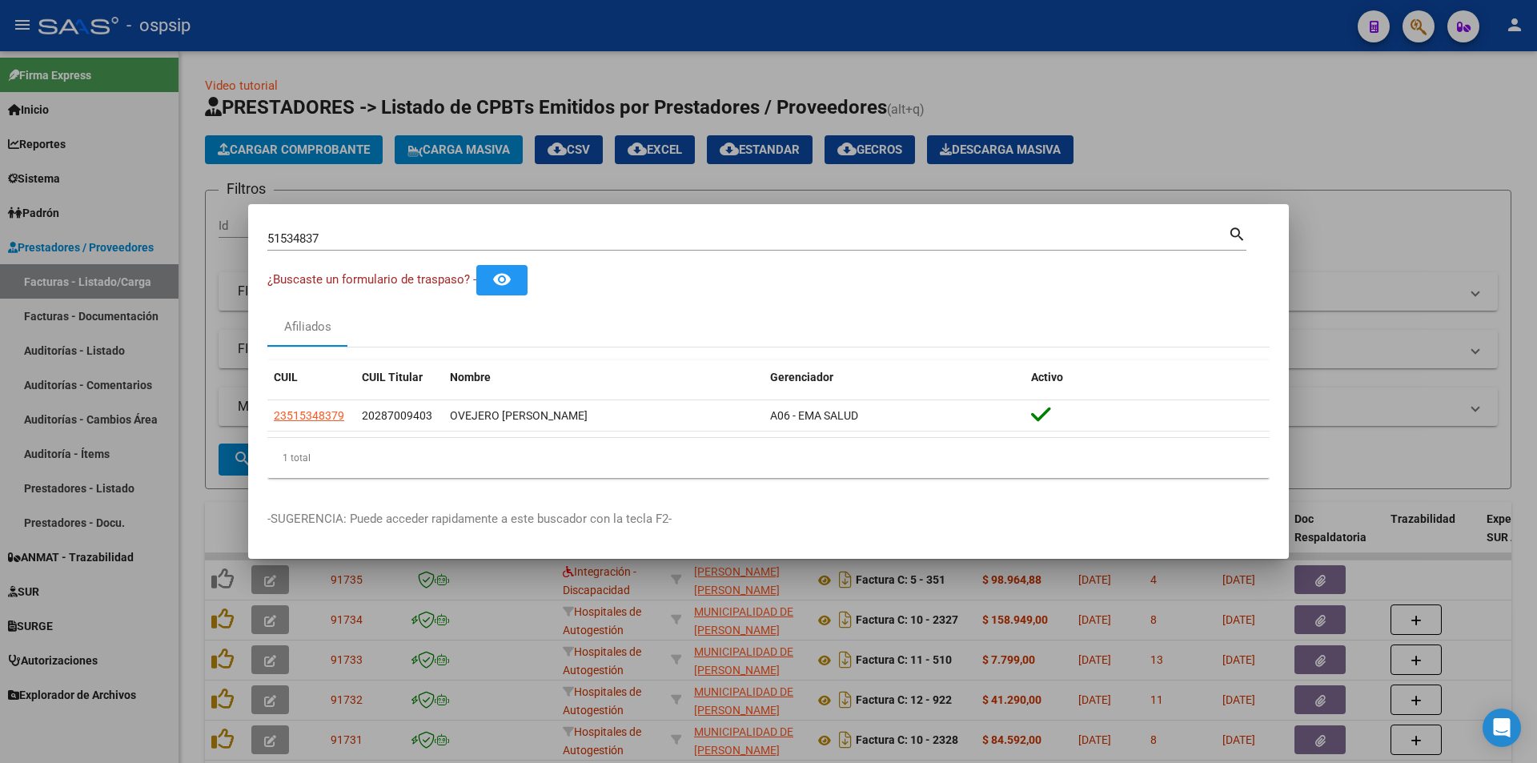
click at [381, 240] on input "51534837" at bounding box center [747, 238] width 961 height 14
paste input "43954519"
type input "43954519"
click at [311, 386] on datatable-header-cell "CUIL" at bounding box center [311, 377] width 88 height 34
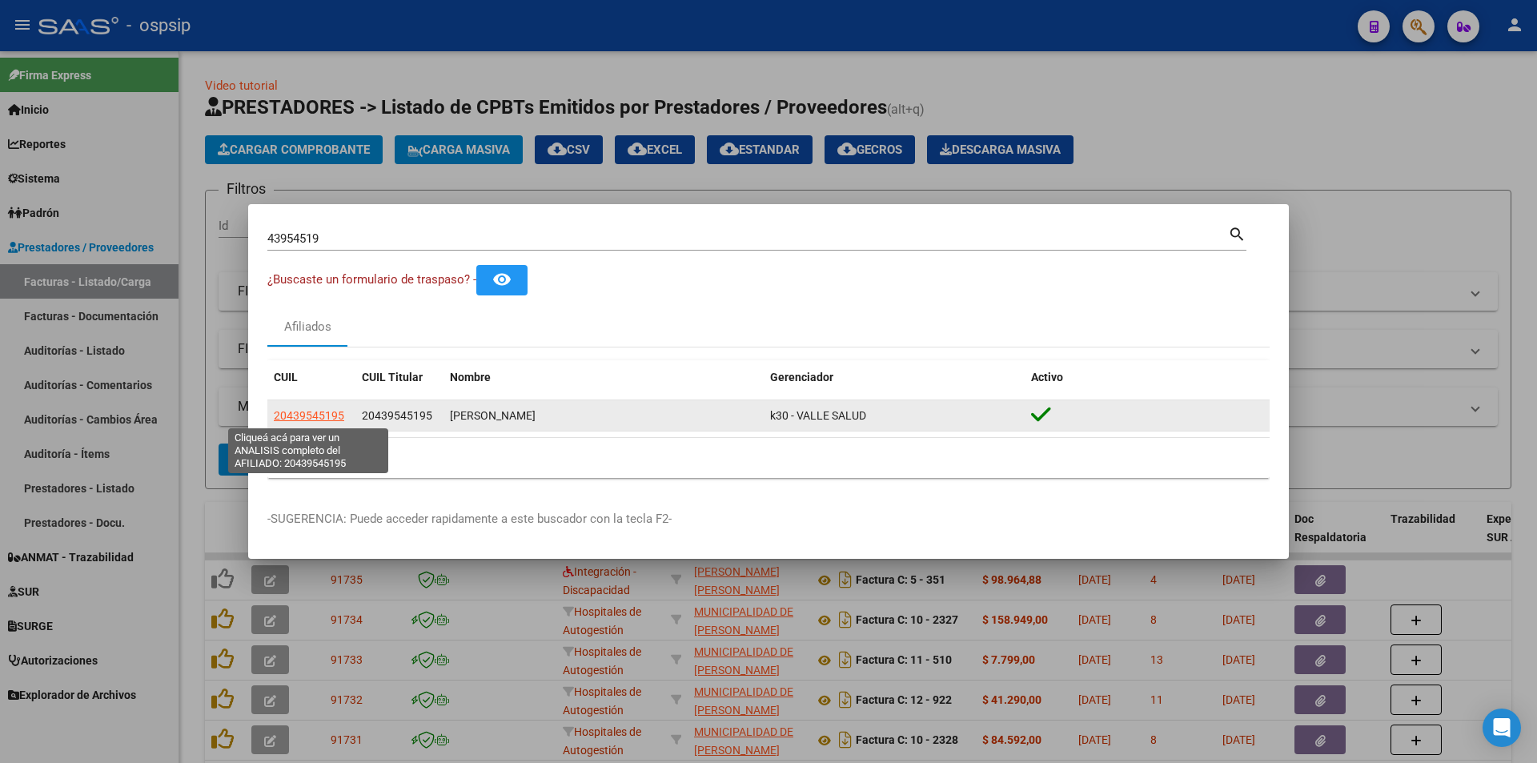
click at [312, 412] on span "20439545195" at bounding box center [309, 415] width 70 height 13
type textarea "20439545195"
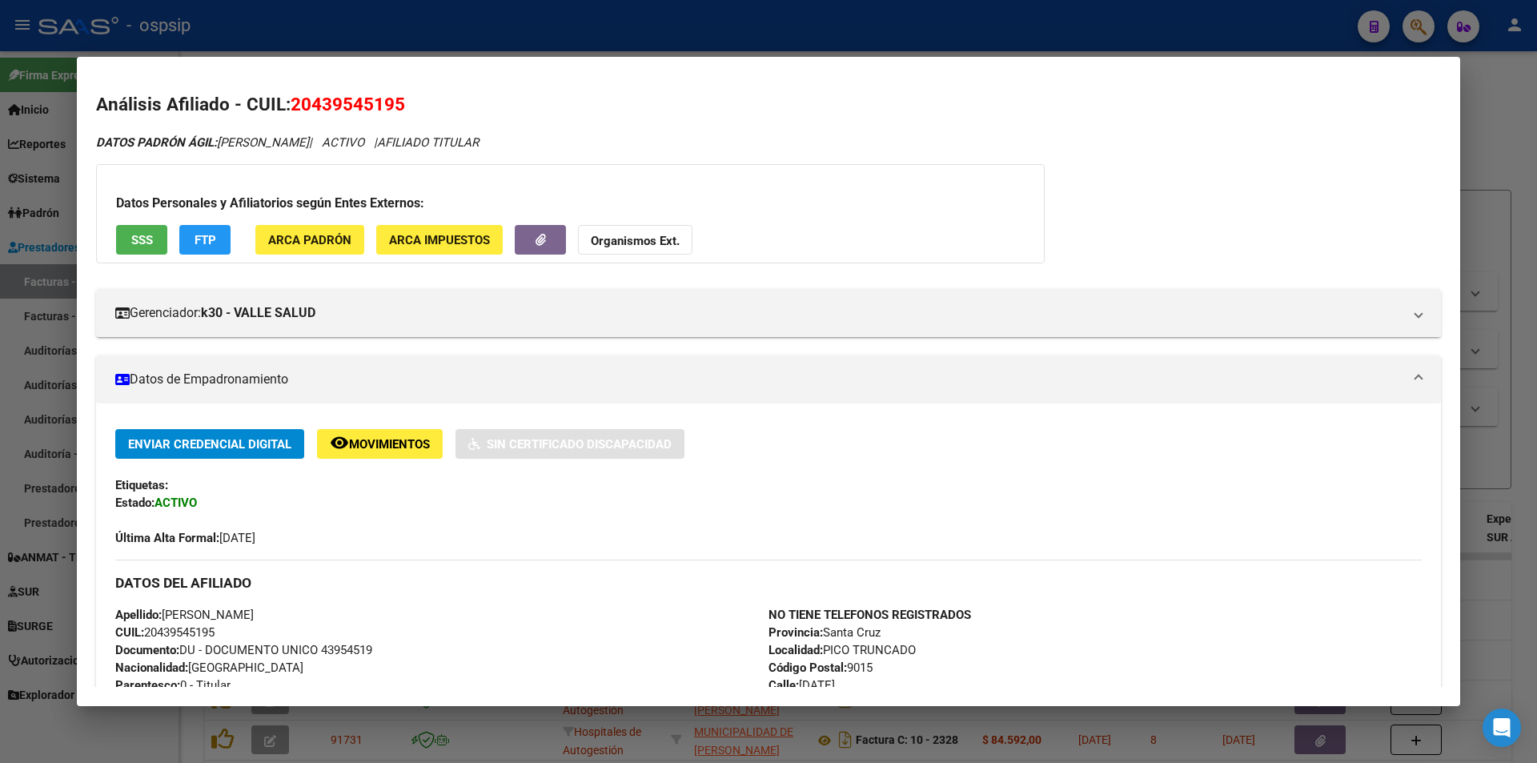
click at [142, 247] on span "SSS" at bounding box center [142, 240] width 22 height 14
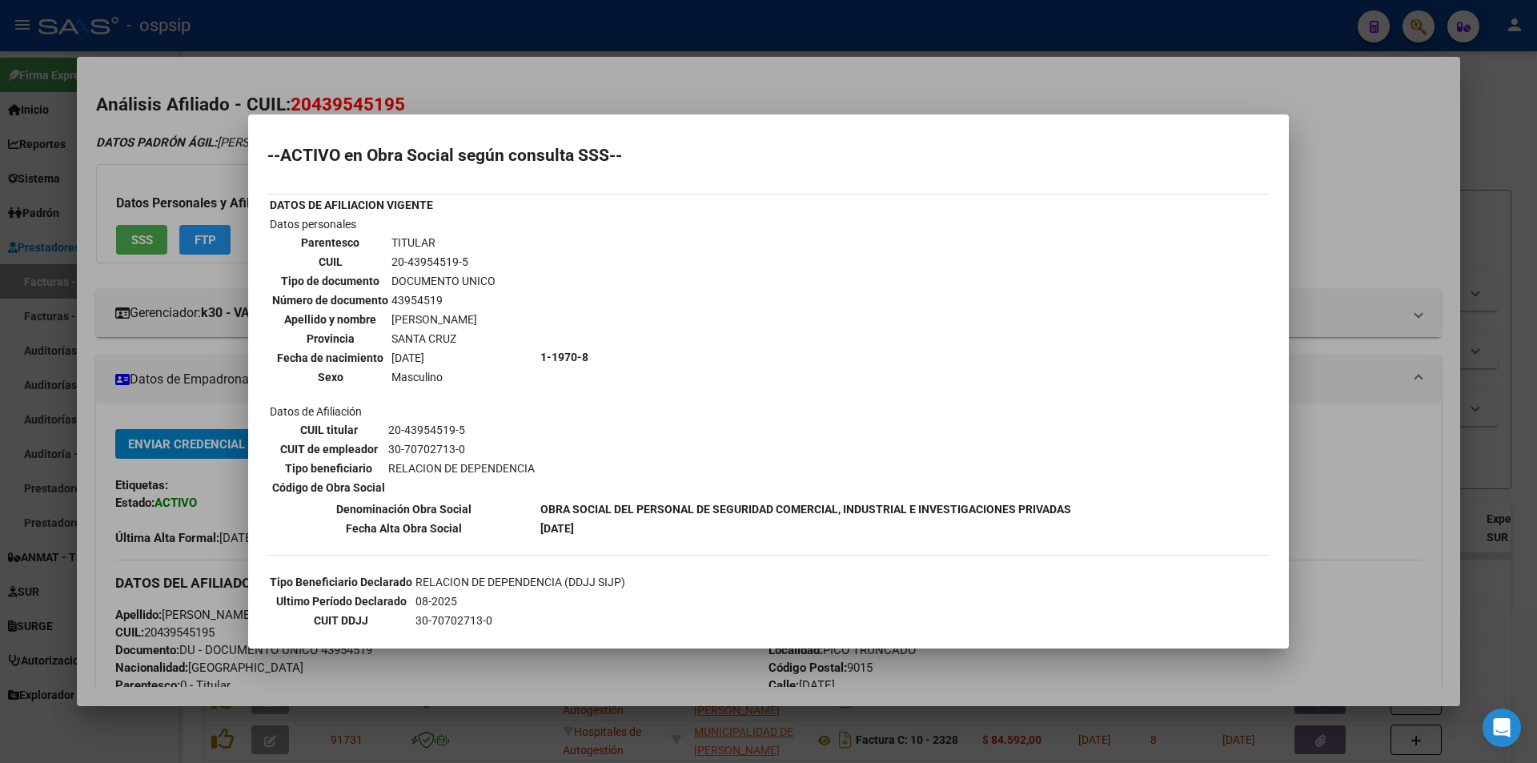
click at [0, 297] on div at bounding box center [768, 381] width 1537 height 763
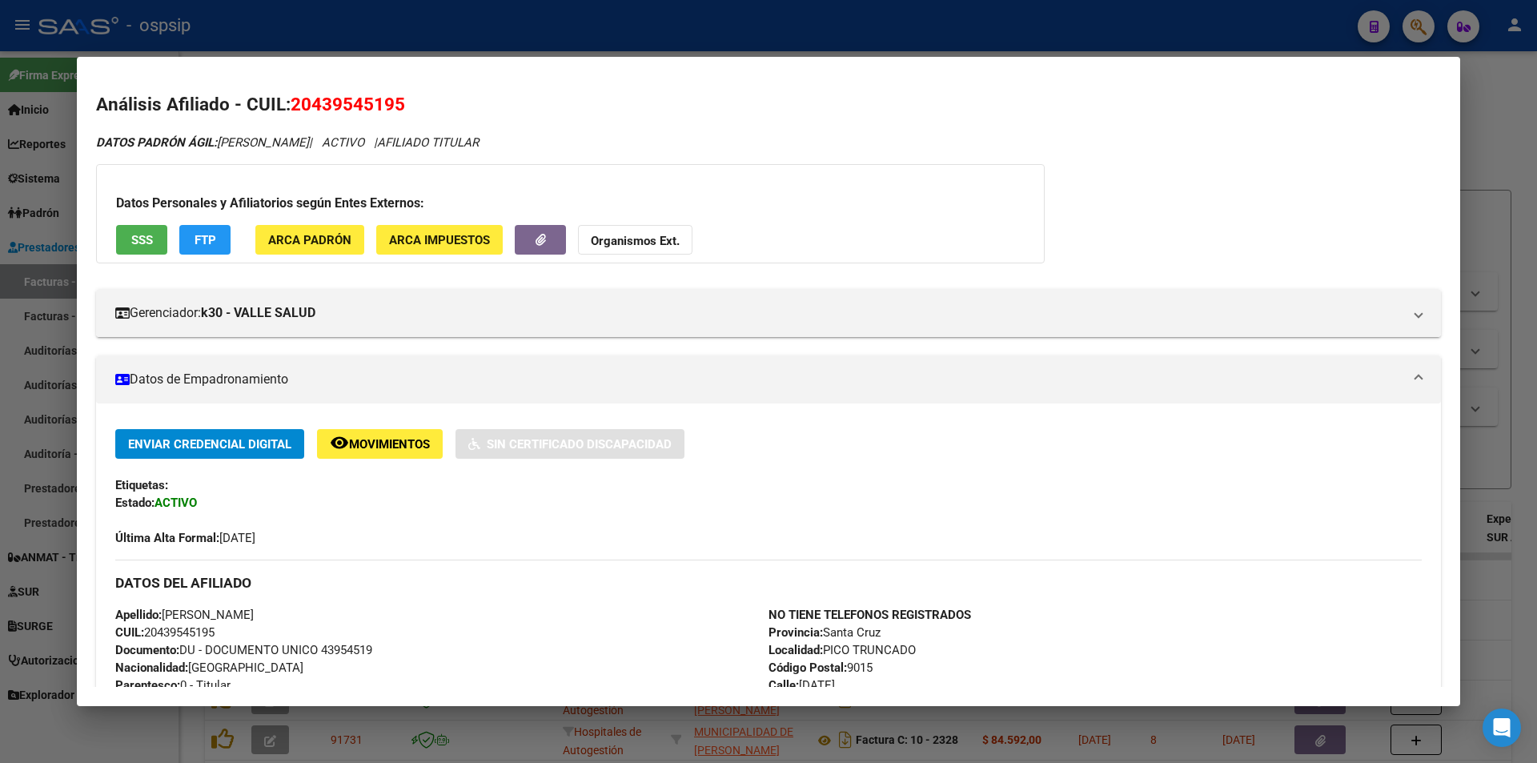
click at [0, 297] on div at bounding box center [768, 381] width 1537 height 763
